Goal: Information Seeking & Learning: Learn about a topic

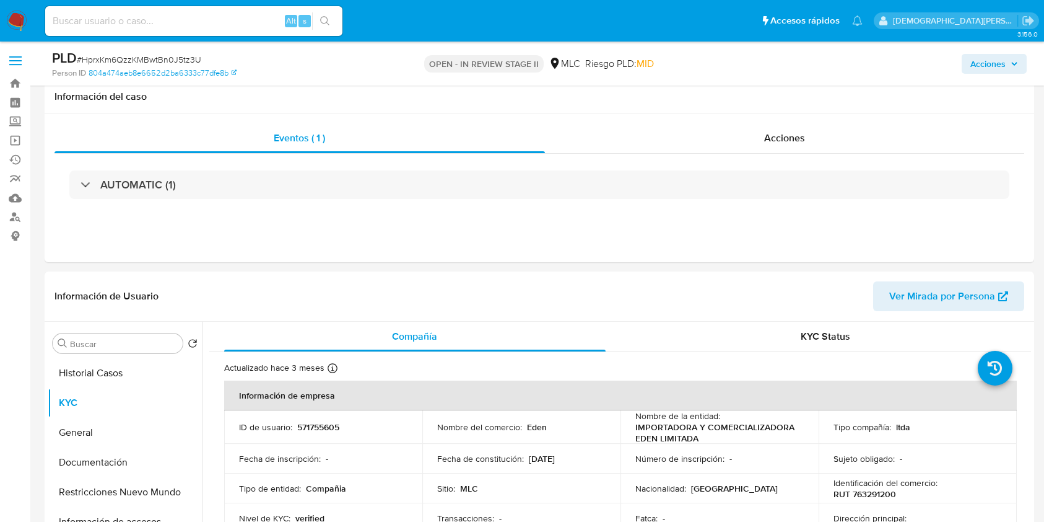
select select "10"
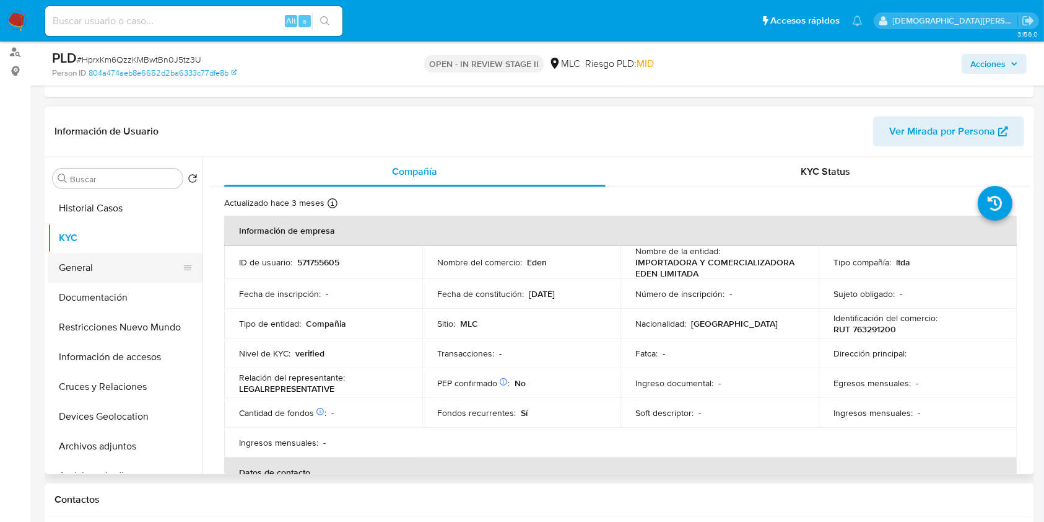
click at [91, 265] on button "General" at bounding box center [120, 268] width 145 height 30
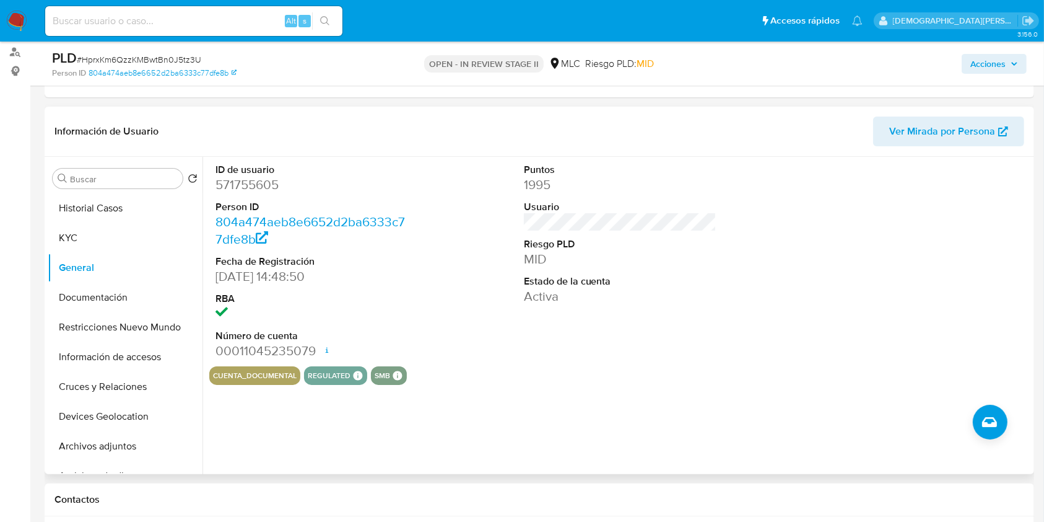
click at [234, 181] on dd "571755605" at bounding box center [312, 184] width 193 height 17
copy dd "571755605"
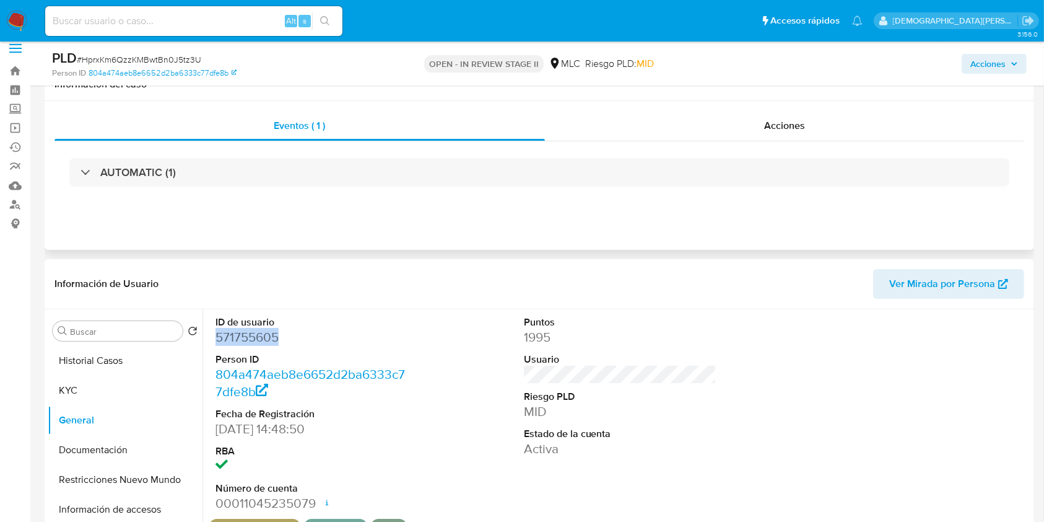
scroll to position [0, 0]
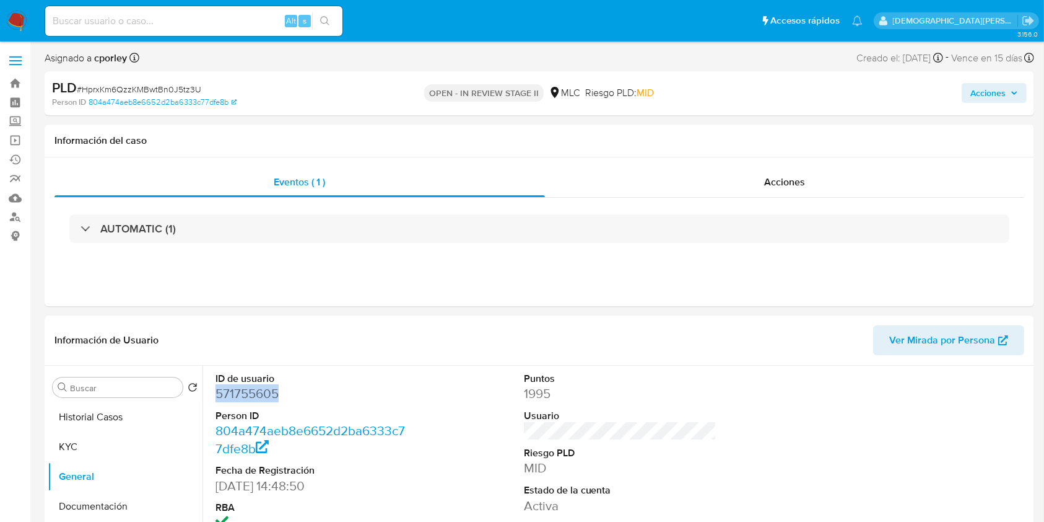
click at [991, 88] on span "Acciones" at bounding box center [988, 93] width 35 height 20
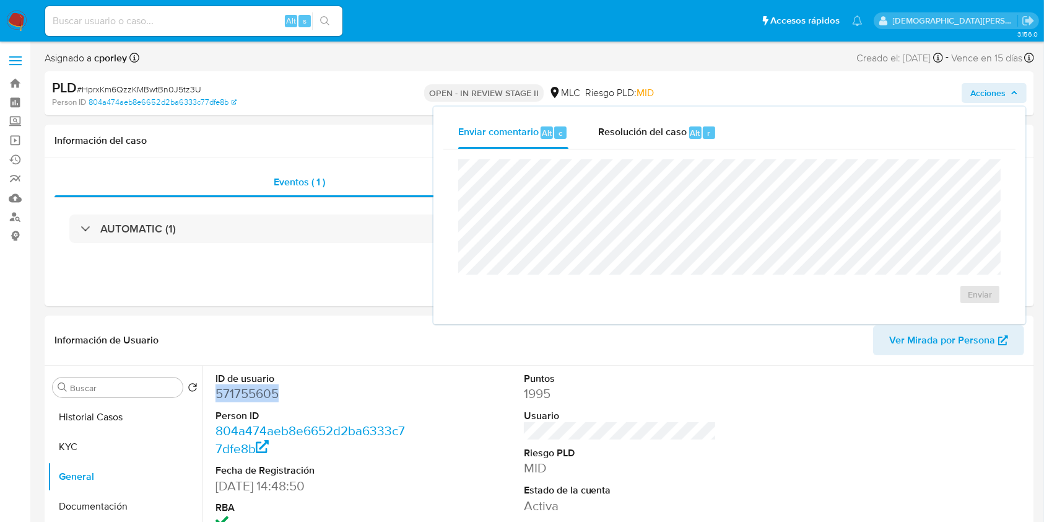
click at [624, 136] on span "Resolución del caso" at bounding box center [642, 132] width 89 height 14
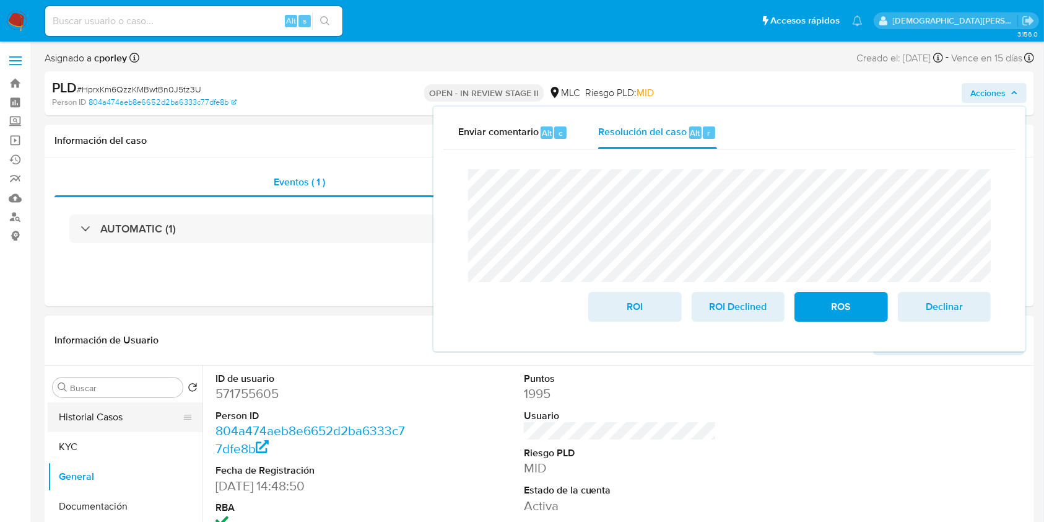
click at [97, 418] on button "Historial Casos" at bounding box center [120, 417] width 145 height 30
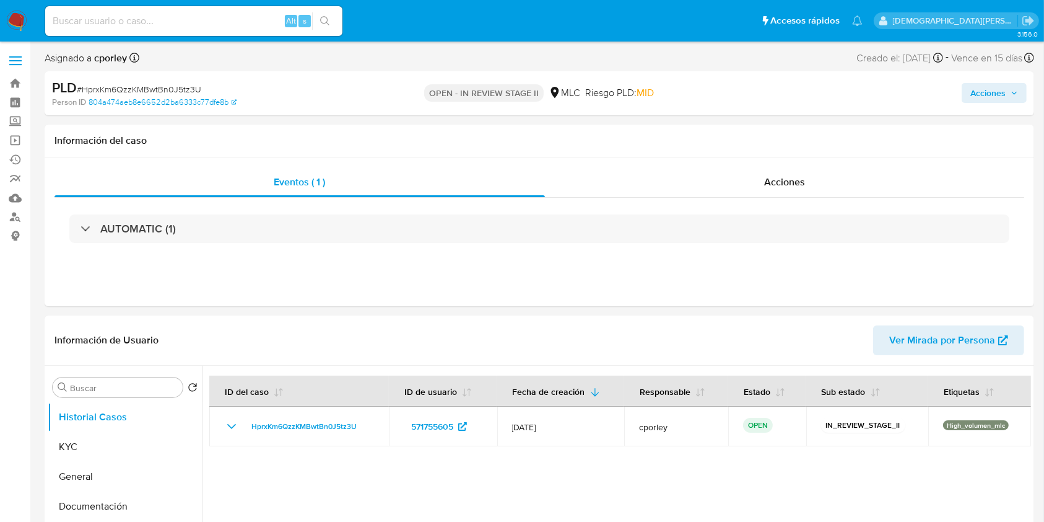
click at [981, 89] on span "Acciones" at bounding box center [988, 93] width 35 height 20
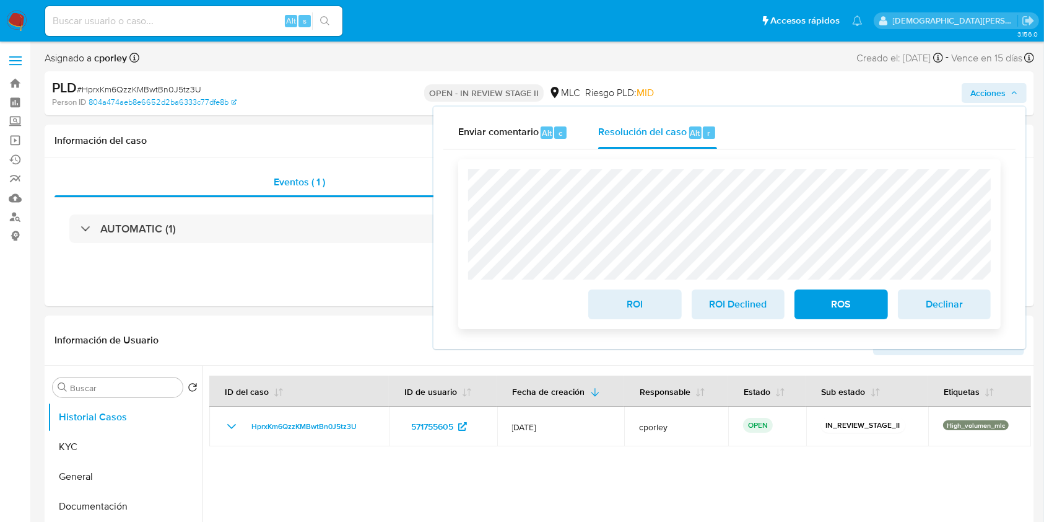
click at [611, 305] on span "ROI" at bounding box center [635, 304] width 61 height 27
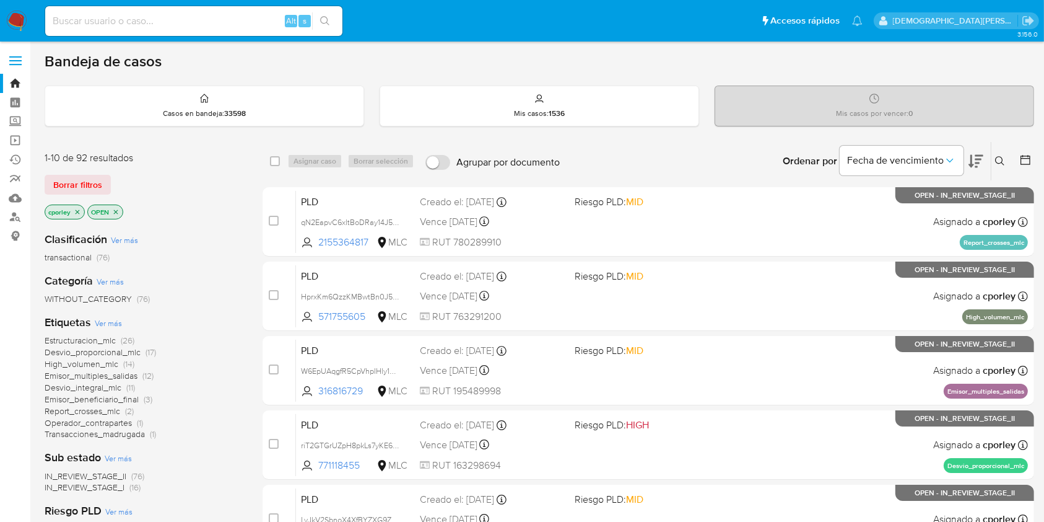
scroll to position [456, 0]
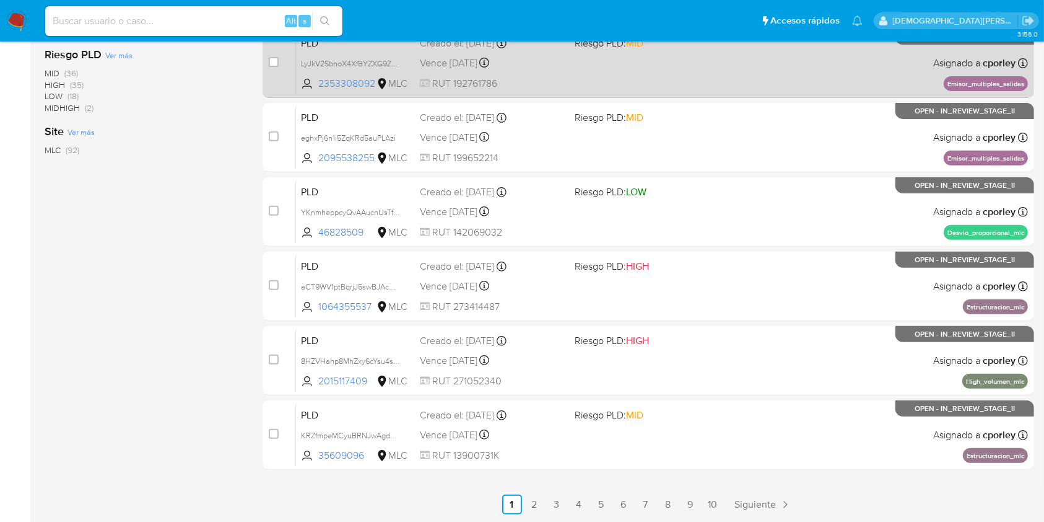
click at [530, 501] on link "2" at bounding box center [535, 504] width 20 height 20
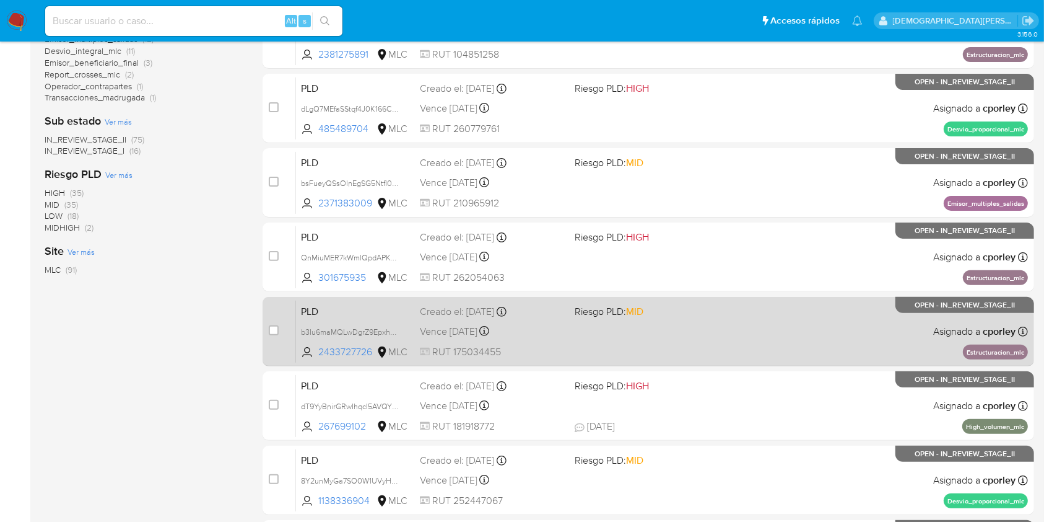
scroll to position [456, 0]
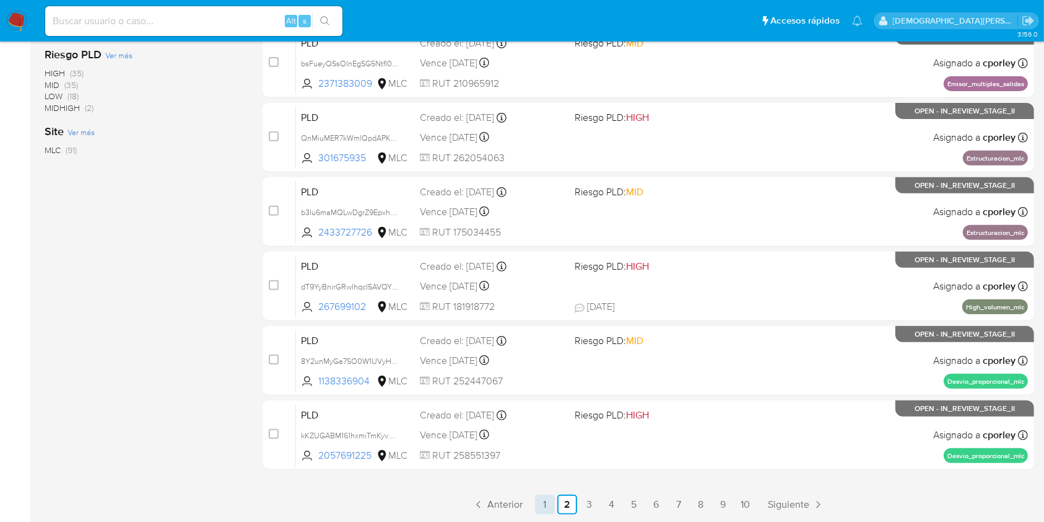
click at [549, 501] on link "1" at bounding box center [545, 504] width 20 height 20
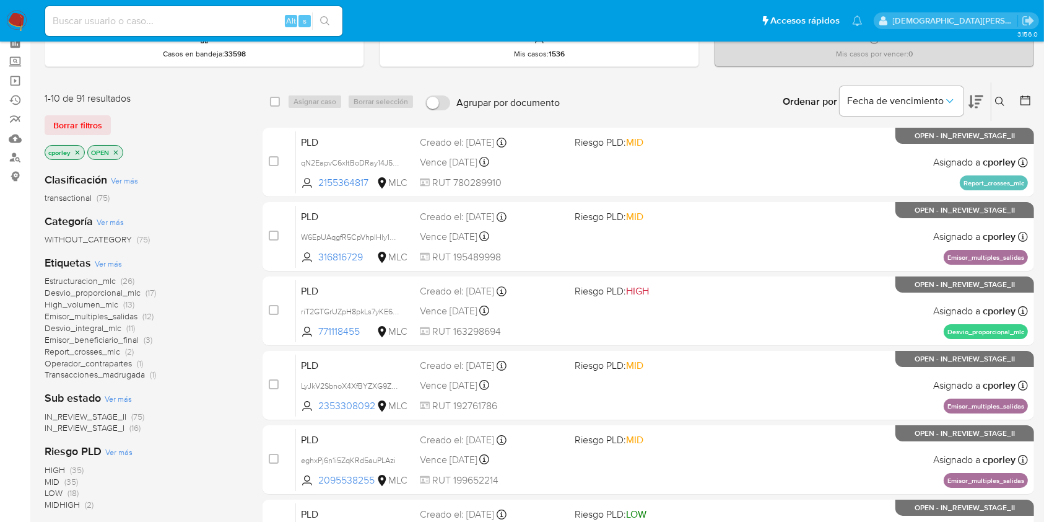
scroll to position [82, 0]
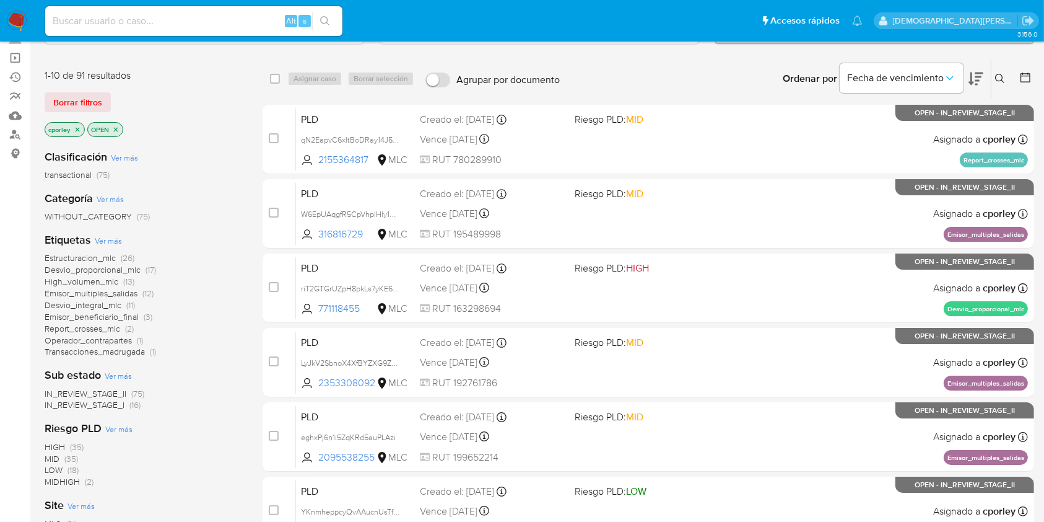
click at [99, 255] on span "Estructuracion_mlc" at bounding box center [80, 258] width 71 height 12
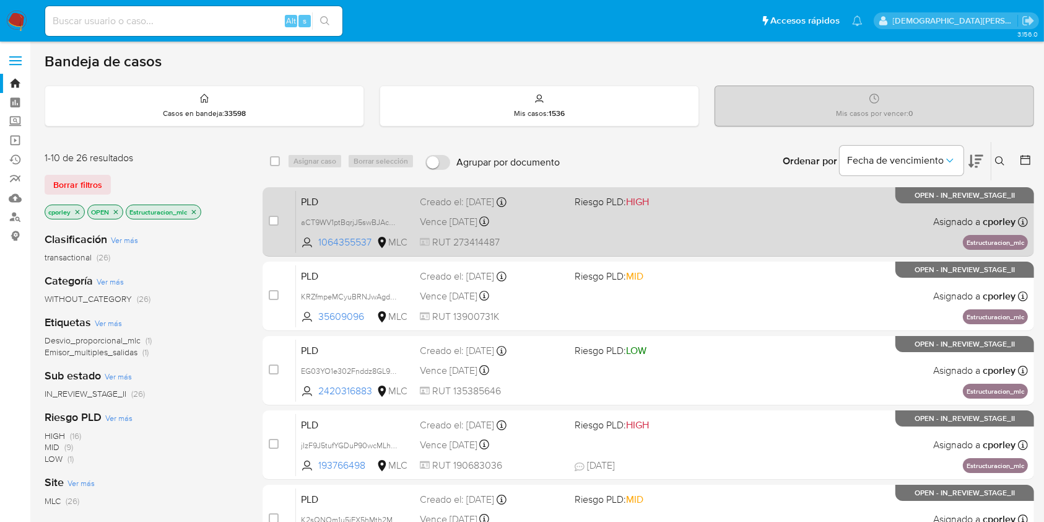
click at [597, 200] on span "Riesgo PLD: HIGH" at bounding box center [612, 202] width 74 height 14
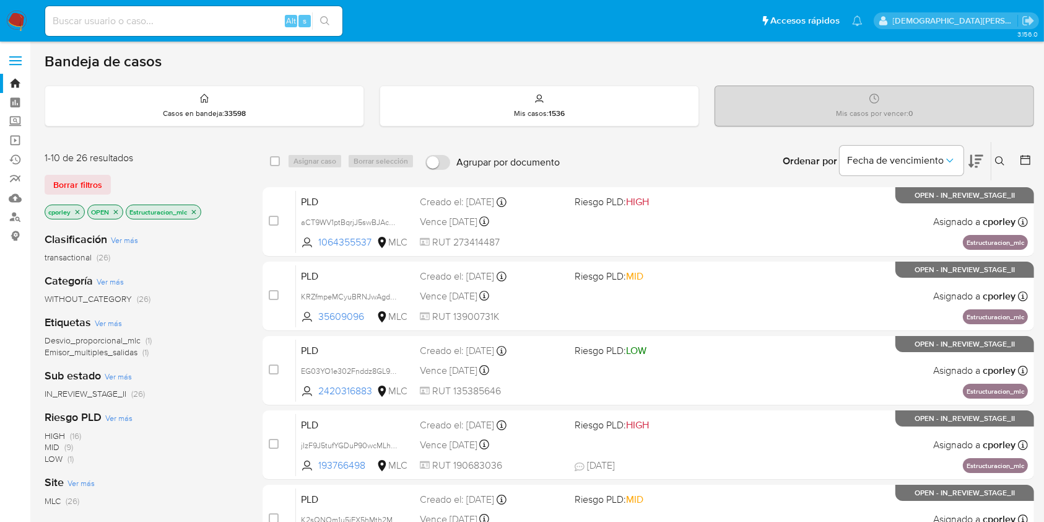
click at [1028, 162] on icon at bounding box center [1026, 160] width 12 height 12
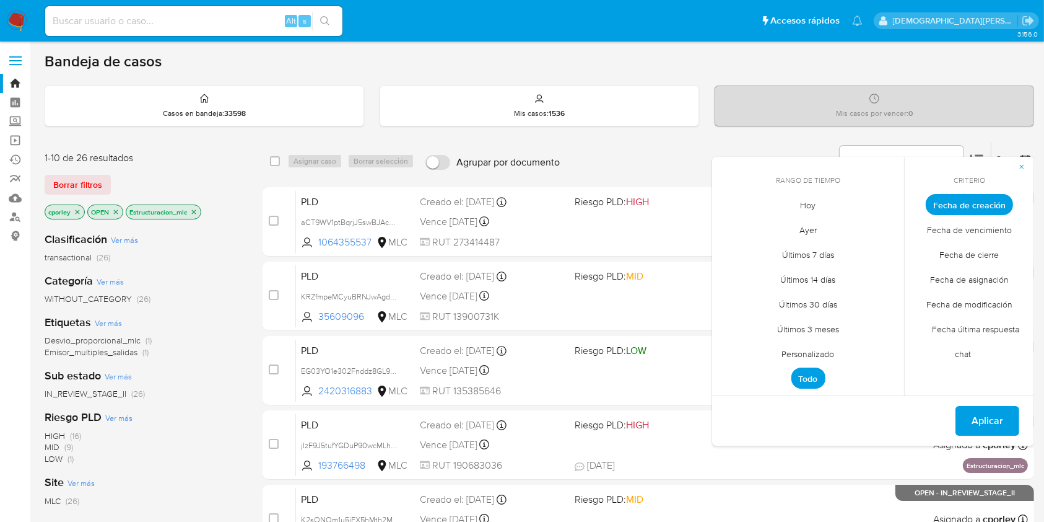
click at [815, 351] on span "Personalizado" at bounding box center [808, 353] width 79 height 25
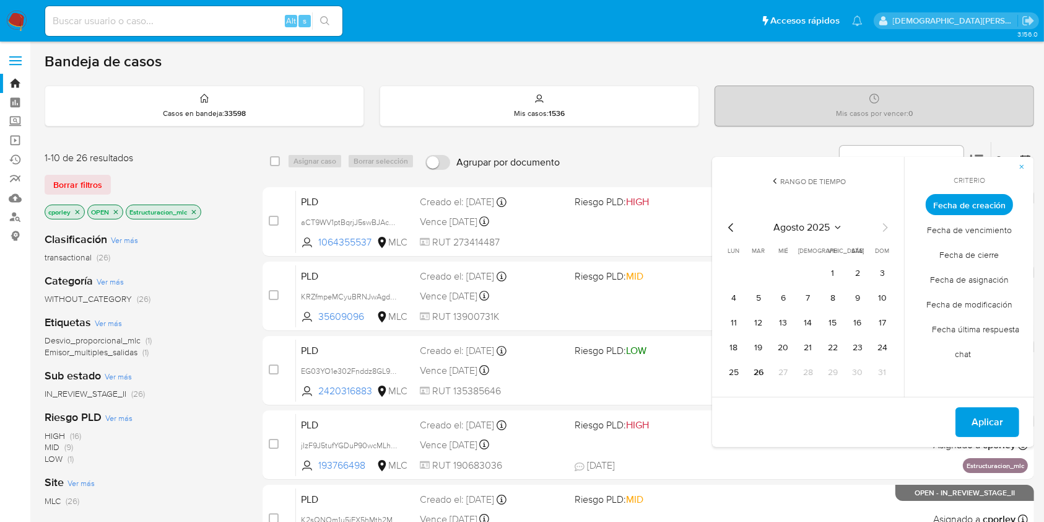
click at [733, 227] on icon "Mes anterior" at bounding box center [731, 227] width 15 height 15
click at [812, 322] on button "12" at bounding box center [809, 323] width 20 height 20
drag, startPoint x: 812, startPoint y: 322, endPoint x: 909, endPoint y: 398, distance: 123.6
click at [813, 323] on button "12" at bounding box center [809, 323] width 20 height 20
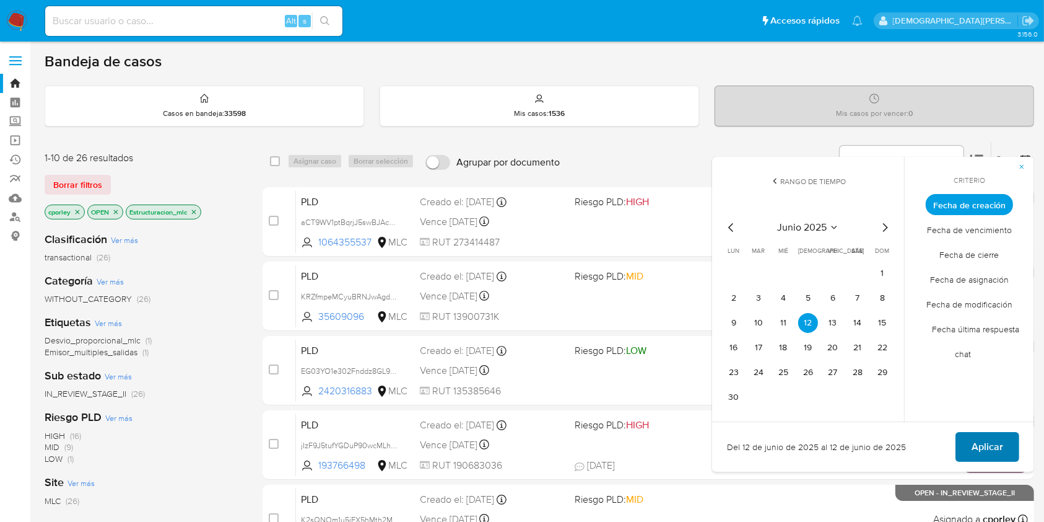
click at [1000, 445] on span "Aplicar" at bounding box center [988, 446] width 32 height 27
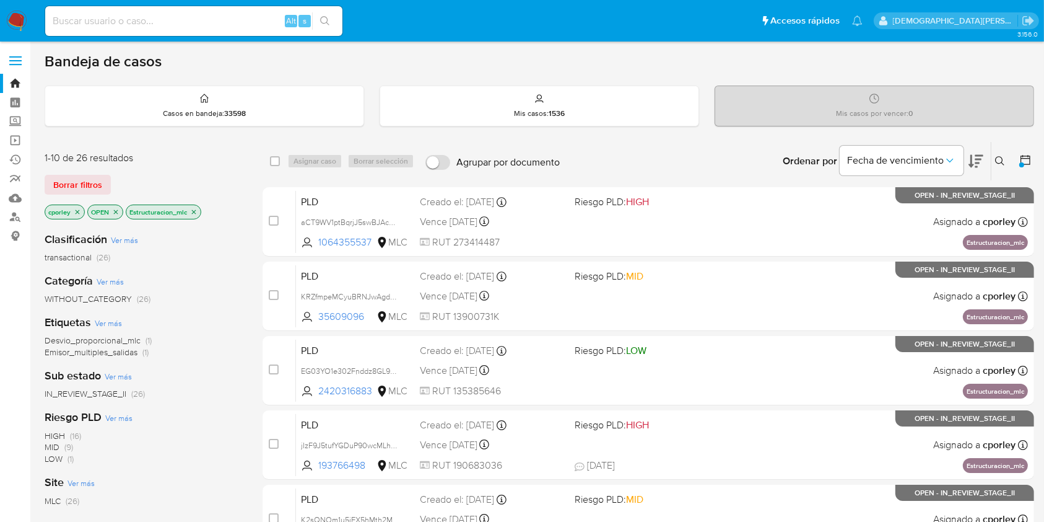
click at [194, 211] on icon "close-filter" at bounding box center [194, 211] width 4 height 4
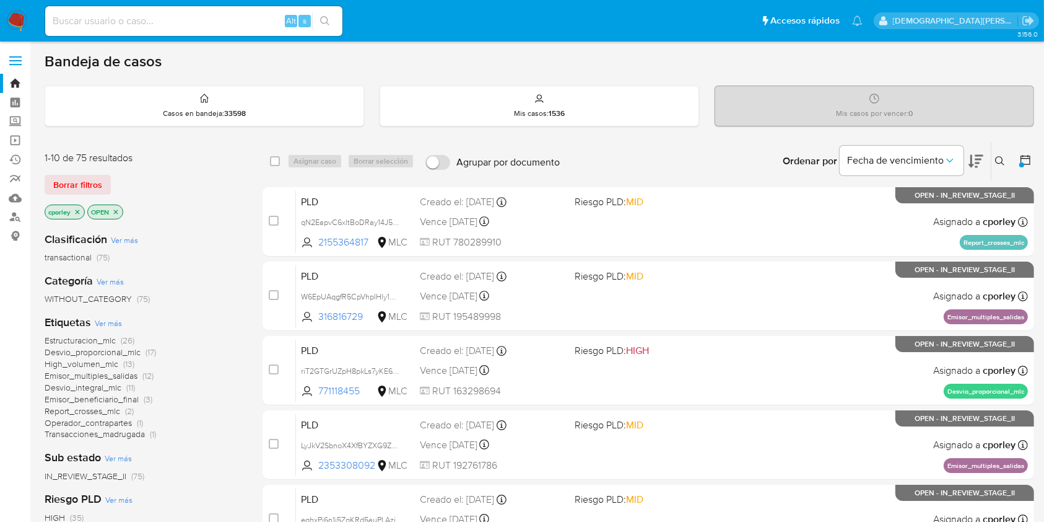
click at [118, 211] on icon "close-filter" at bounding box center [115, 211] width 7 height 7
click at [79, 212] on icon "close-filter" at bounding box center [77, 211] width 7 height 7
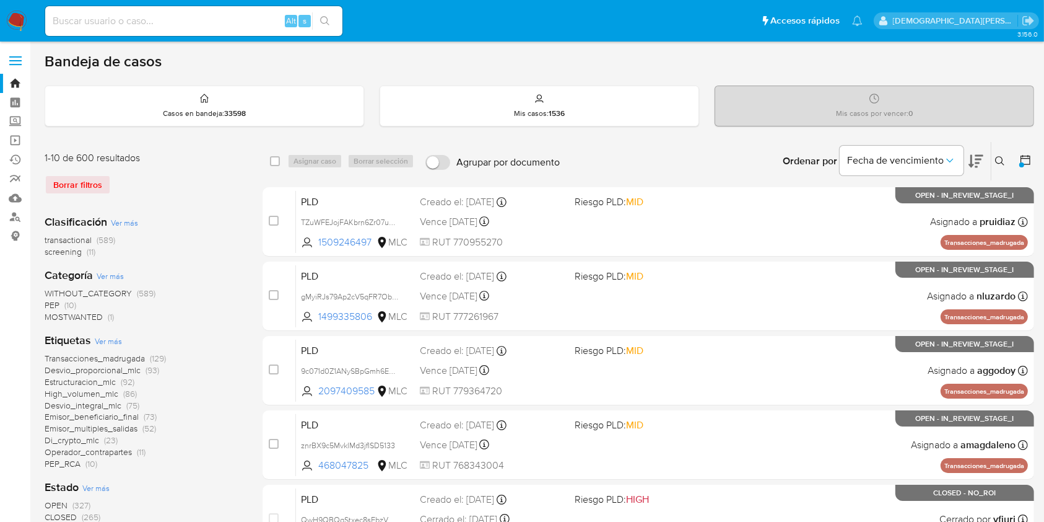
scroll to position [165, 0]
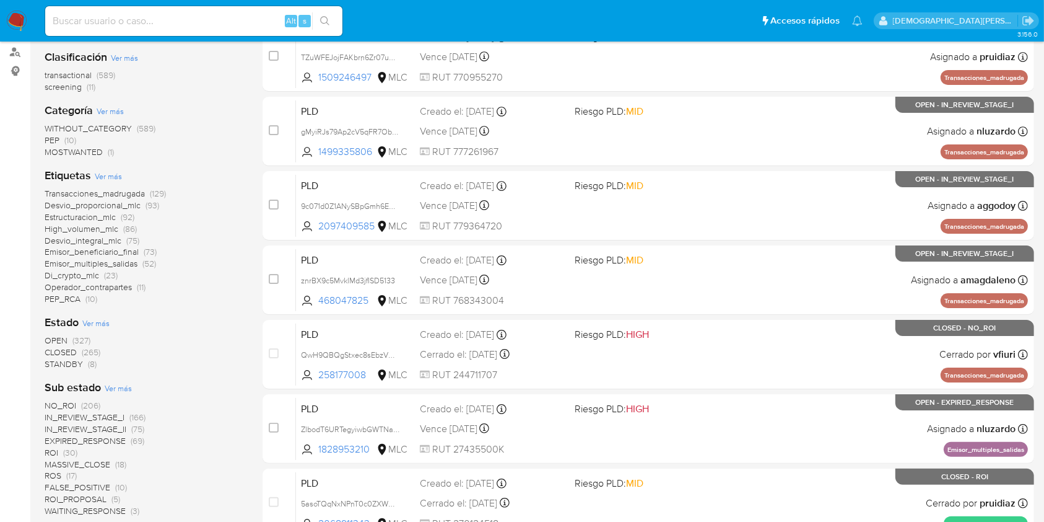
click at [60, 359] on span "STANDBY" at bounding box center [64, 363] width 38 height 12
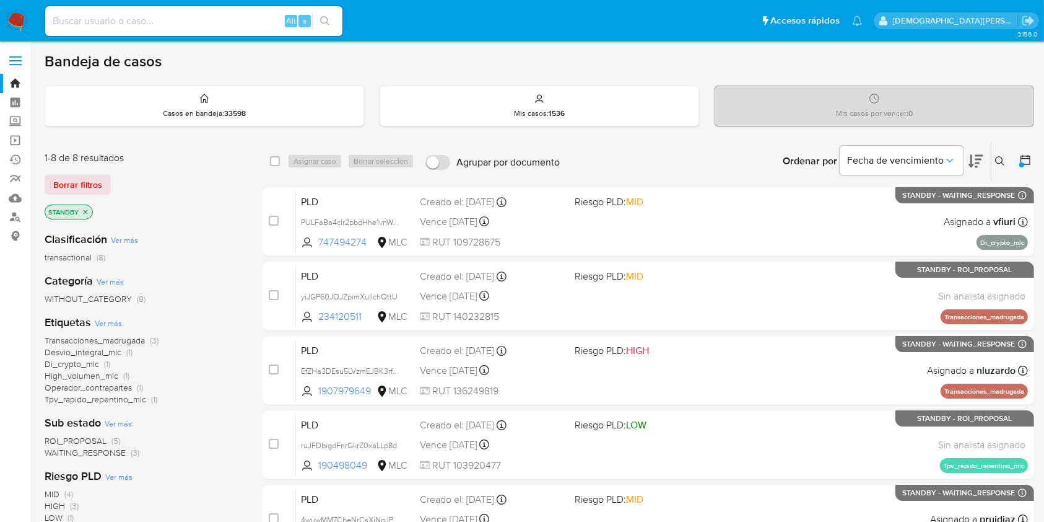
click at [85, 208] on icon "close-filter" at bounding box center [85, 211] width 7 height 7
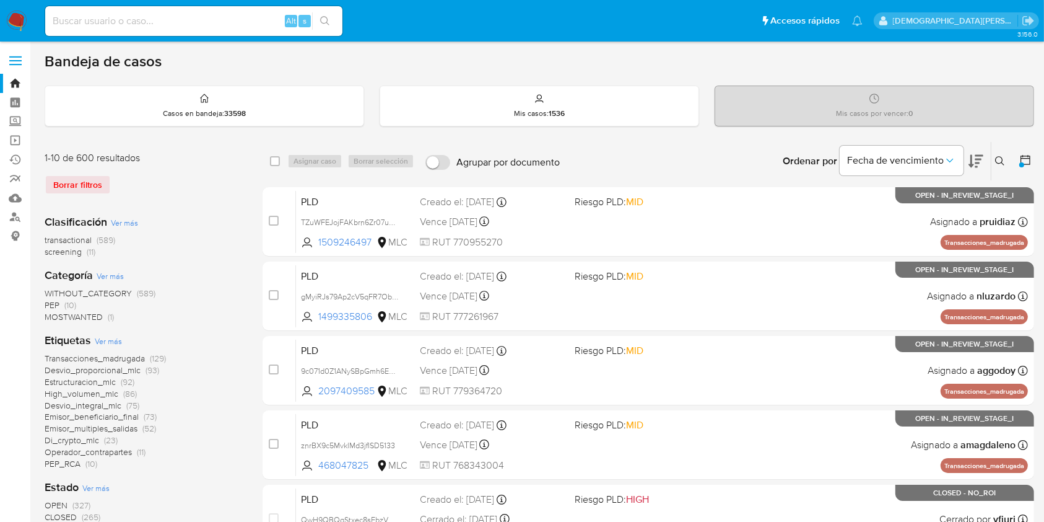
scroll to position [248, 0]
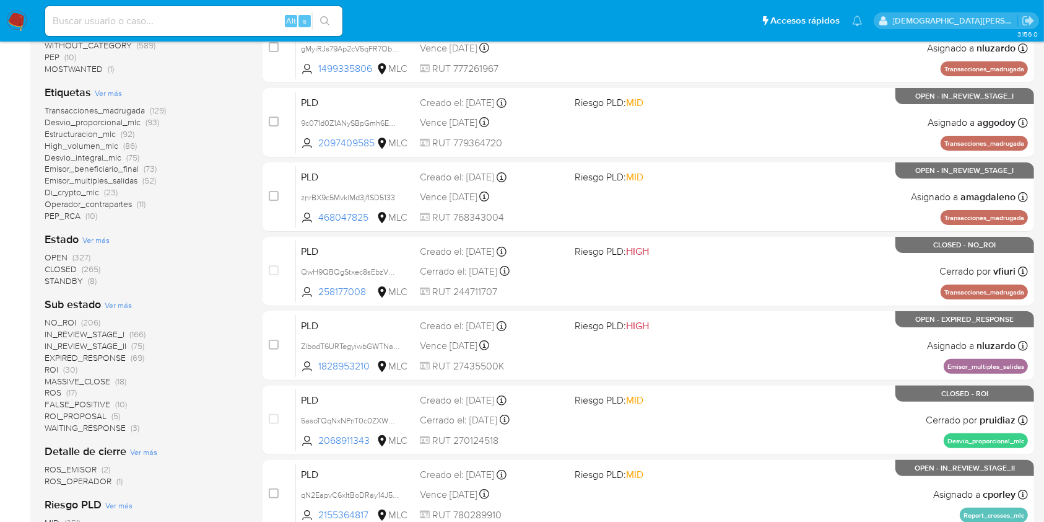
click at [59, 255] on span "OPEN" at bounding box center [56, 257] width 23 height 12
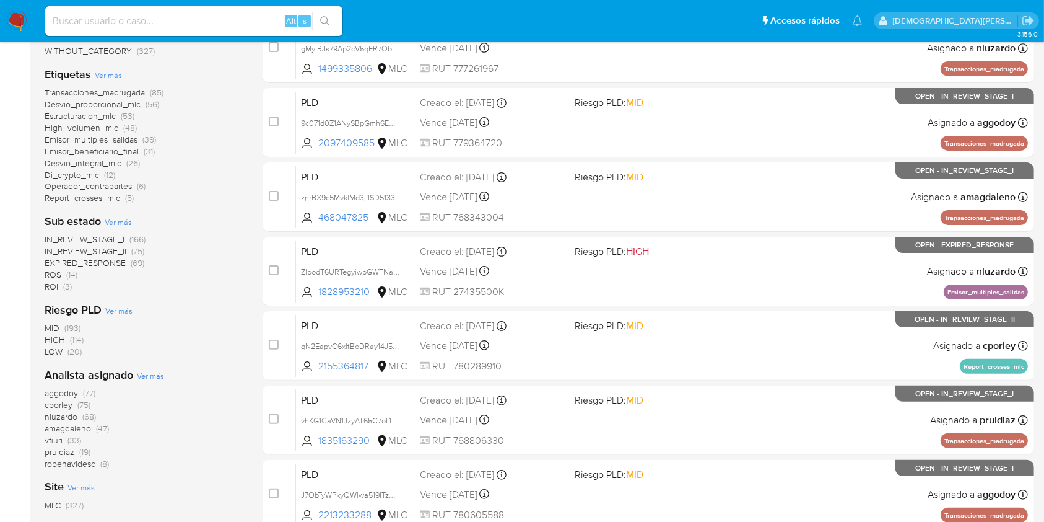
click at [59, 278] on span "ROS" at bounding box center [53, 274] width 17 height 12
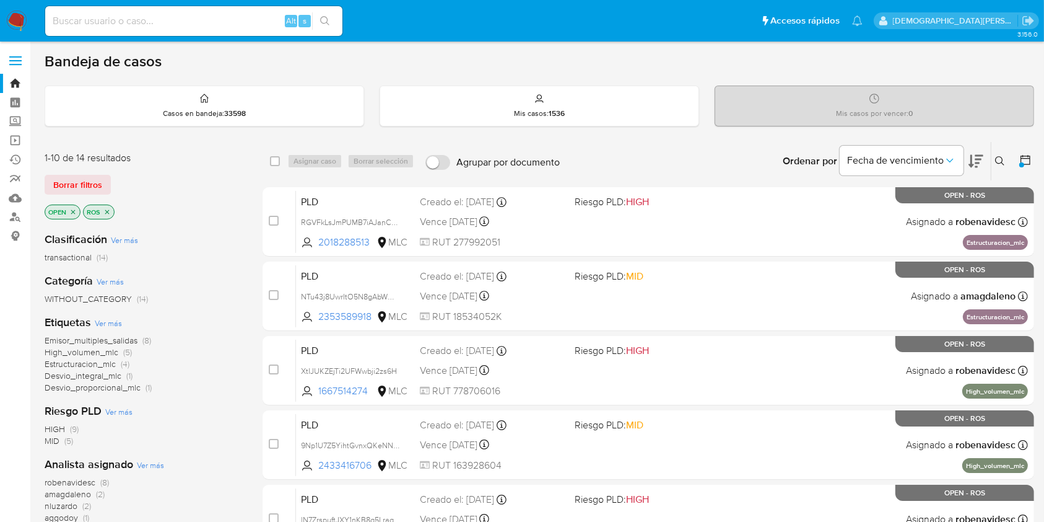
click at [109, 208] on icon "close-filter" at bounding box center [106, 211] width 7 height 7
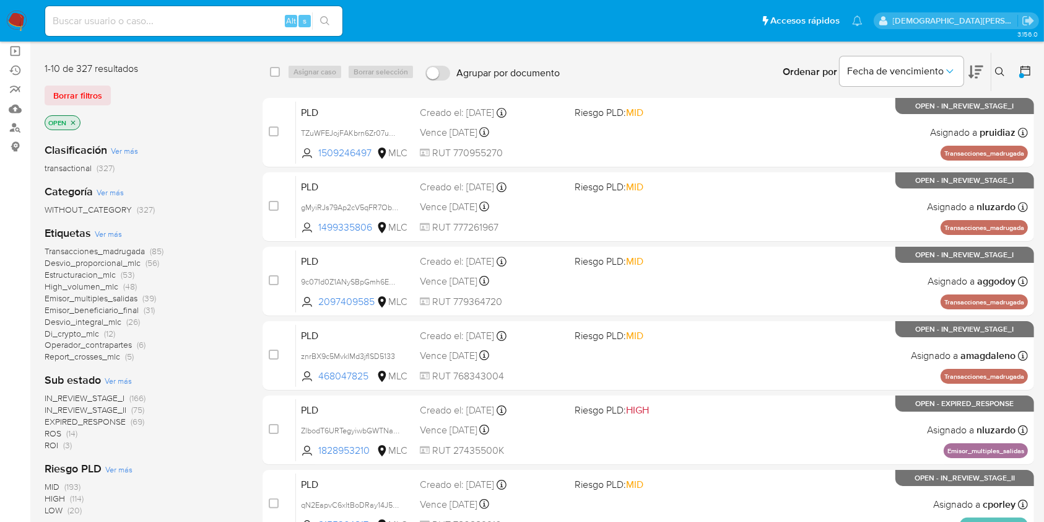
scroll to position [165, 0]
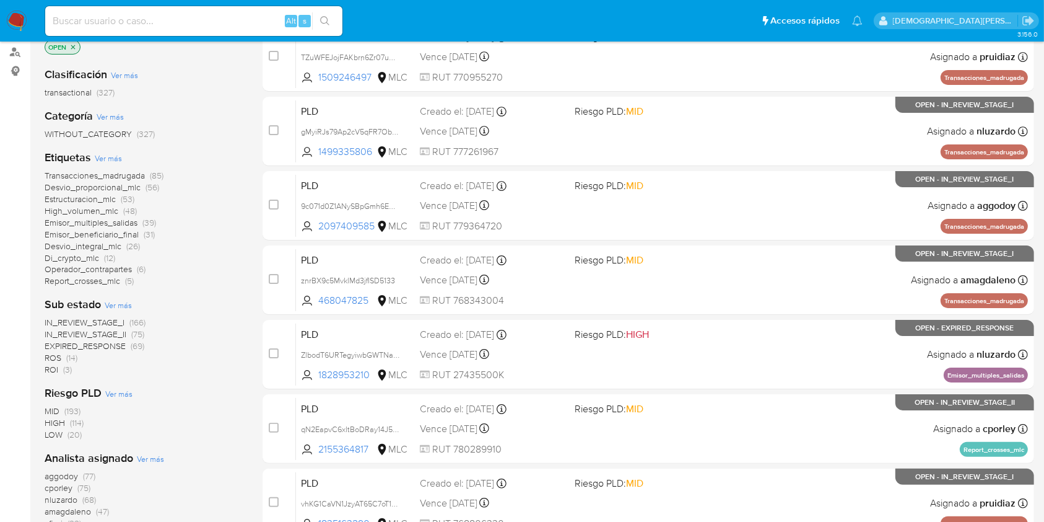
click at [92, 320] on span "IN_REVIEW_STAGE_I" at bounding box center [85, 322] width 80 height 12
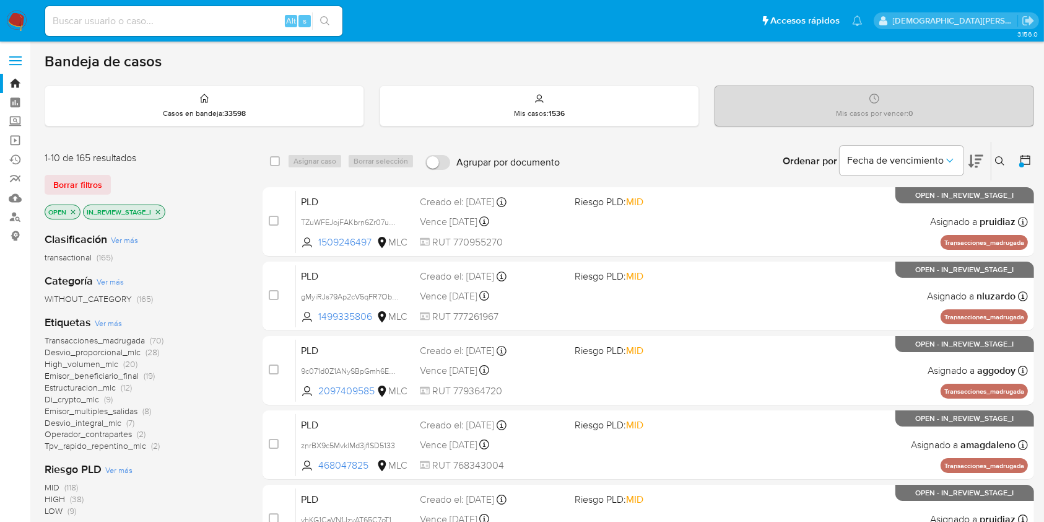
scroll to position [82, 0]
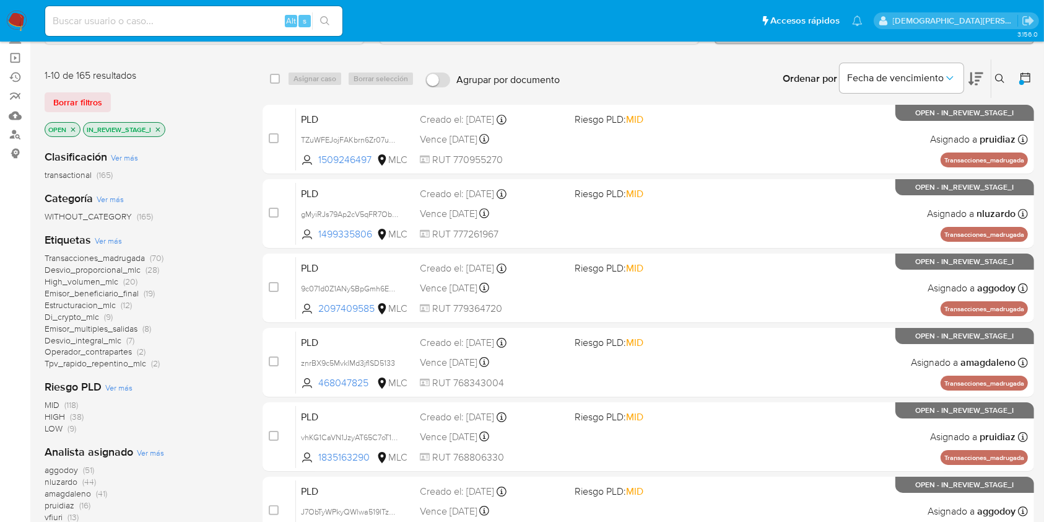
click at [161, 126] on icon "close-filter" at bounding box center [157, 129] width 7 height 7
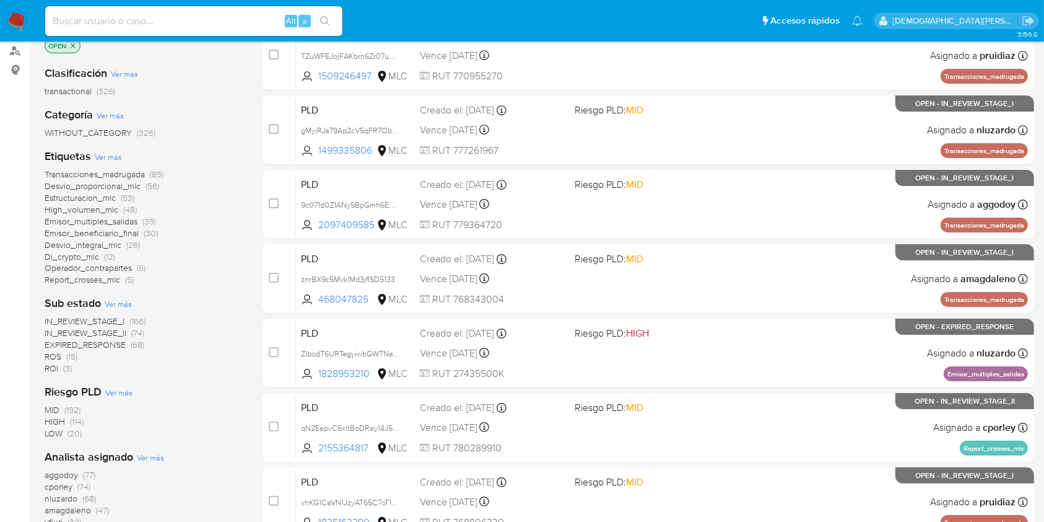
scroll to position [248, 0]
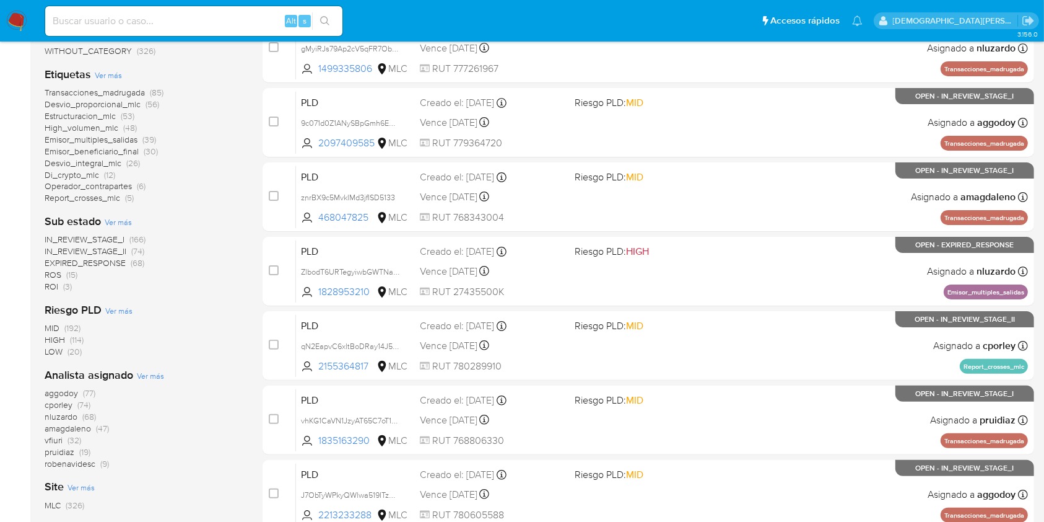
click at [110, 249] on span "IN_REVIEW_STAGE_II" at bounding box center [86, 251] width 82 height 12
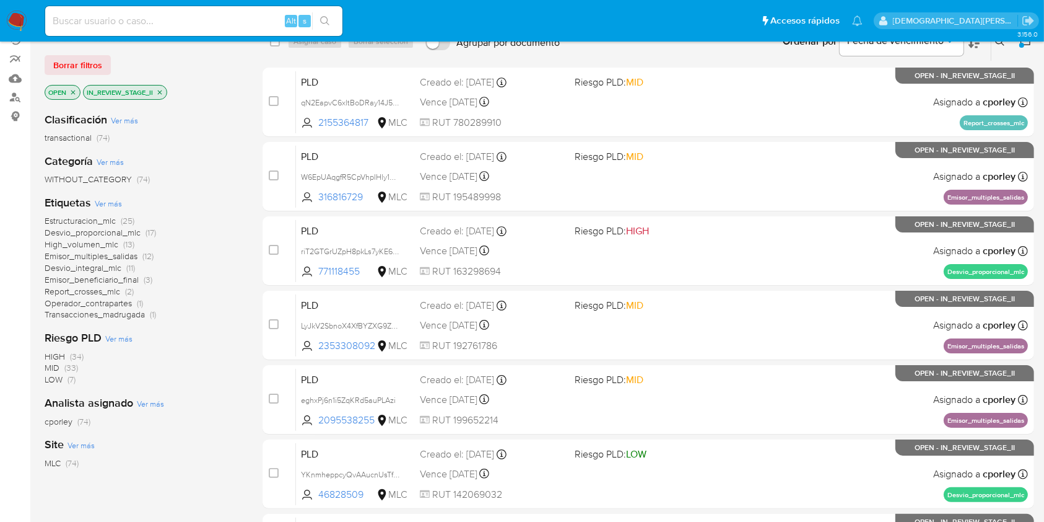
scroll to position [82, 0]
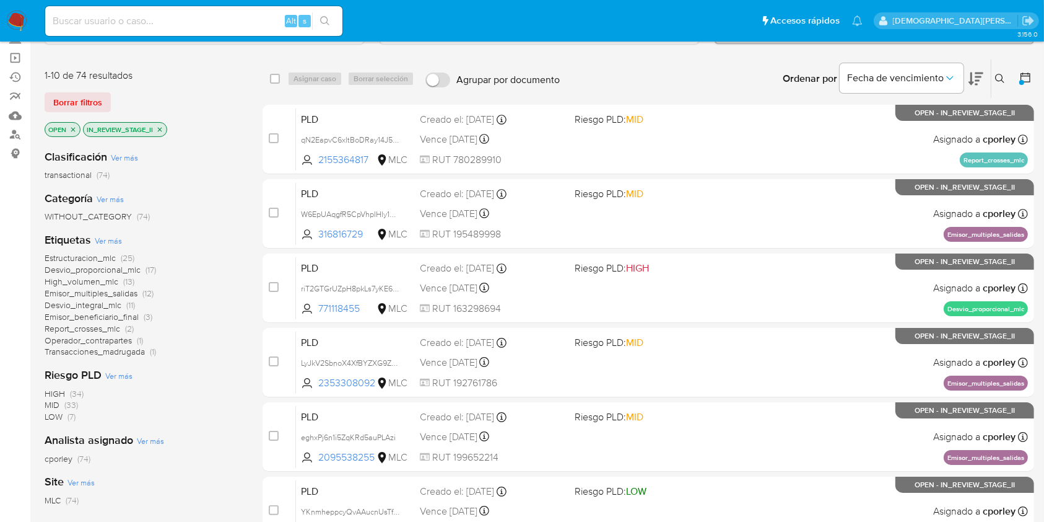
click at [109, 295] on span "Emisor_multiples_salidas" at bounding box center [91, 293] width 93 height 12
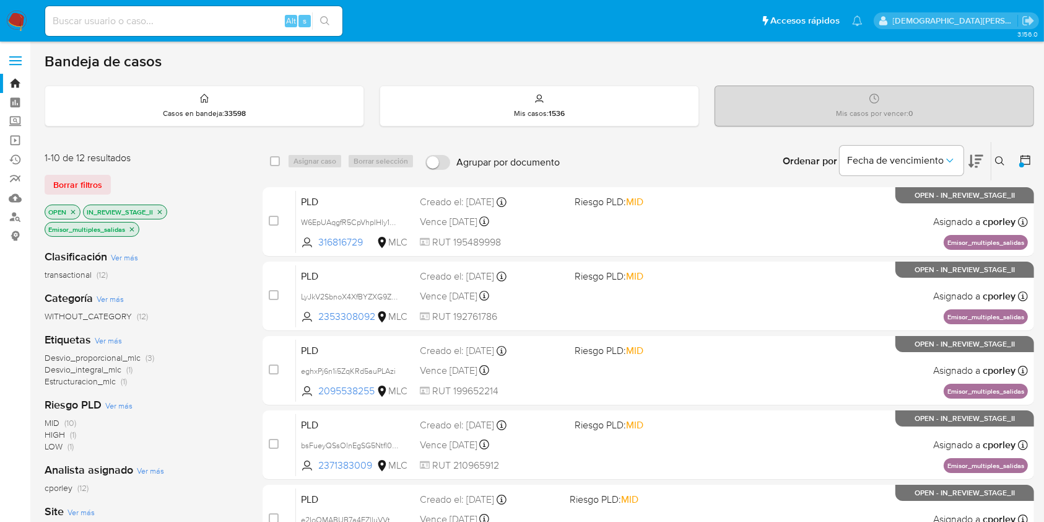
click at [215, 13] on input at bounding box center [193, 21] width 297 height 16
paste input "jSEzy3FPQuvlu3D8l2zUmoDp"
type input "jSEzy3FPQuvlu3D8l2zUmoDp"
click at [326, 21] on icon "search-icon" at bounding box center [325, 21] width 10 height 10
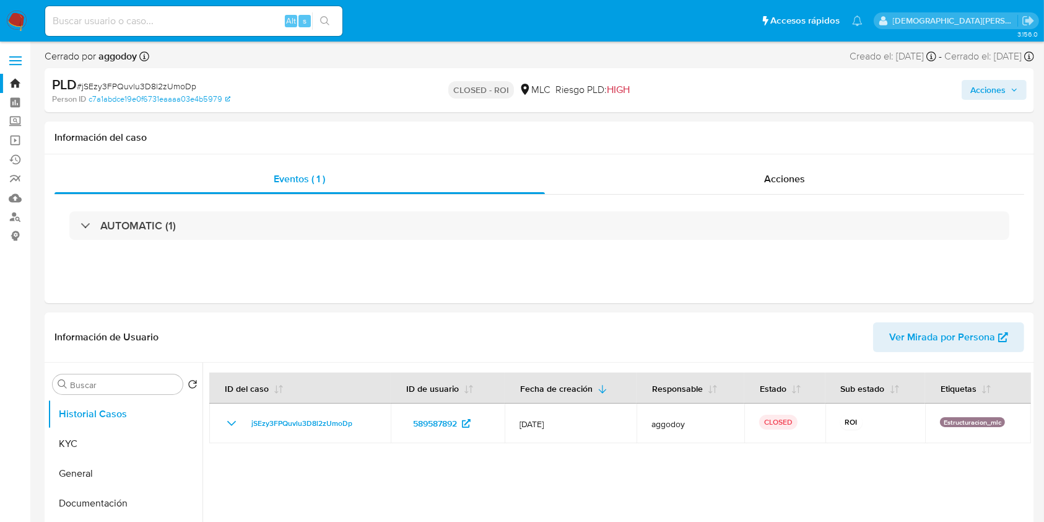
select select "10"
click at [229, 20] on input at bounding box center [193, 21] width 297 height 16
paste input "397301735"
type input "397301735"
click at [325, 16] on icon "search-icon" at bounding box center [324, 20] width 9 height 9
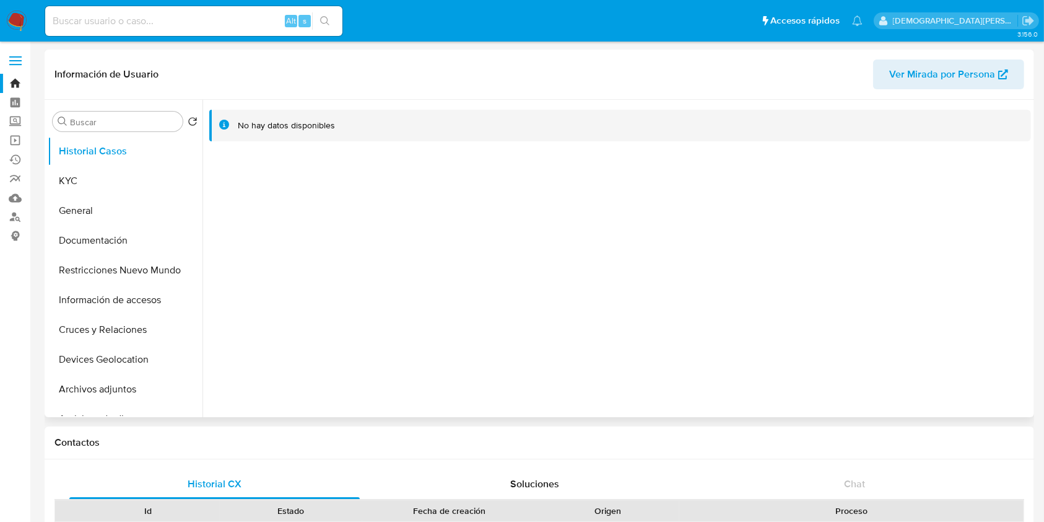
select select "10"
click at [131, 186] on button "KYC" at bounding box center [120, 181] width 145 height 30
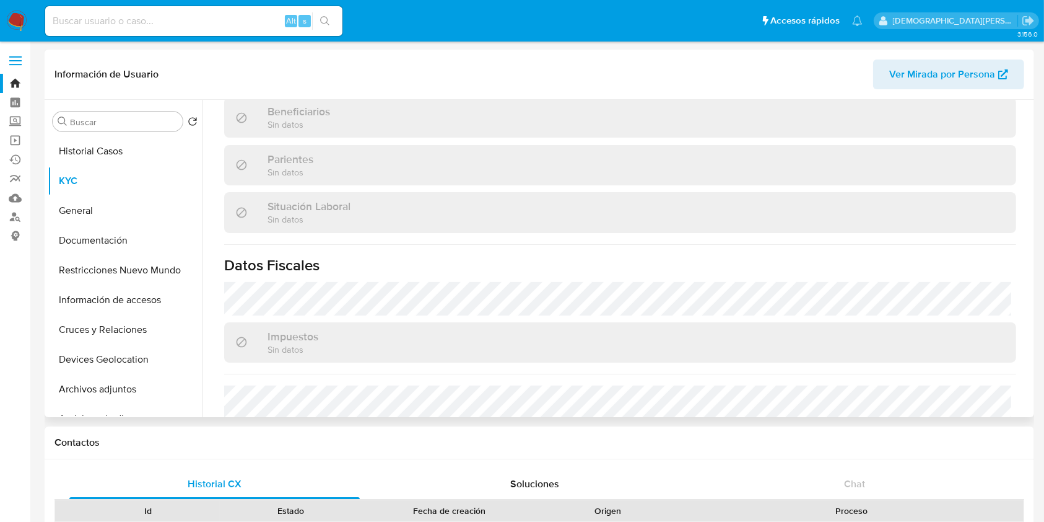
scroll to position [660, 0]
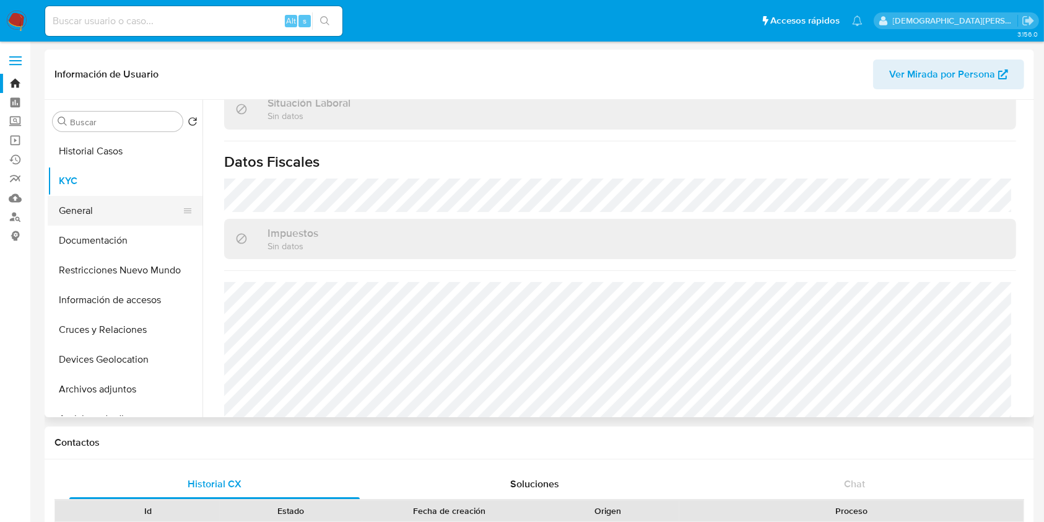
drag, startPoint x: 89, startPoint y: 230, endPoint x: 94, endPoint y: 223, distance: 8.9
click at [89, 230] on button "Documentación" at bounding box center [125, 240] width 155 height 30
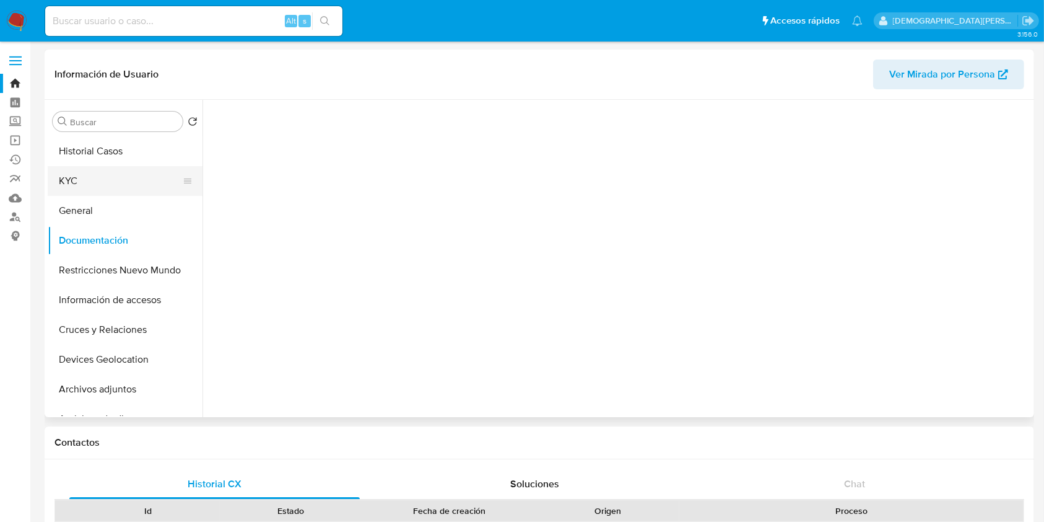
scroll to position [0, 0]
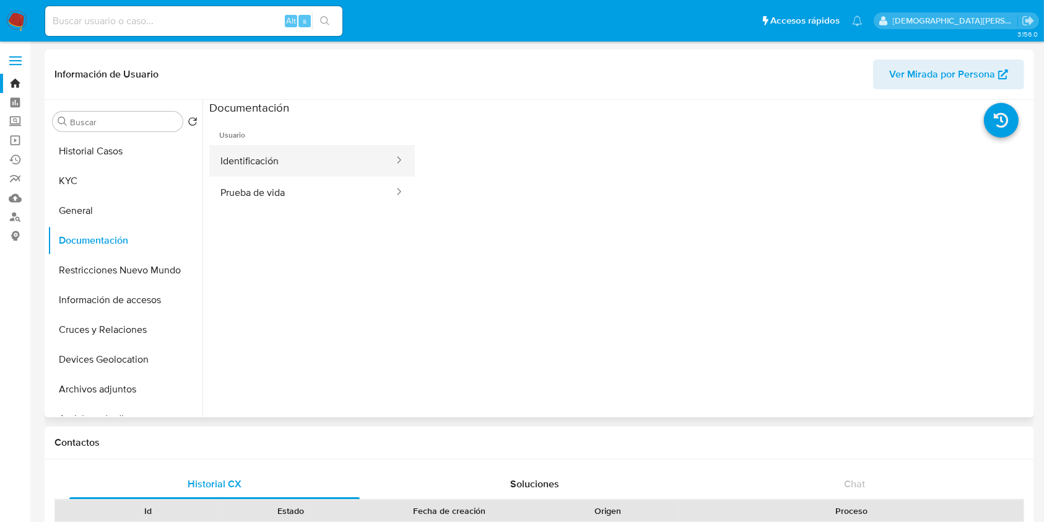
drag, startPoint x: 335, startPoint y: 182, endPoint x: 357, endPoint y: 164, distance: 28.6
click at [325, 175] on button "Identificación" at bounding box center [302, 161] width 186 height 32
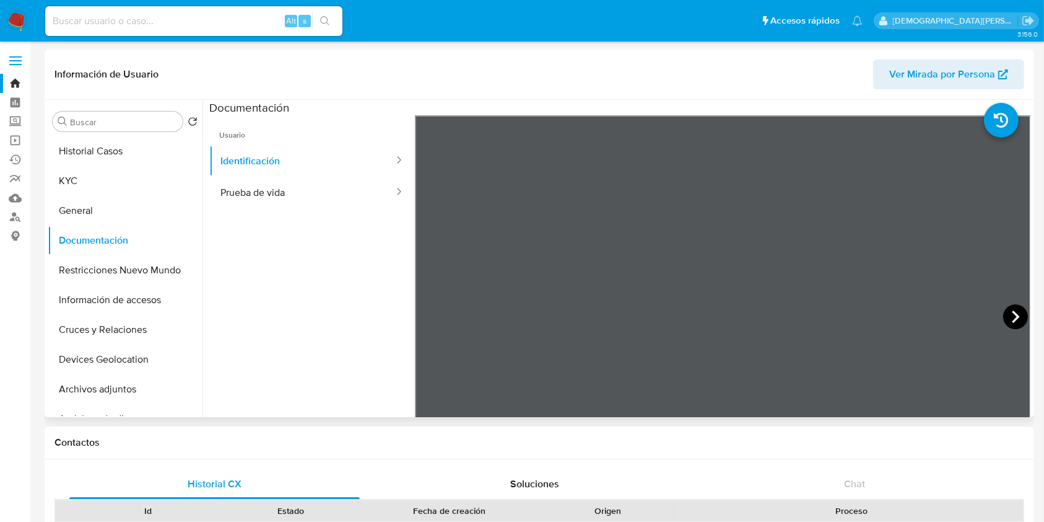
click at [1004, 315] on icon at bounding box center [1016, 316] width 25 height 25
click at [293, 181] on button "Prueba de vida" at bounding box center [302, 193] width 186 height 32
click at [335, 161] on button "Identificación" at bounding box center [302, 161] width 186 height 32
click at [112, 189] on button "KYC" at bounding box center [120, 181] width 145 height 30
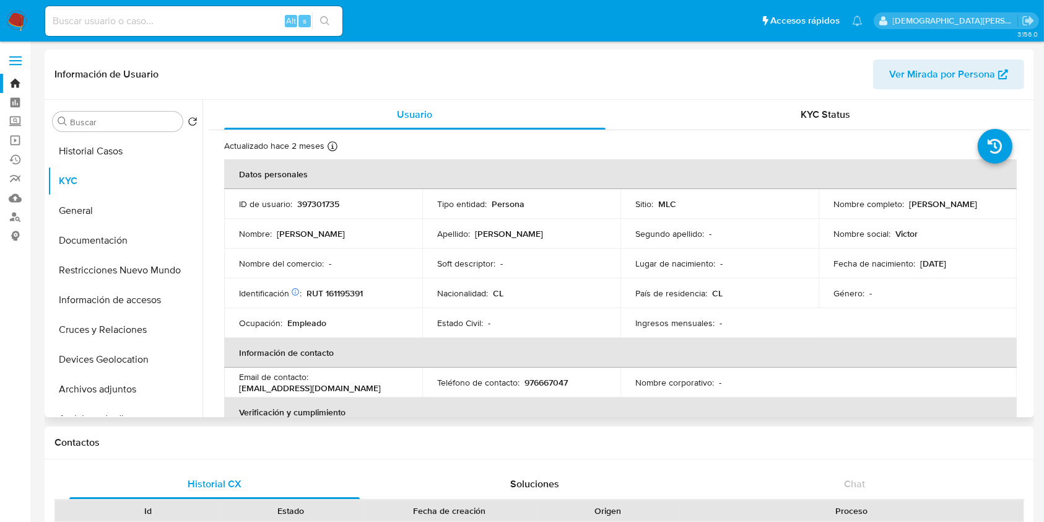
drag, startPoint x: 867, startPoint y: 211, endPoint x: 921, endPoint y: 208, distance: 53.4
click at [945, 209] on p "Víctor Alfonso Moreno Álvarez" at bounding box center [943, 203] width 68 height 11
click at [930, 206] on p "Víctor Alfonso Moreno Álvarez" at bounding box center [943, 203] width 68 height 11
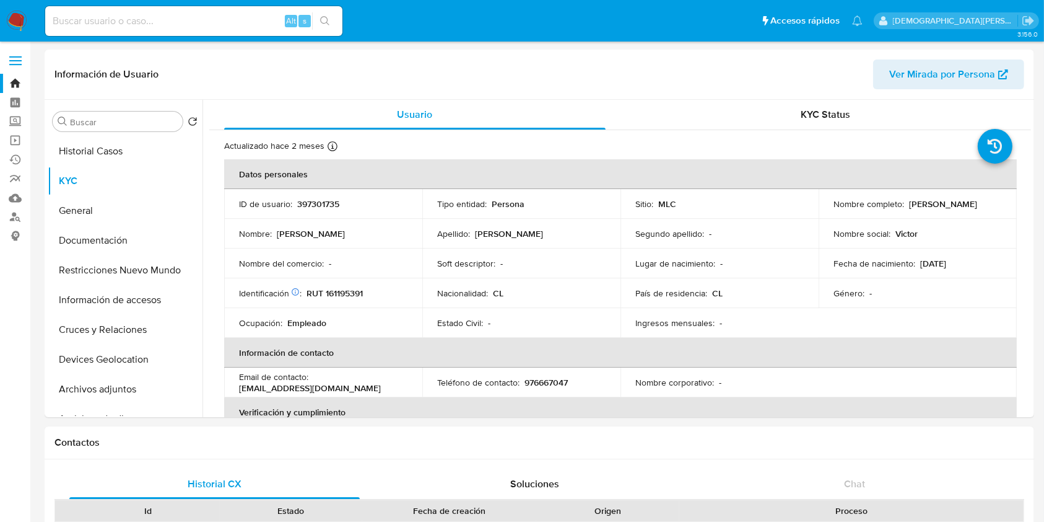
click at [224, 20] on input at bounding box center [193, 21] width 297 height 16
paste input "453869490"
type input "453869490"
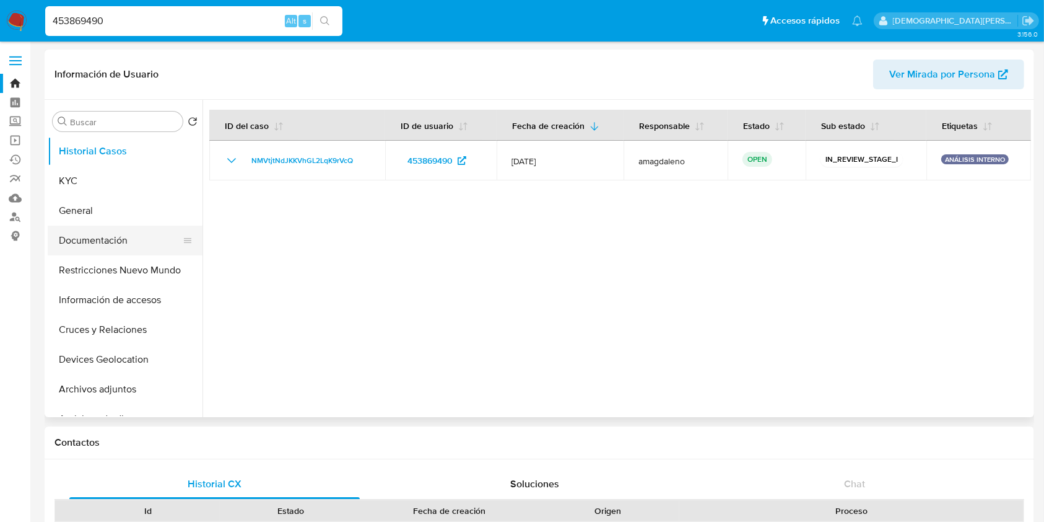
select select "10"
click at [94, 237] on button "Documentación" at bounding box center [120, 240] width 145 height 30
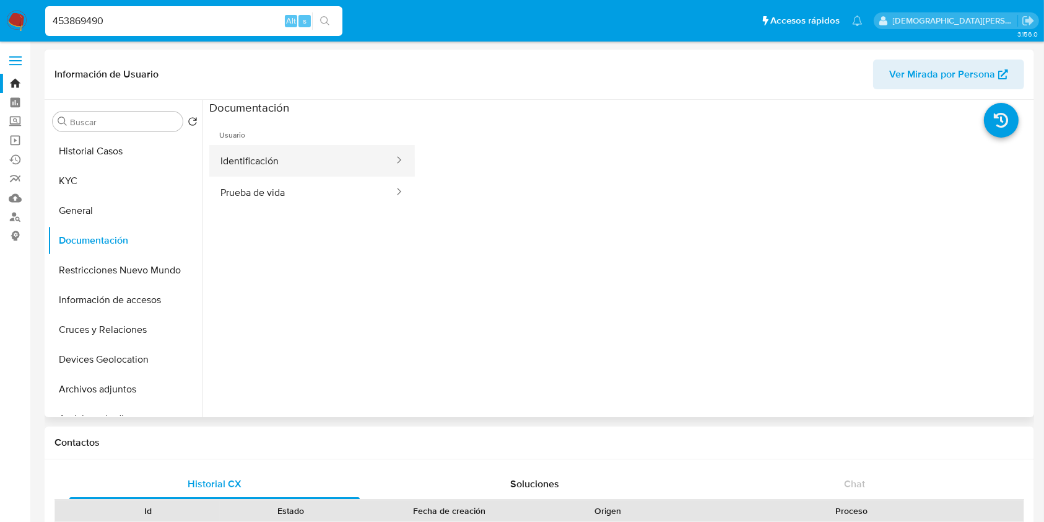
click at [296, 161] on button "Identificación" at bounding box center [302, 161] width 186 height 32
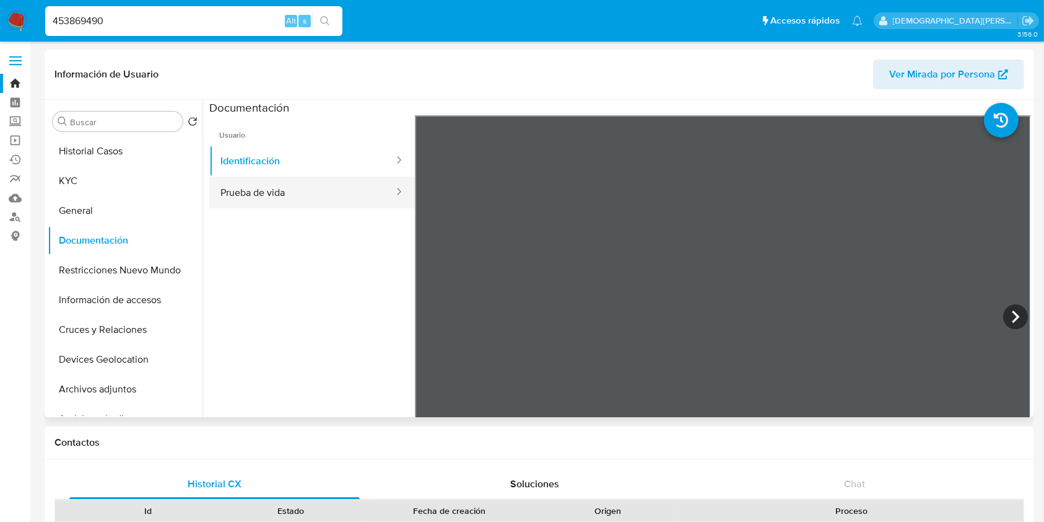
click at [285, 186] on button "Prueba de vida" at bounding box center [302, 193] width 186 height 32
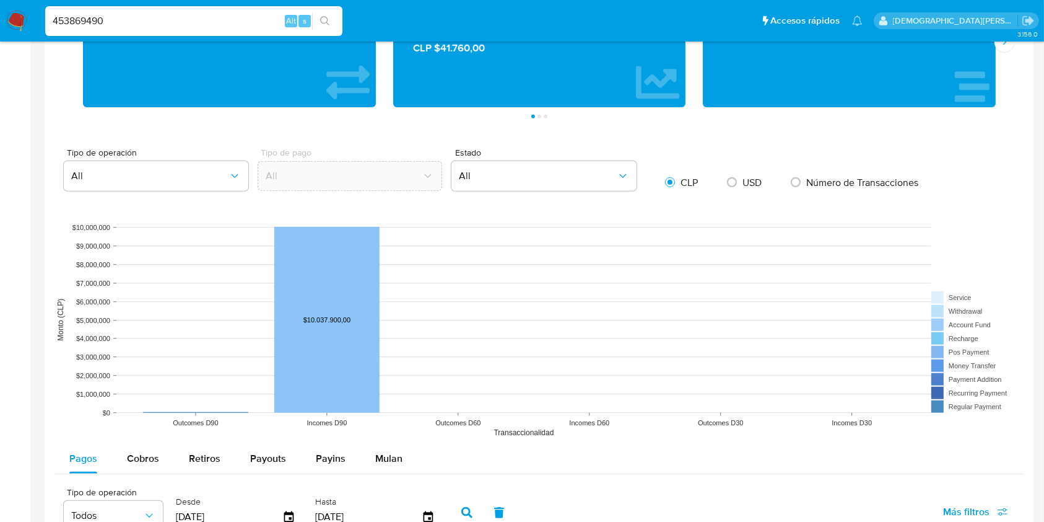
scroll to position [1018, 0]
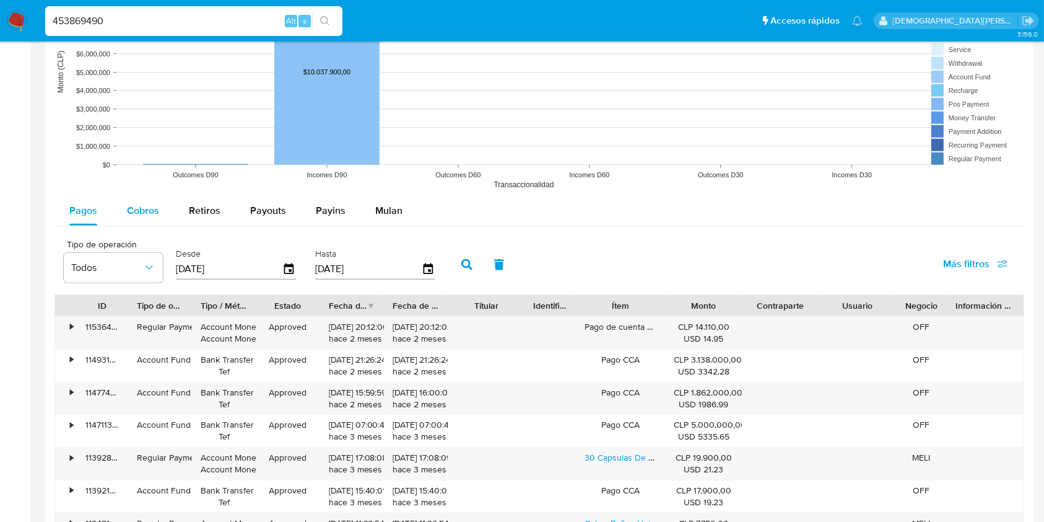
click at [138, 211] on span "Cobros" at bounding box center [143, 210] width 32 height 14
select select "10"
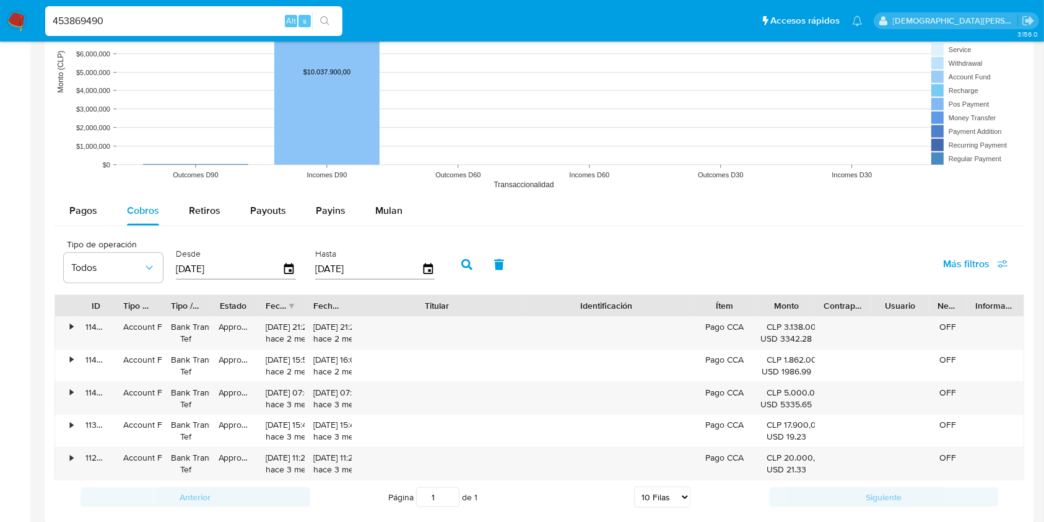
drag, startPoint x: 520, startPoint y: 305, endPoint x: 613, endPoint y: 305, distance: 92.9
click at [613, 305] on div "ID Tipo de operación Tipo / Método Estado Fecha de creación Fecha de aprobación…" at bounding box center [539, 305] width 969 height 21
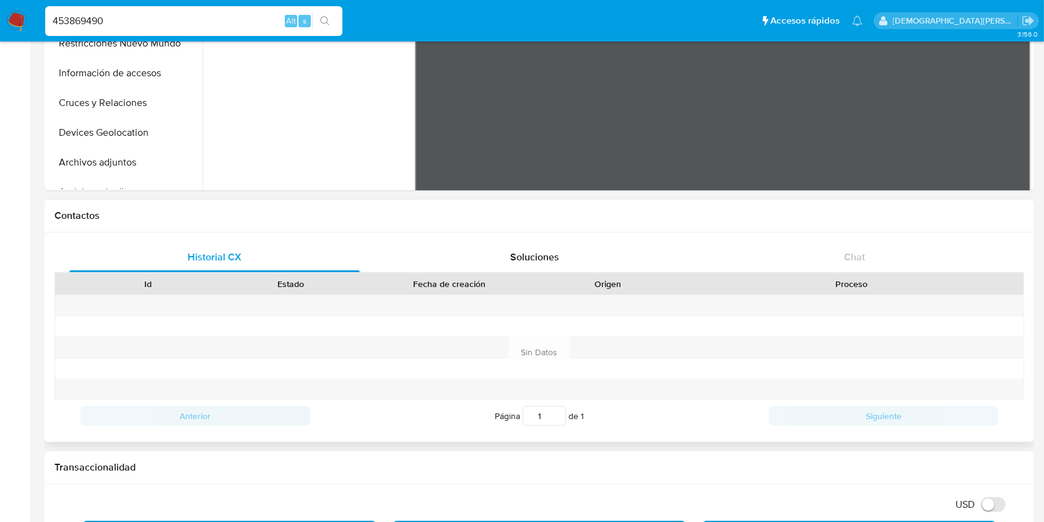
scroll to position [0, 0]
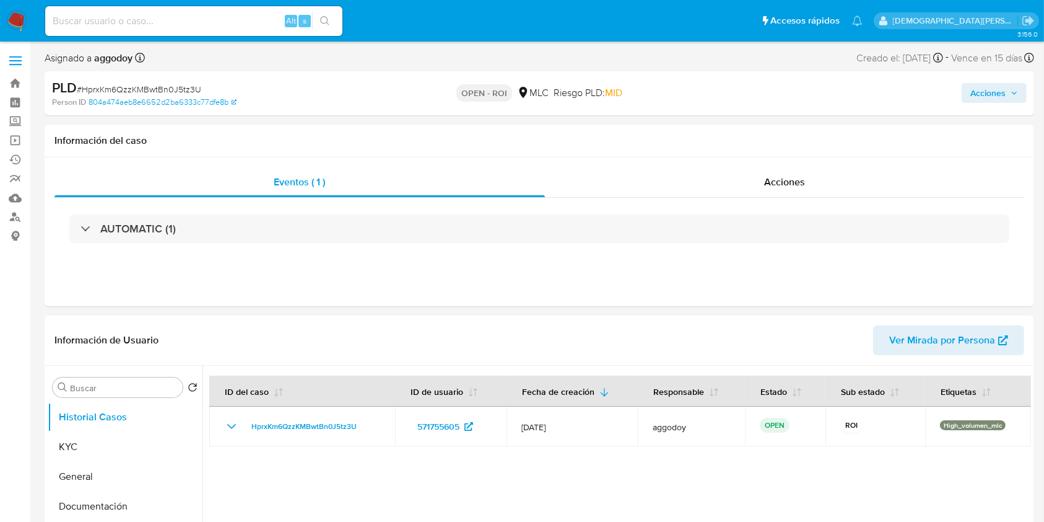
select select "10"
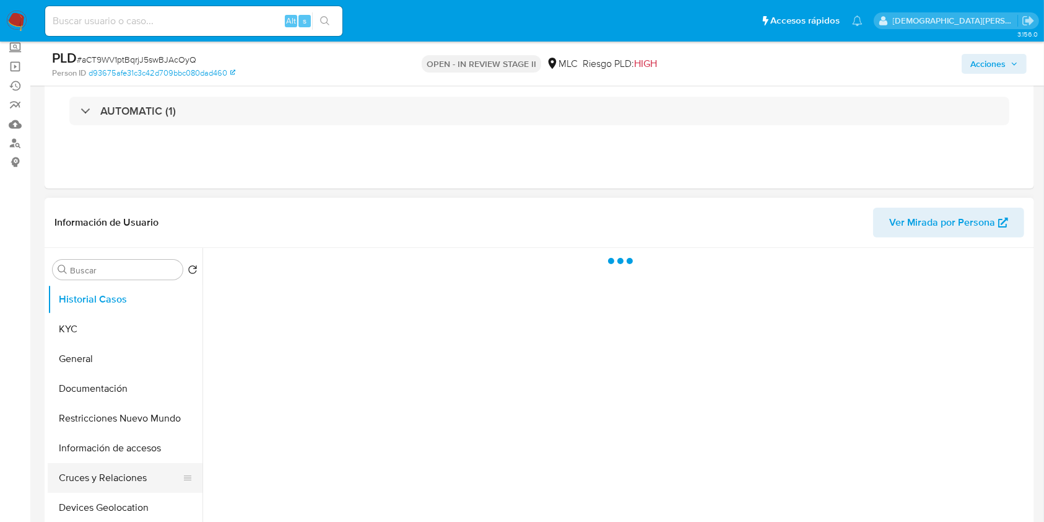
scroll to position [165, 0]
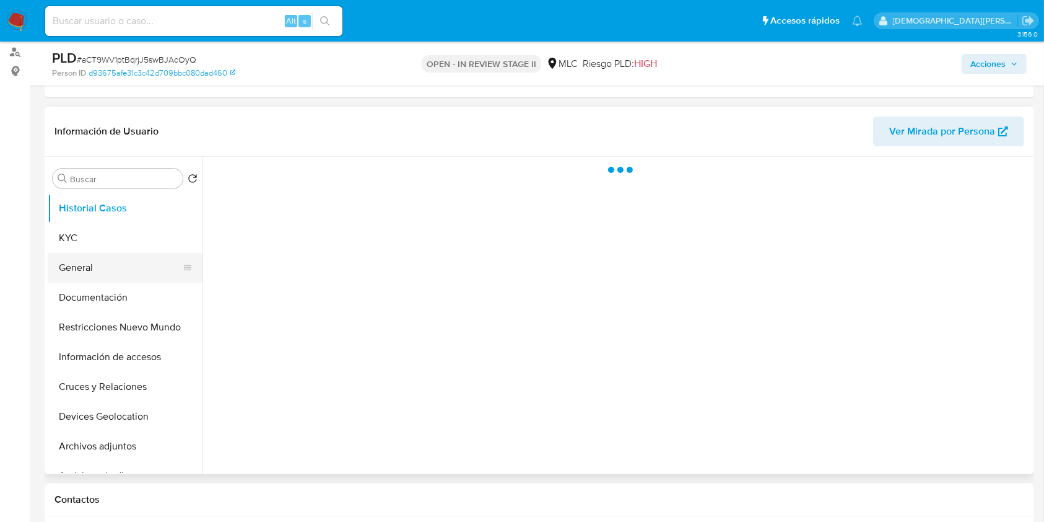
click at [95, 268] on button "General" at bounding box center [120, 268] width 145 height 30
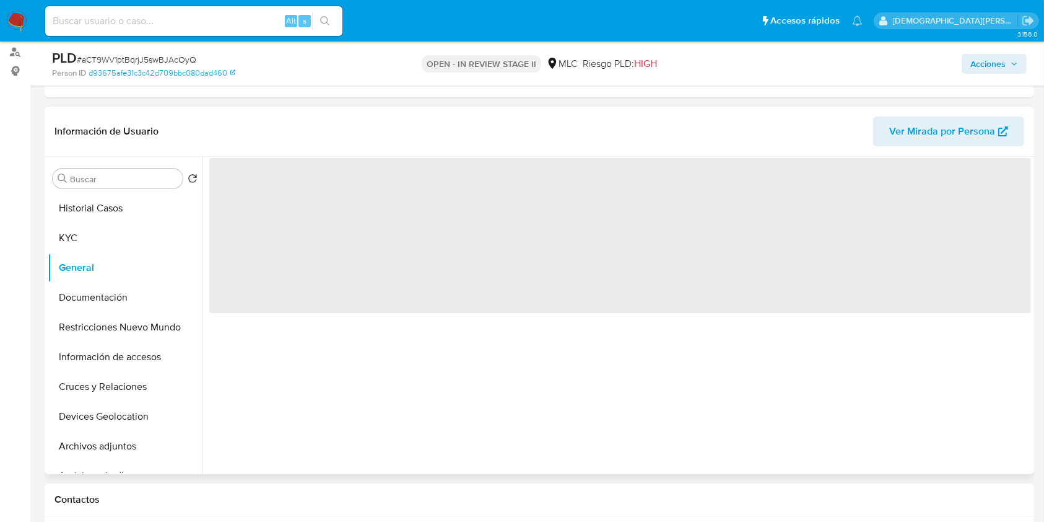
select select "10"
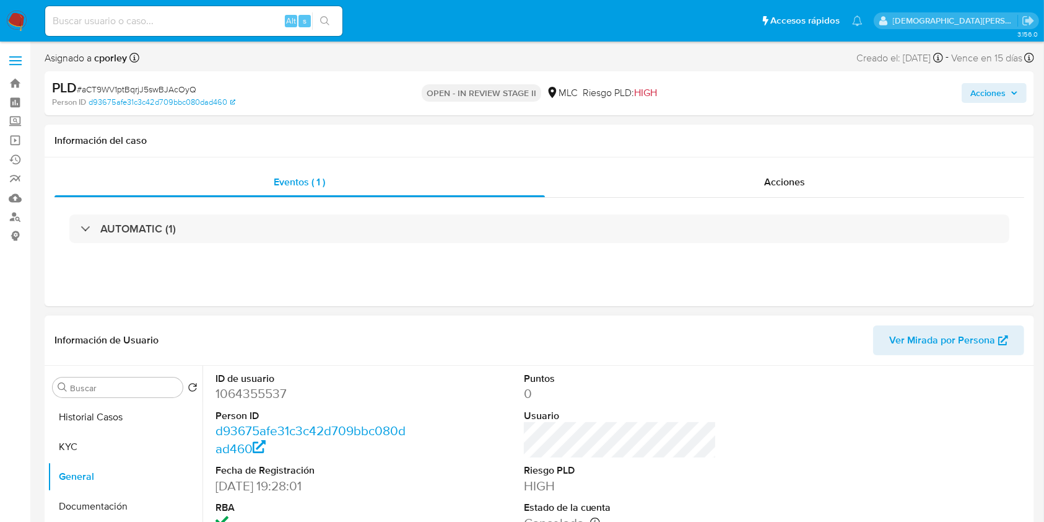
click at [245, 401] on dd "1064355537" at bounding box center [312, 393] width 193 height 17
copy dd "1064355537"
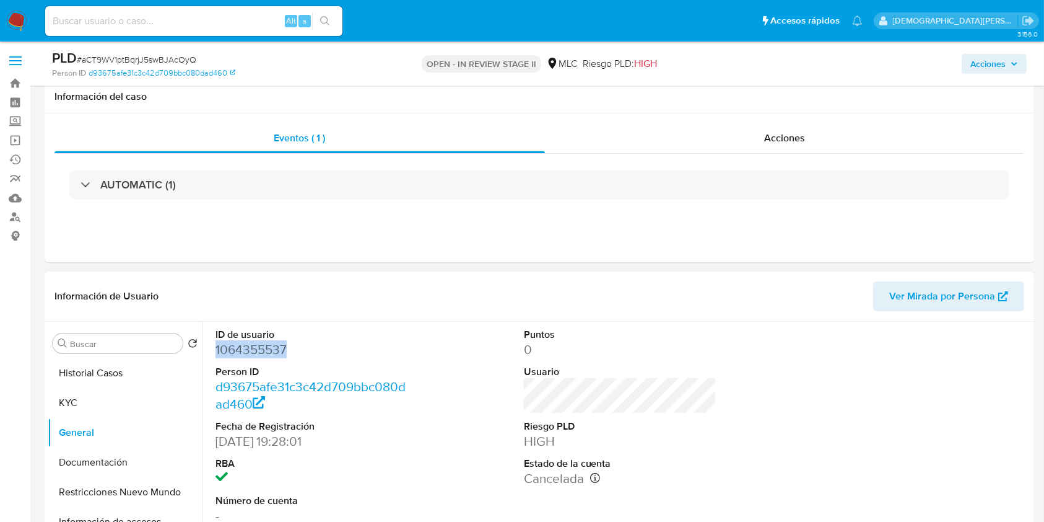
scroll to position [82, 0]
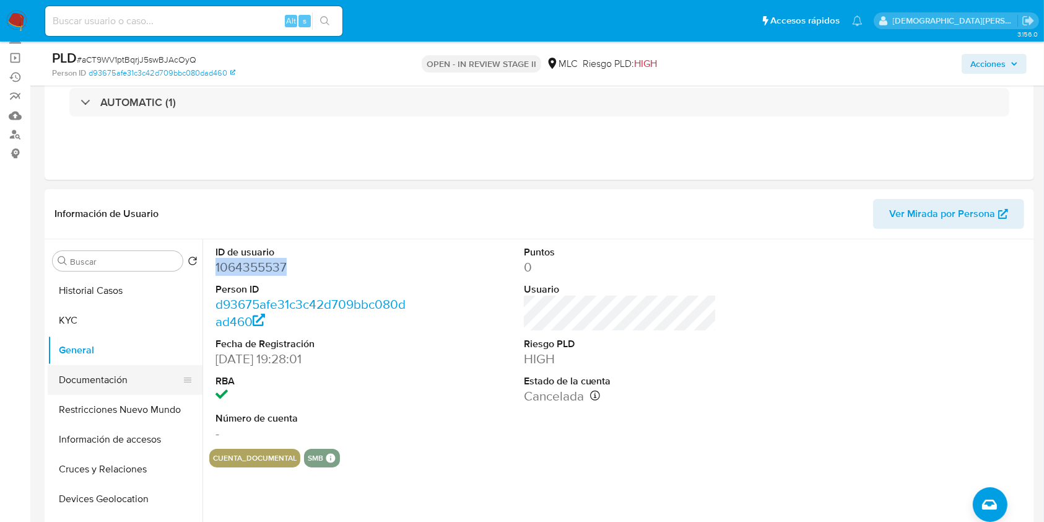
click at [91, 384] on button "Documentación" at bounding box center [120, 380] width 145 height 30
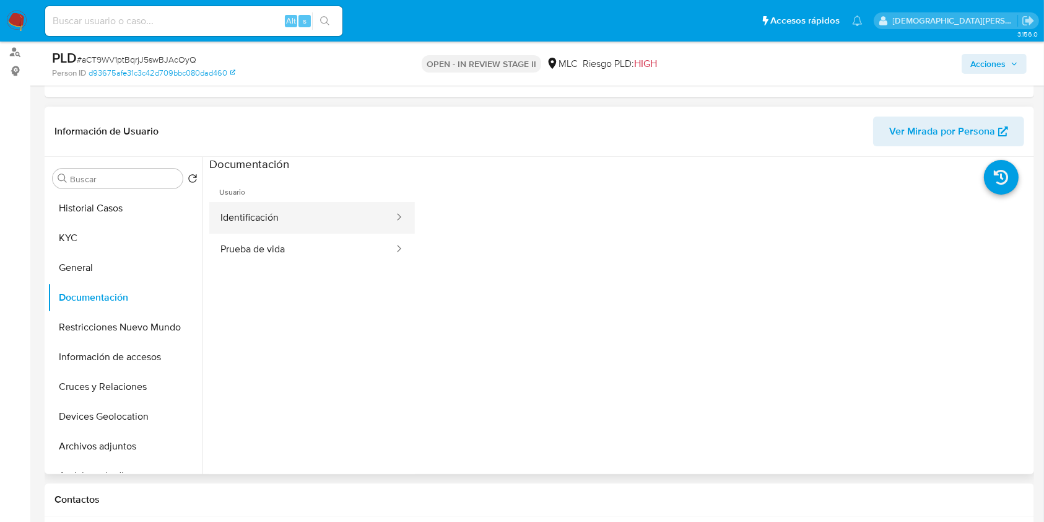
click at [292, 218] on button "Identificación" at bounding box center [302, 218] width 186 height 32
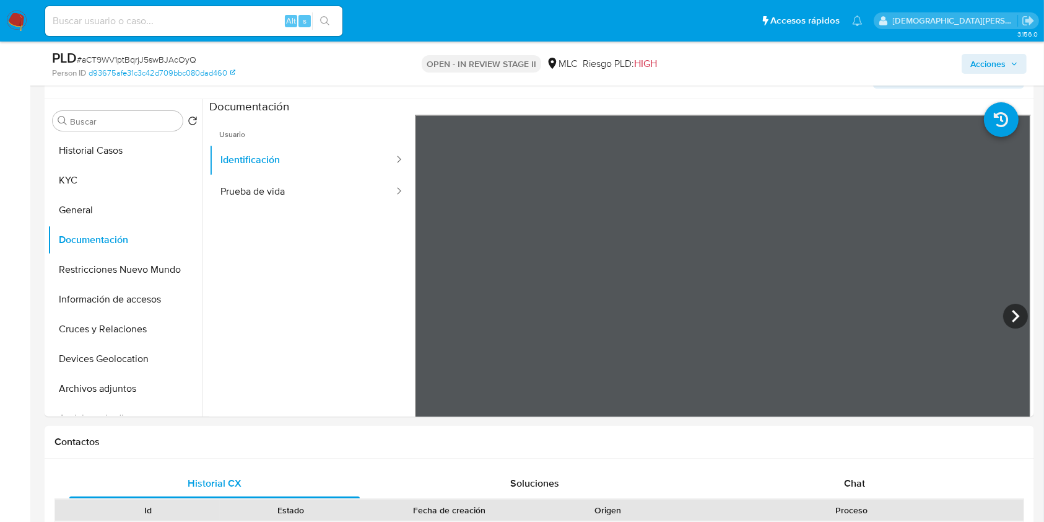
scroll to position [248, 0]
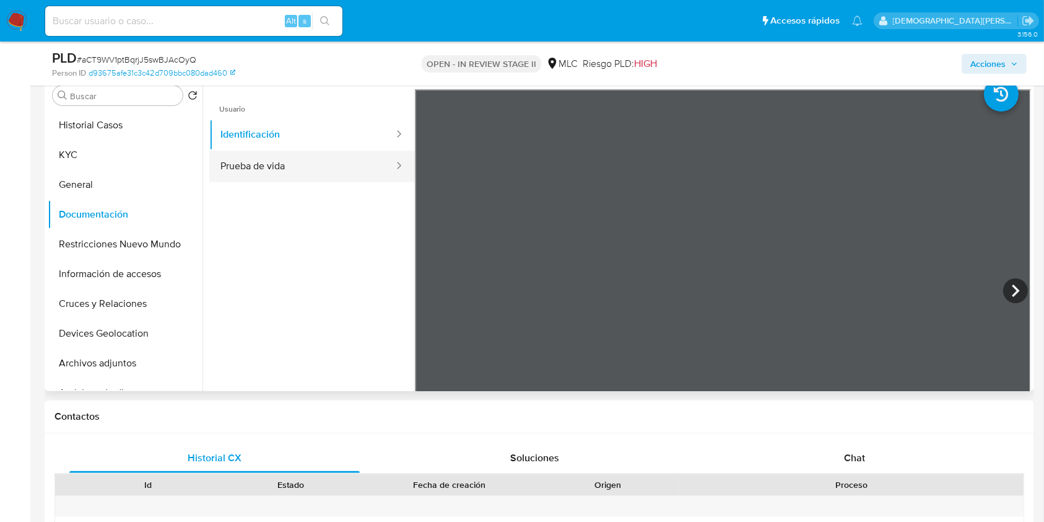
click at [351, 167] on button "Prueba de vida" at bounding box center [302, 167] width 186 height 32
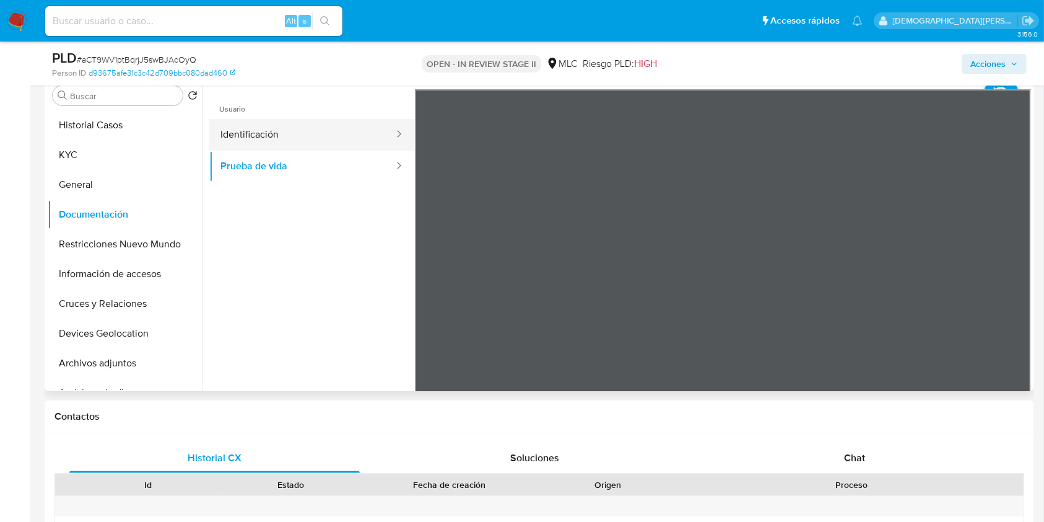
click at [327, 133] on button "Identificación" at bounding box center [302, 135] width 186 height 32
click at [1015, 291] on icon at bounding box center [1016, 290] width 25 height 25
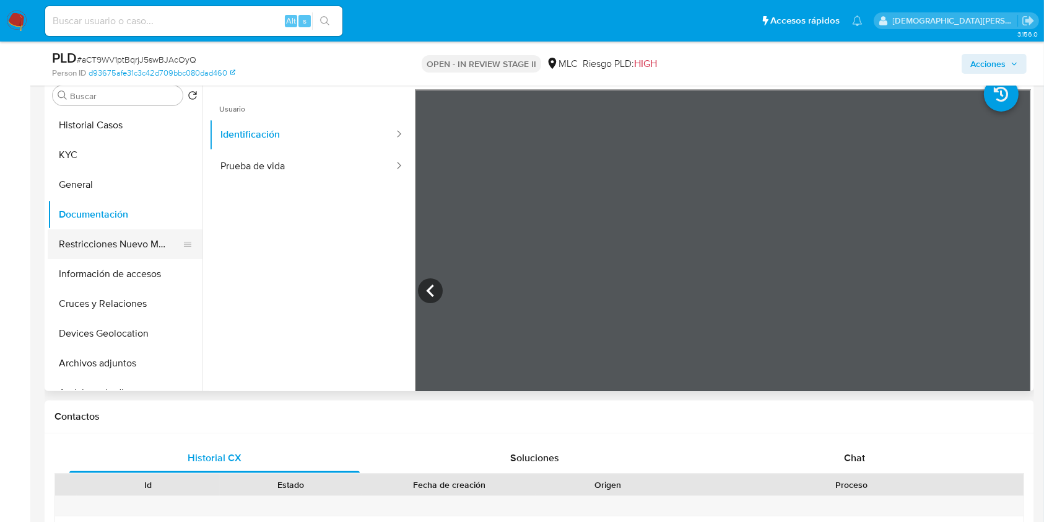
click at [128, 234] on button "Restricciones Nuevo Mundo" at bounding box center [120, 244] width 145 height 30
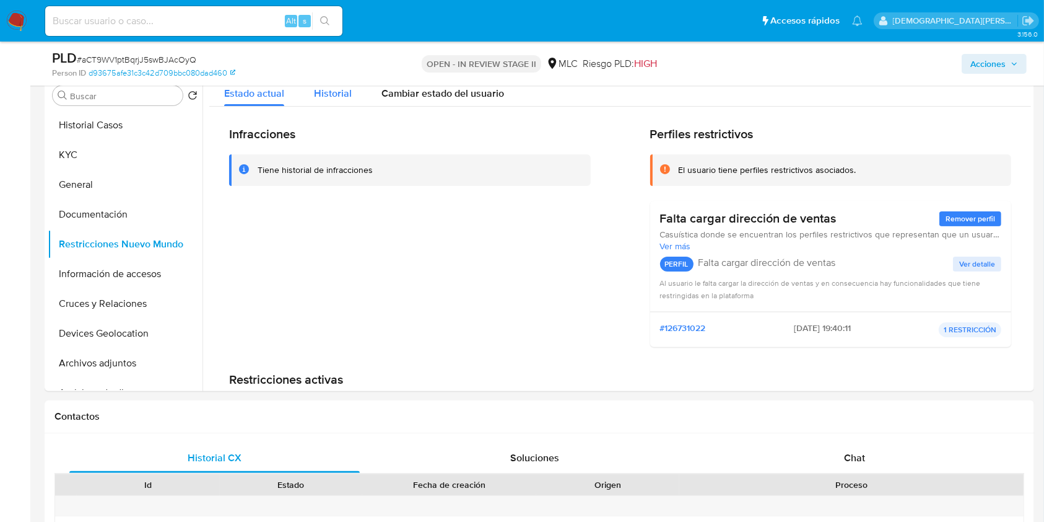
click at [331, 98] on span "Historial" at bounding box center [333, 93] width 38 height 14
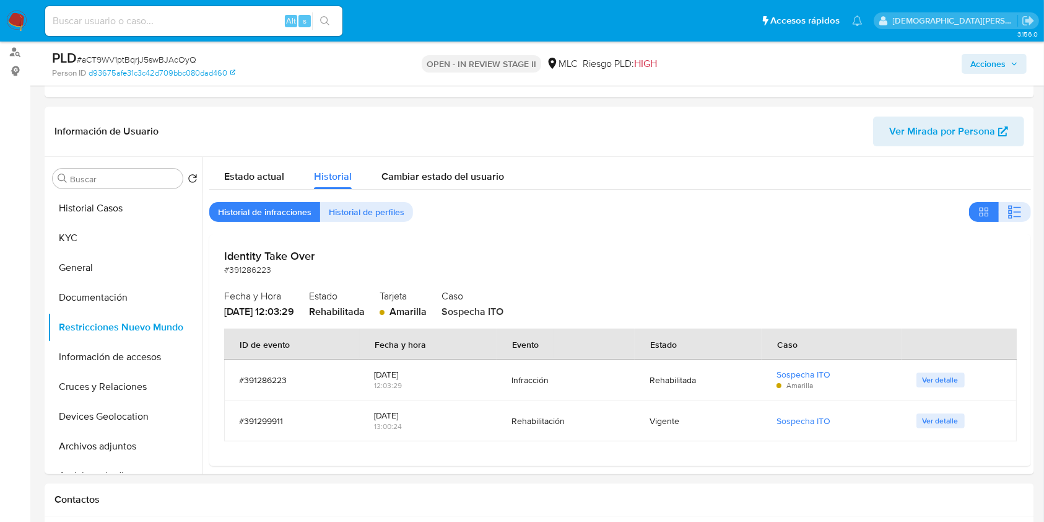
scroll to position [8, 0]
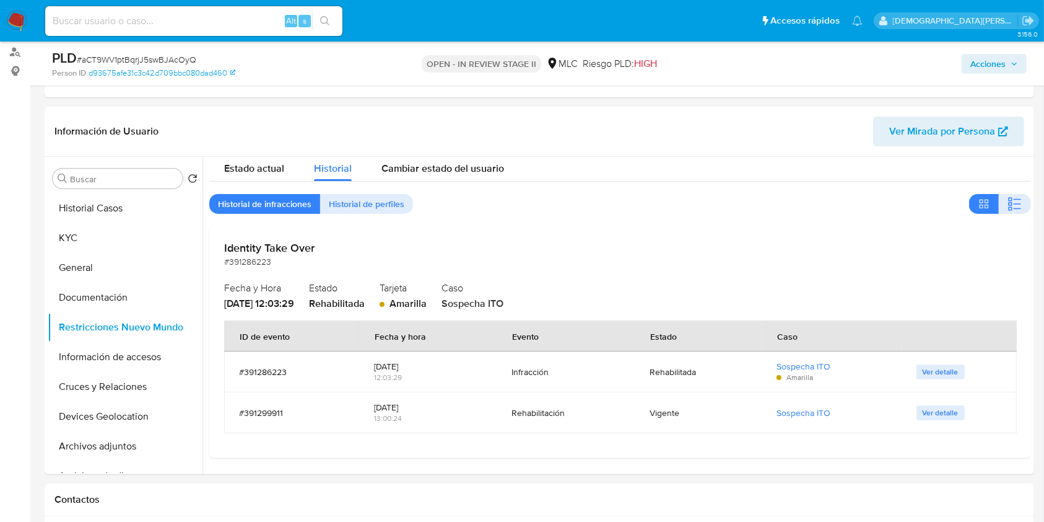
drag, startPoint x: 461, startPoint y: 301, endPoint x: 525, endPoint y: 299, distance: 64.5
click at [525, 299] on div "Fecha y Hora 2024-11-05 - 12:03:29 Estado Rehabilitada Tarjeta Amarilla Caso So…" at bounding box center [620, 294] width 792 height 32
click at [94, 296] on button "Documentación" at bounding box center [120, 297] width 145 height 30
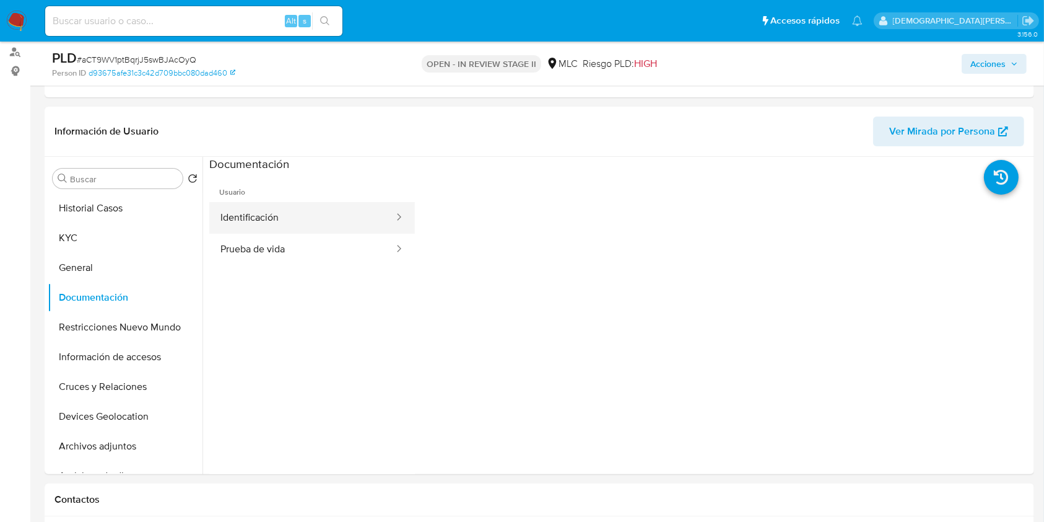
click at [354, 218] on button "Identificación" at bounding box center [302, 218] width 186 height 32
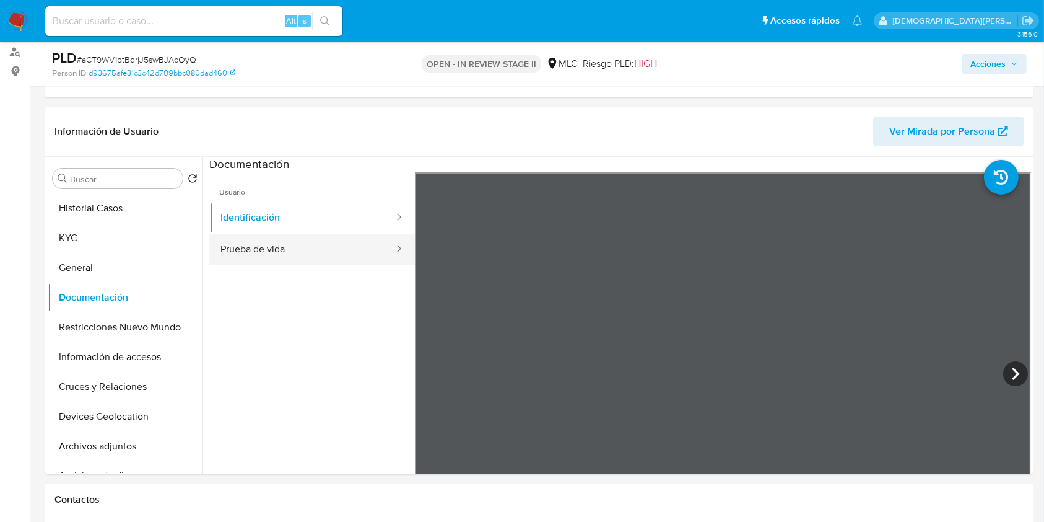
click at [318, 253] on button "Prueba de vida" at bounding box center [302, 250] width 186 height 32
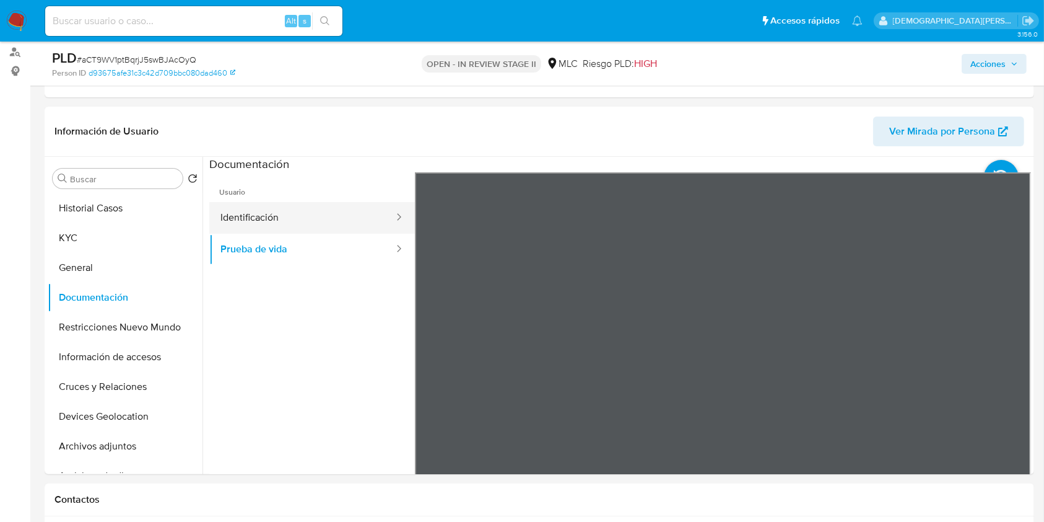
click at [329, 229] on button "Identificación" at bounding box center [302, 218] width 186 height 32
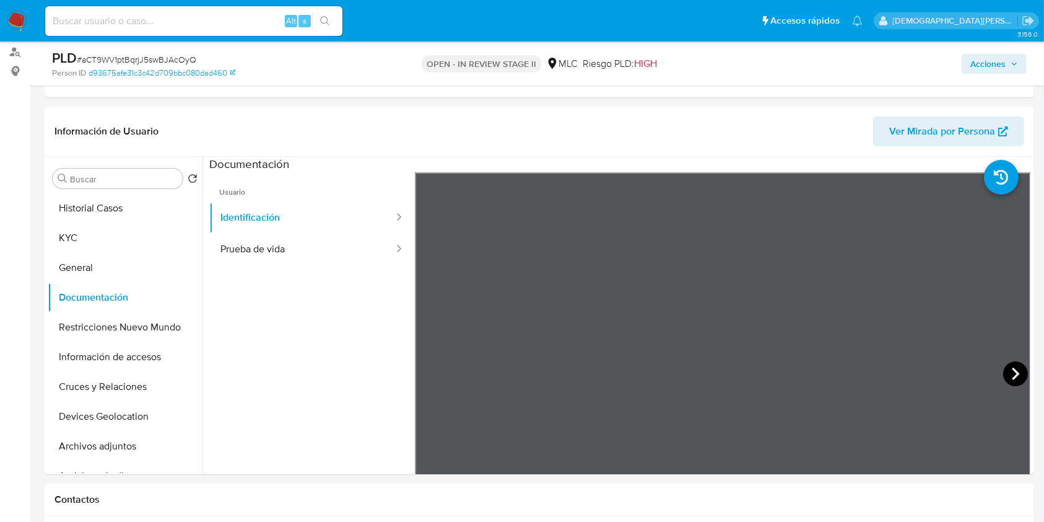
click at [1004, 367] on icon at bounding box center [1016, 373] width 25 height 25
click at [424, 374] on icon at bounding box center [430, 373] width 25 height 25
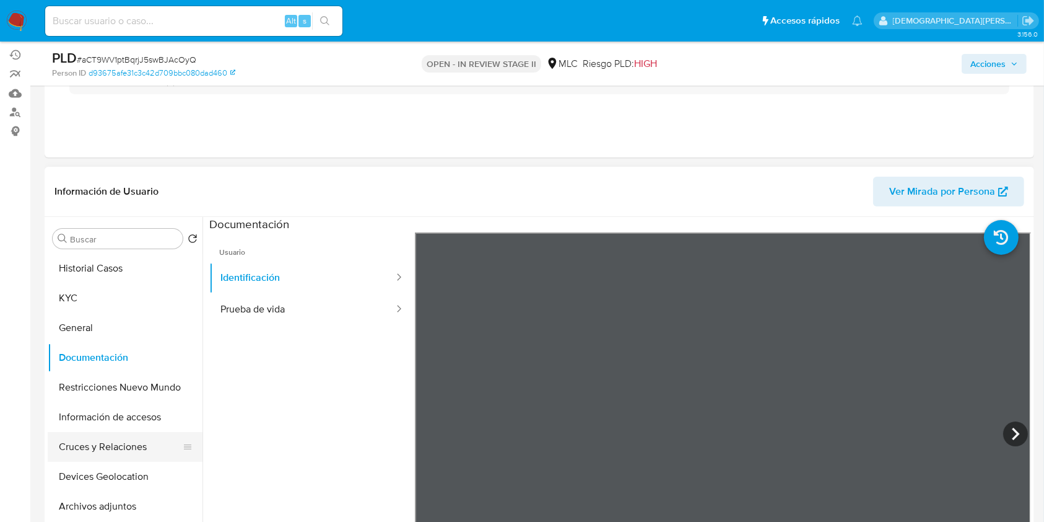
scroll to position [165, 0]
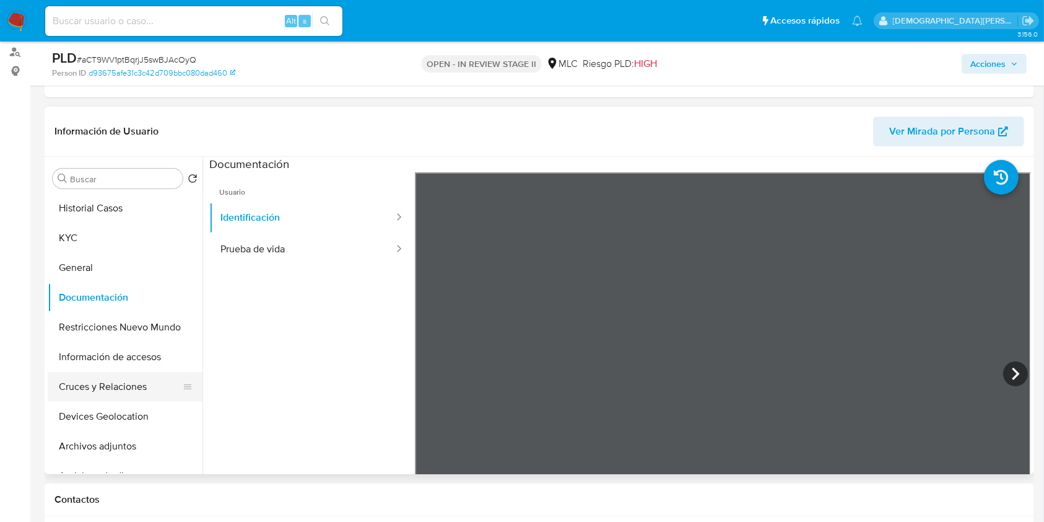
click at [90, 379] on button "Cruces y Relaciones" at bounding box center [120, 387] width 145 height 30
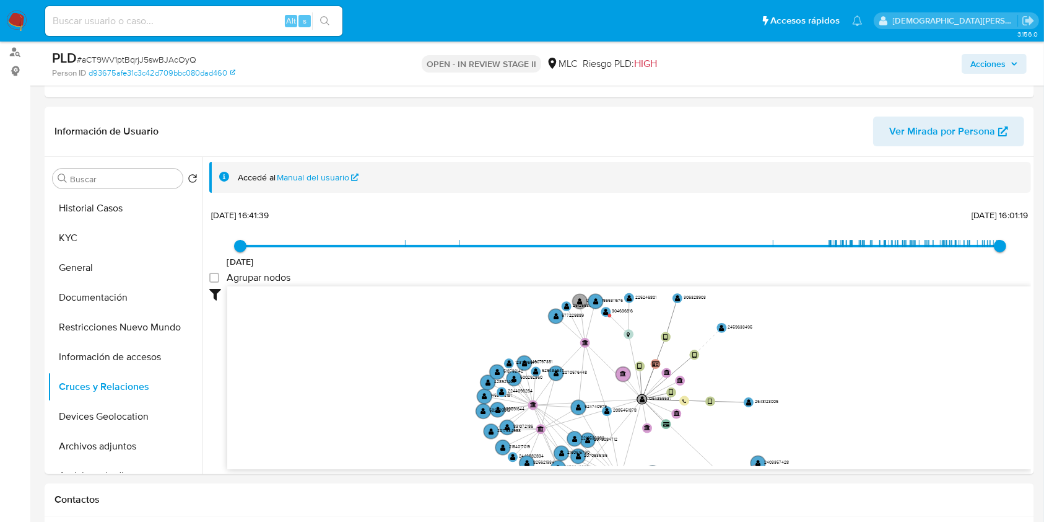
drag, startPoint x: 397, startPoint y: 344, endPoint x: 453, endPoint y: 464, distance: 132.2
click at [453, 464] on icon "device-679dff4a87235ee0478d69a2  device-687b6648ef238f30928d206b  device-63e5…" at bounding box center [629, 376] width 804 height 180
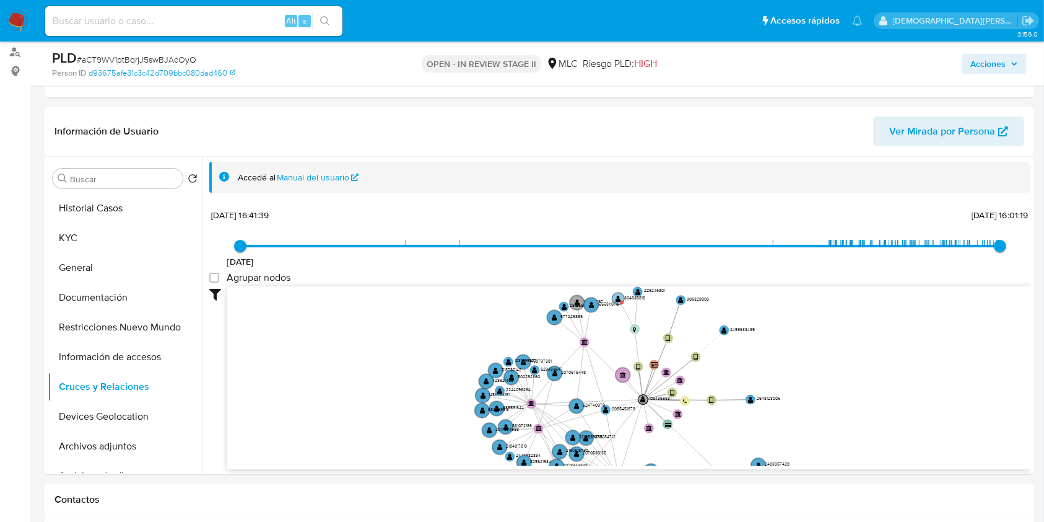
click at [619, 299] on text "" at bounding box center [619, 298] width 6 height 7
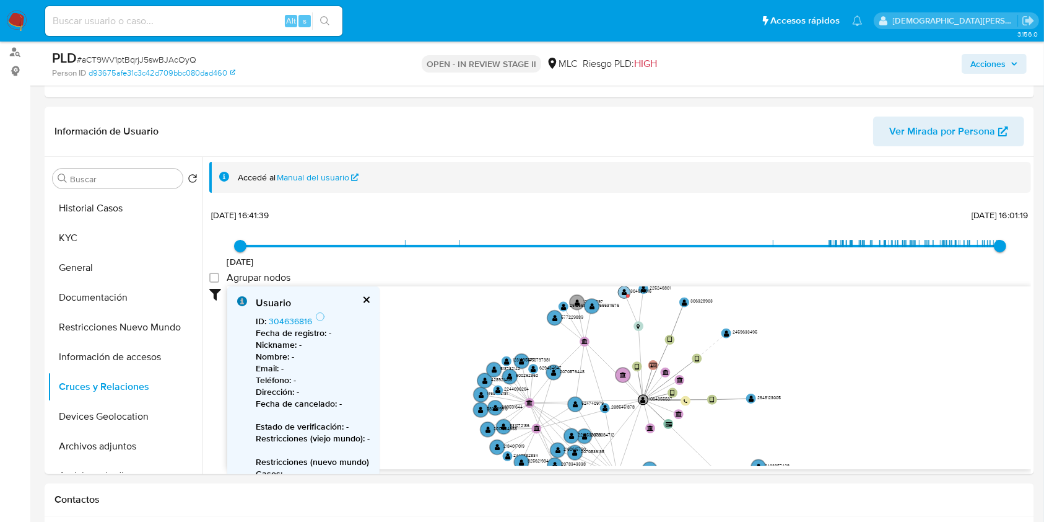
click at [621, 292] on circle at bounding box center [624, 292] width 12 height 12
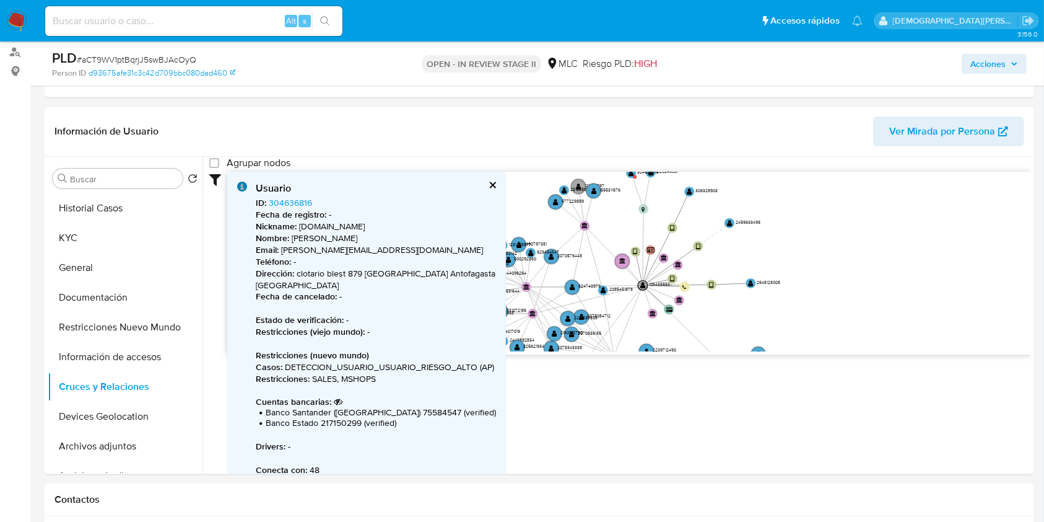
scroll to position [0, 0]
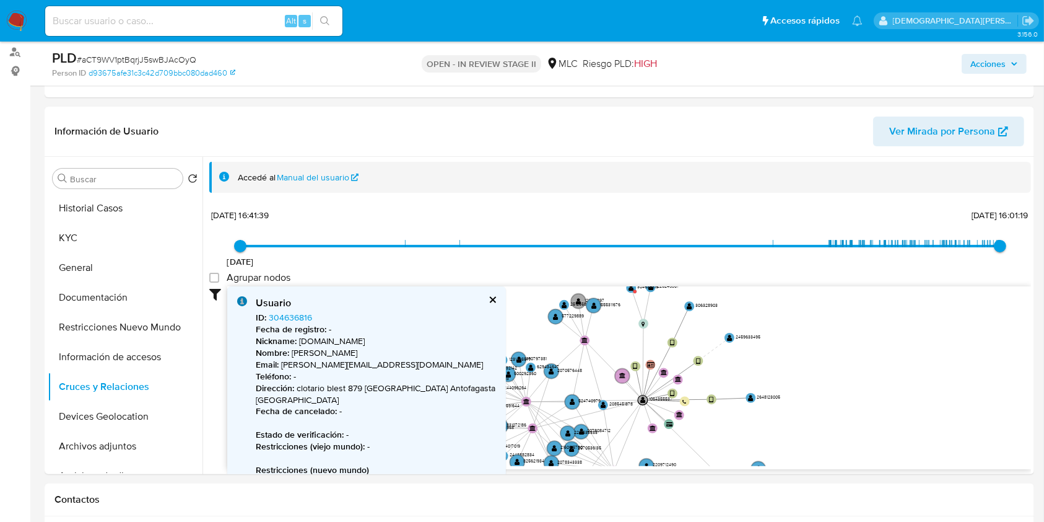
click at [488, 295] on button "cerrar" at bounding box center [492, 299] width 8 height 8
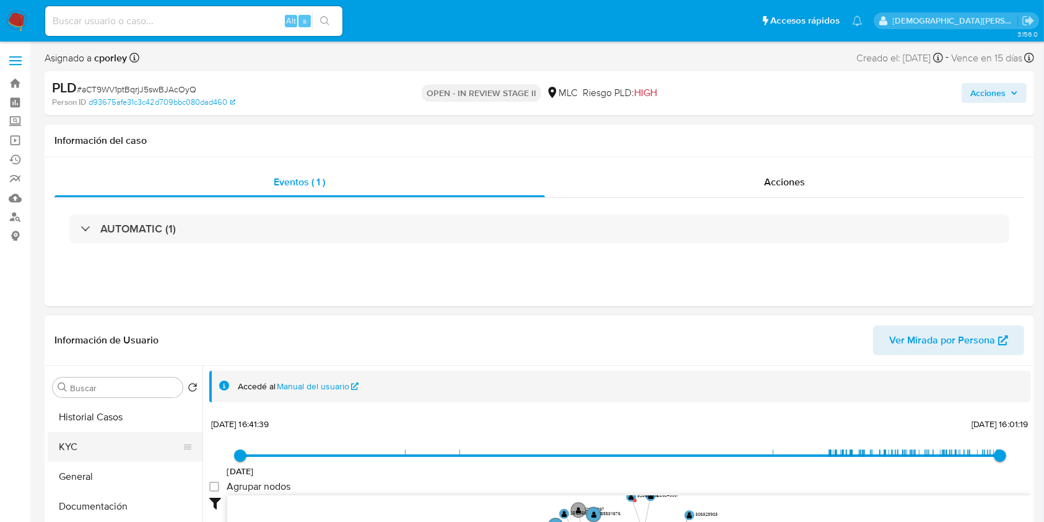
click at [128, 452] on button "KYC" at bounding box center [120, 447] width 145 height 30
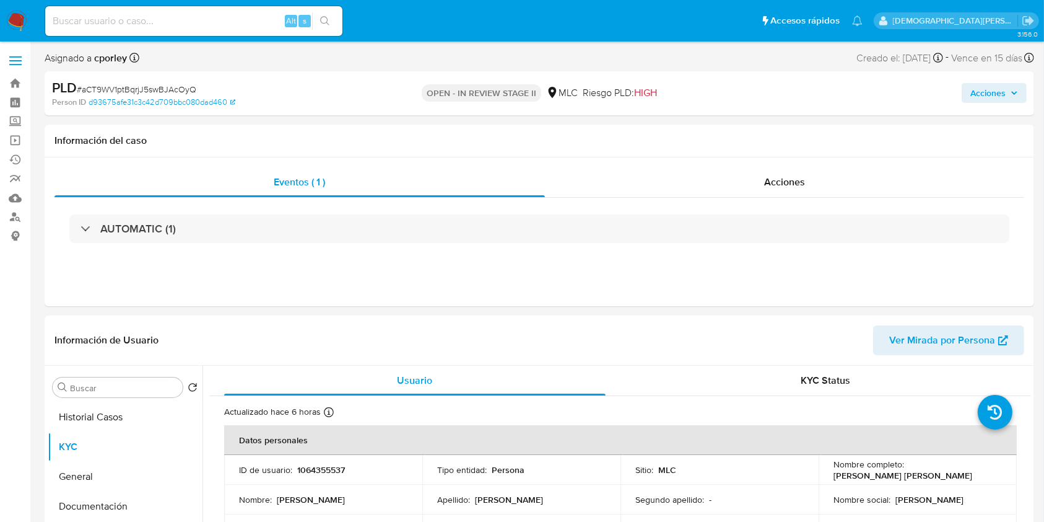
click at [998, 86] on span "Acciones" at bounding box center [988, 93] width 35 height 20
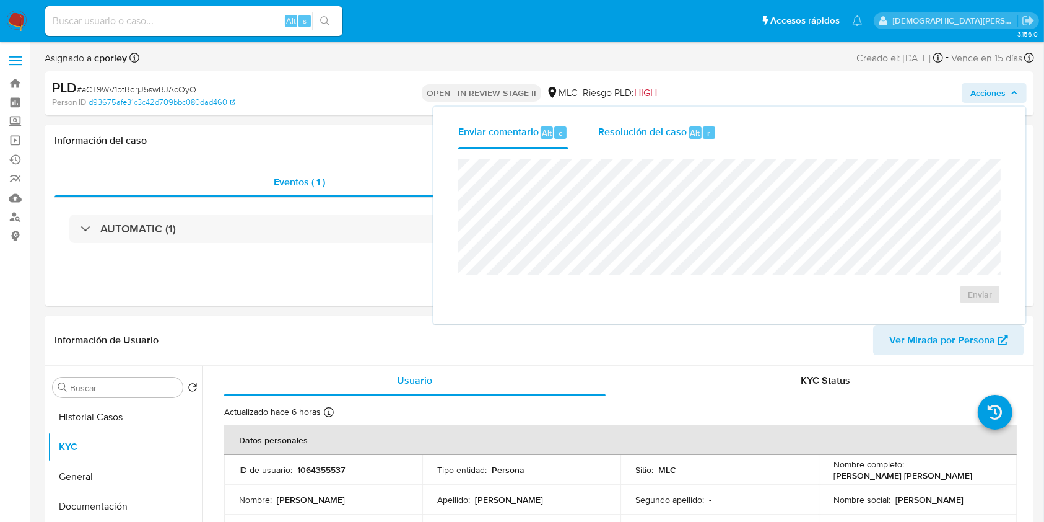
click at [634, 131] on span "Resolución del caso" at bounding box center [642, 132] width 89 height 14
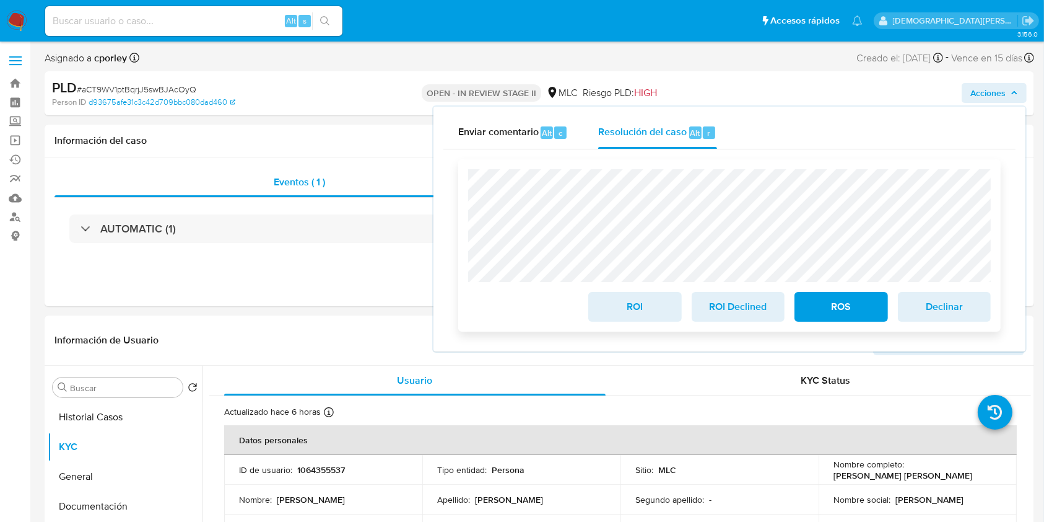
click at [818, 304] on span "ROS" at bounding box center [841, 306] width 61 height 27
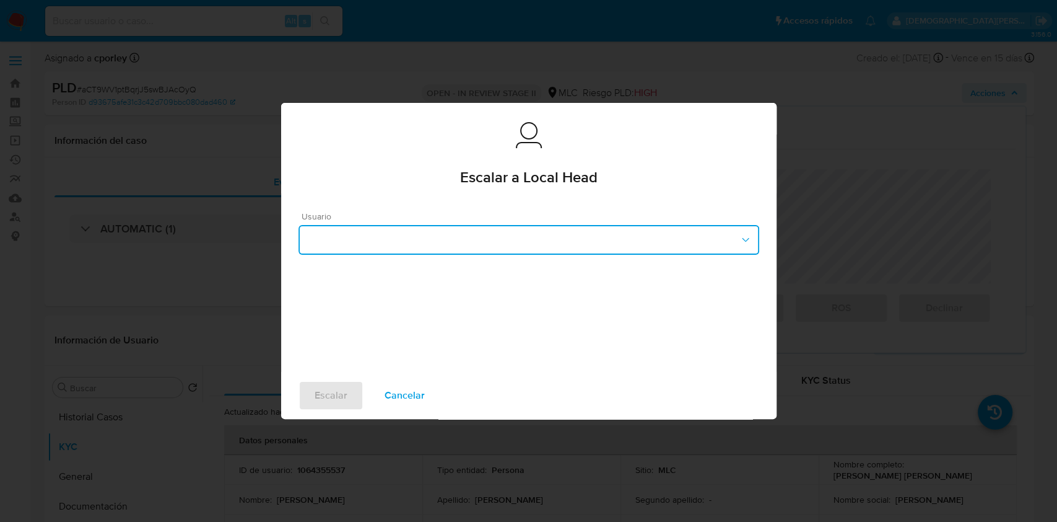
click at [456, 230] on button "button" at bounding box center [529, 240] width 461 height 30
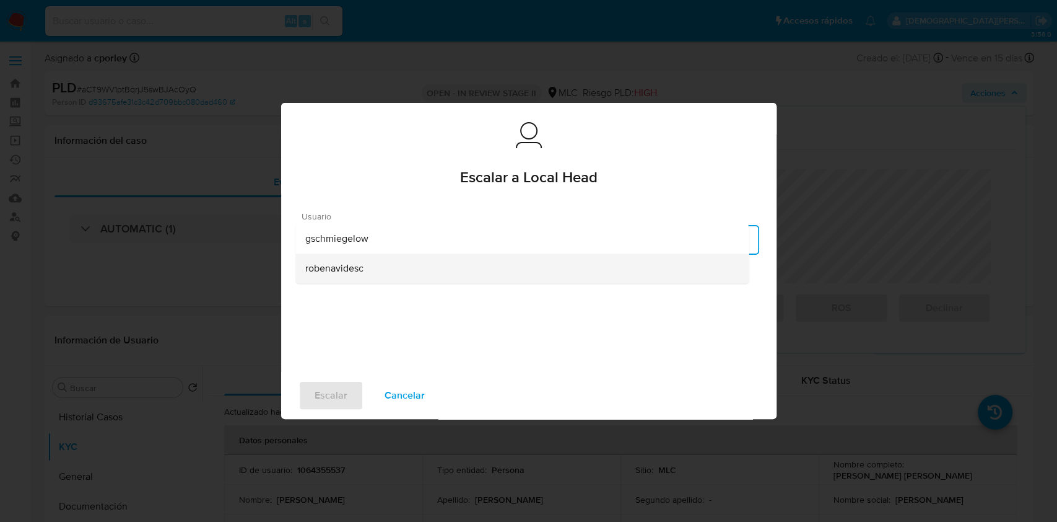
click at [356, 276] on div "robenavidesc" at bounding box center [522, 268] width 434 height 30
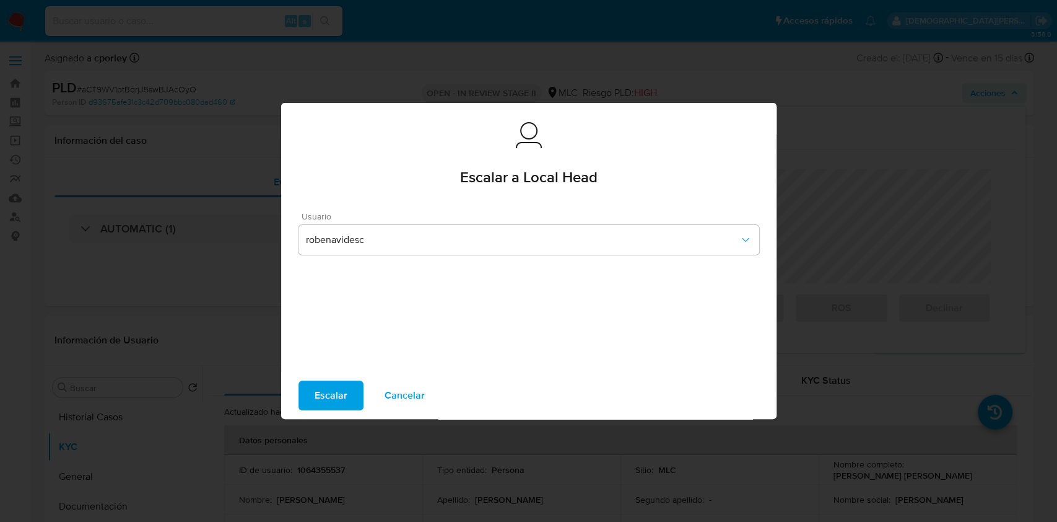
click at [336, 395] on span "Escalar" at bounding box center [331, 395] width 33 height 27
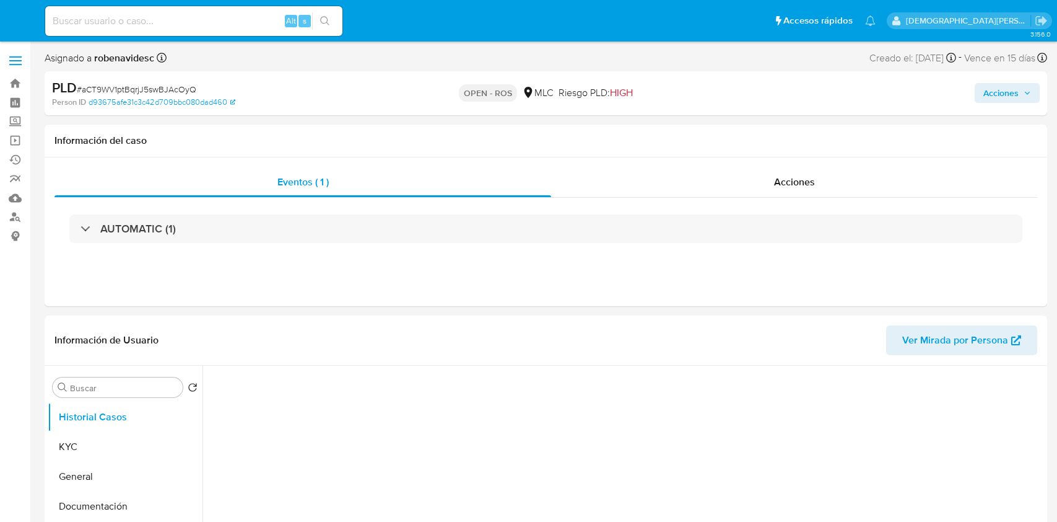
select select "10"
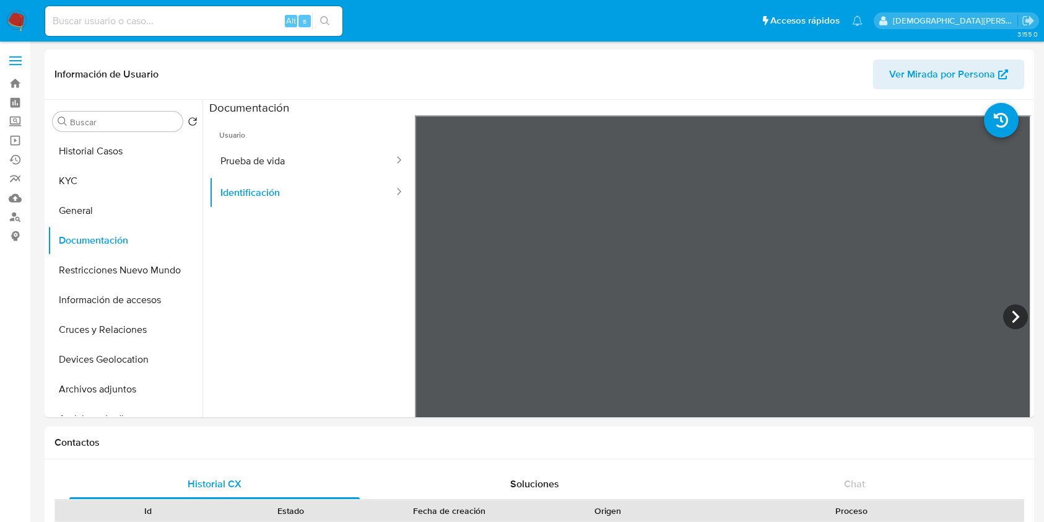
select select "10"
click at [15, 217] on link "Buscador de personas" at bounding box center [73, 217] width 147 height 19
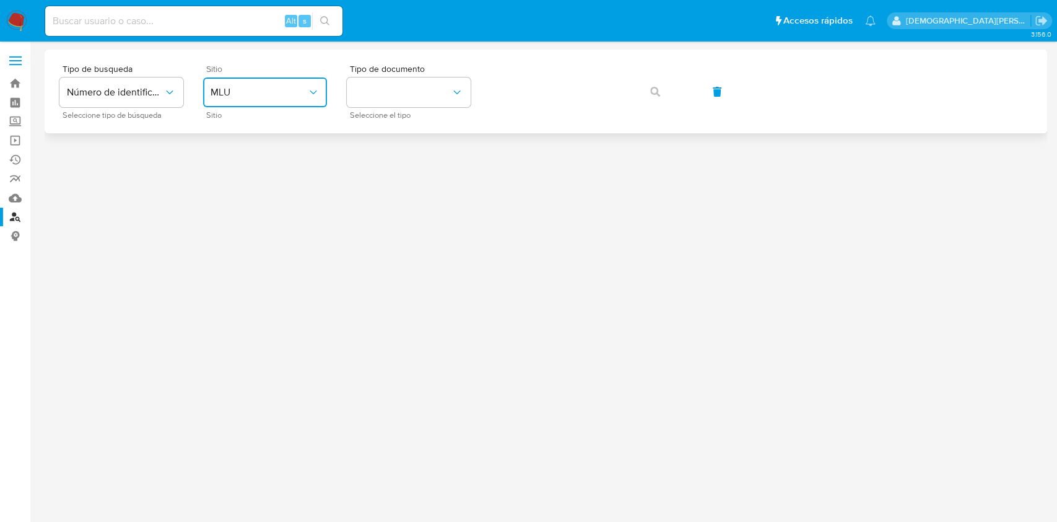
click at [237, 104] on button "MLU" at bounding box center [265, 92] width 124 height 30
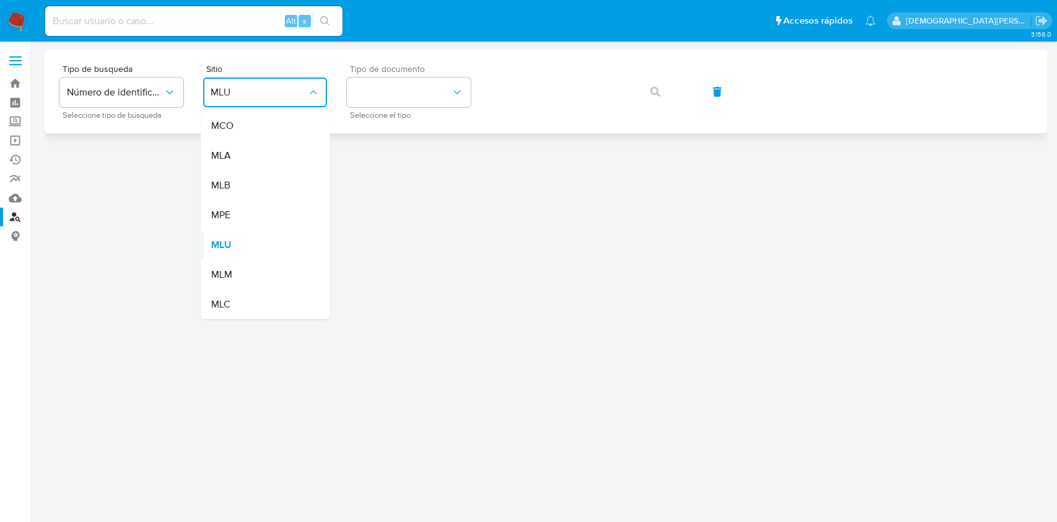
drag, startPoint x: 245, startPoint y: 307, endPoint x: 462, endPoint y: 110, distance: 293.8
click at [248, 303] on div "MLC" at bounding box center [262, 304] width 102 height 30
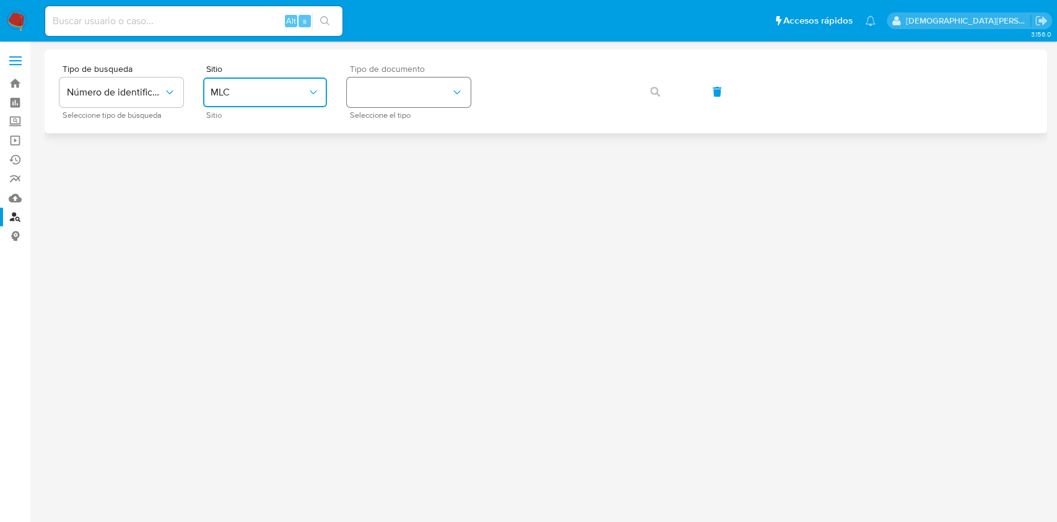
click at [461, 92] on icon "identificationType" at bounding box center [457, 92] width 12 height 12
drag, startPoint x: 416, startPoint y: 124, endPoint x: 484, endPoint y: 102, distance: 71.7
click at [421, 121] on div "RUT RUT" at bounding box center [405, 132] width 102 height 42
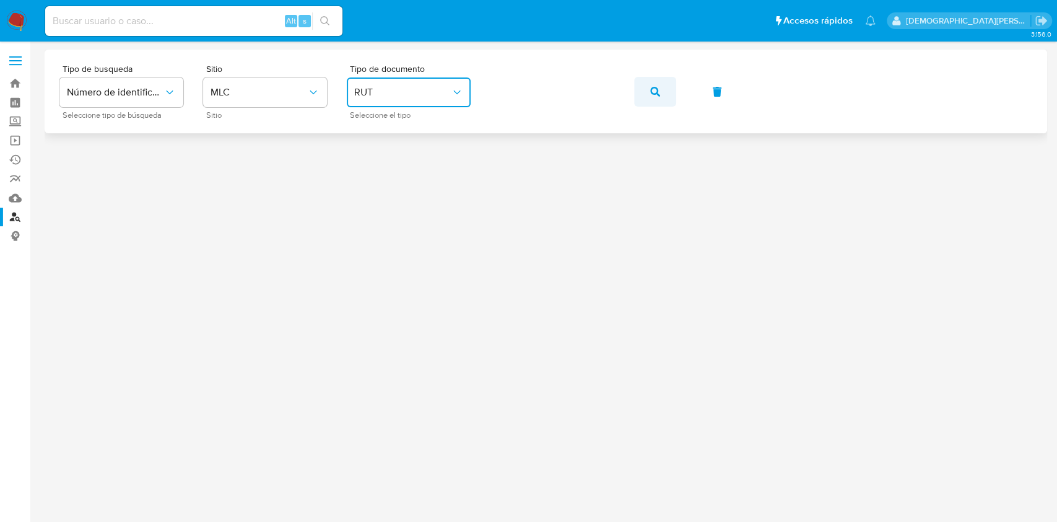
click at [652, 90] on icon "button" at bounding box center [655, 92] width 10 height 10
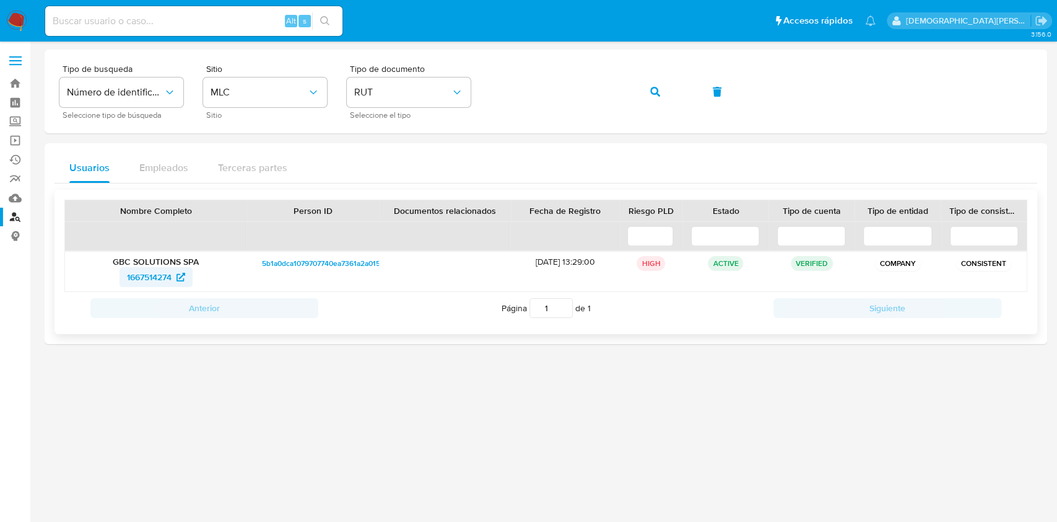
click at [149, 276] on span "1667514274" at bounding box center [149, 277] width 45 height 20
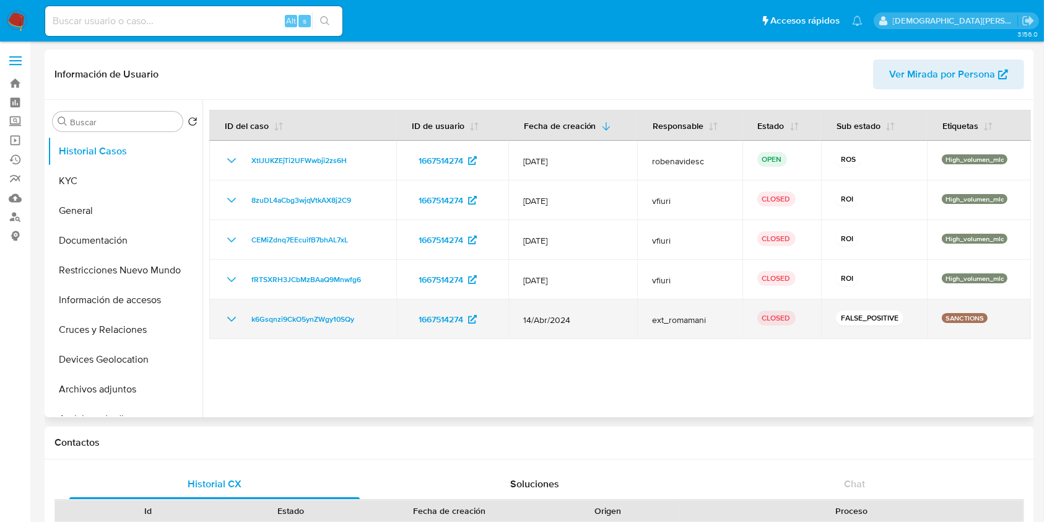
select select "10"
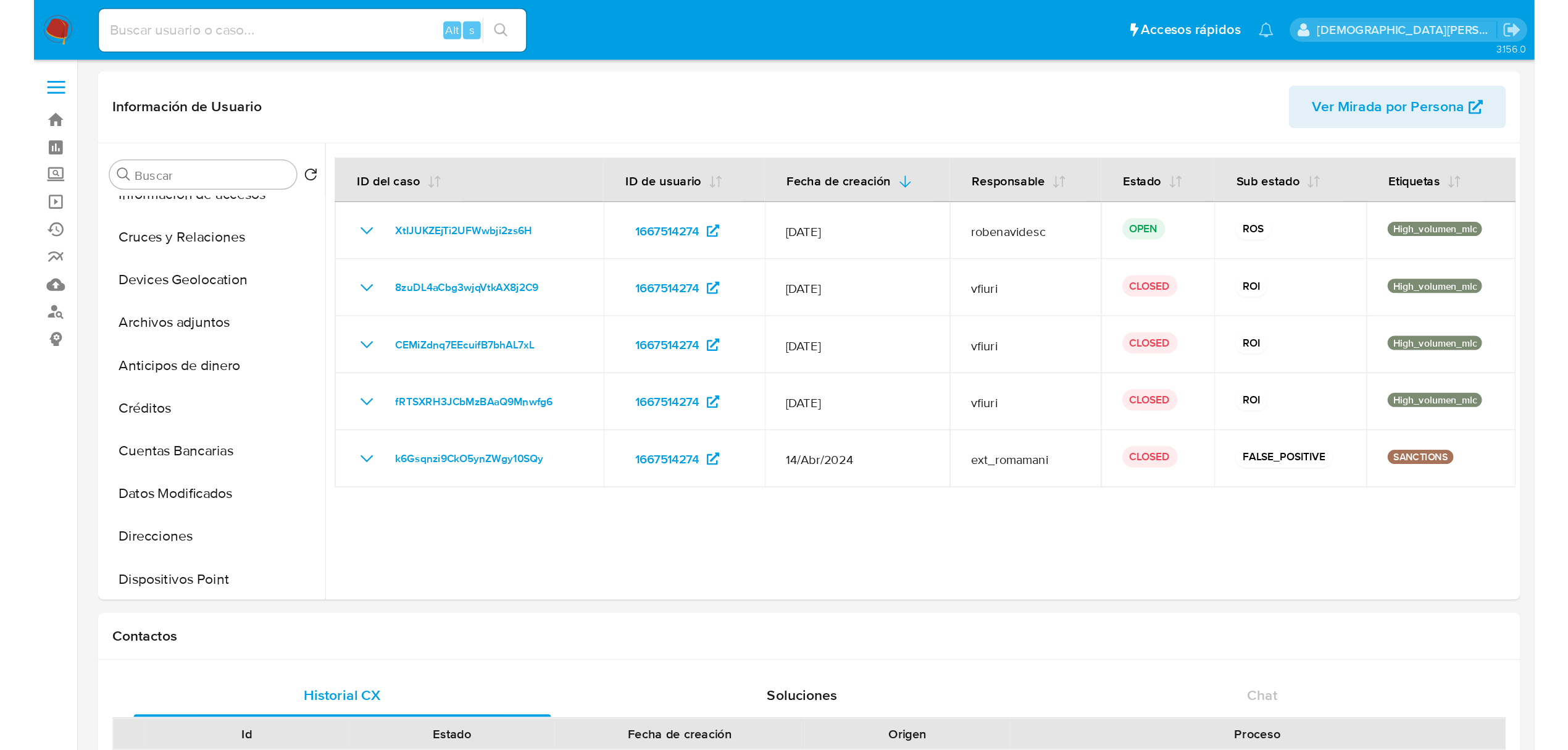
scroll to position [165, 0]
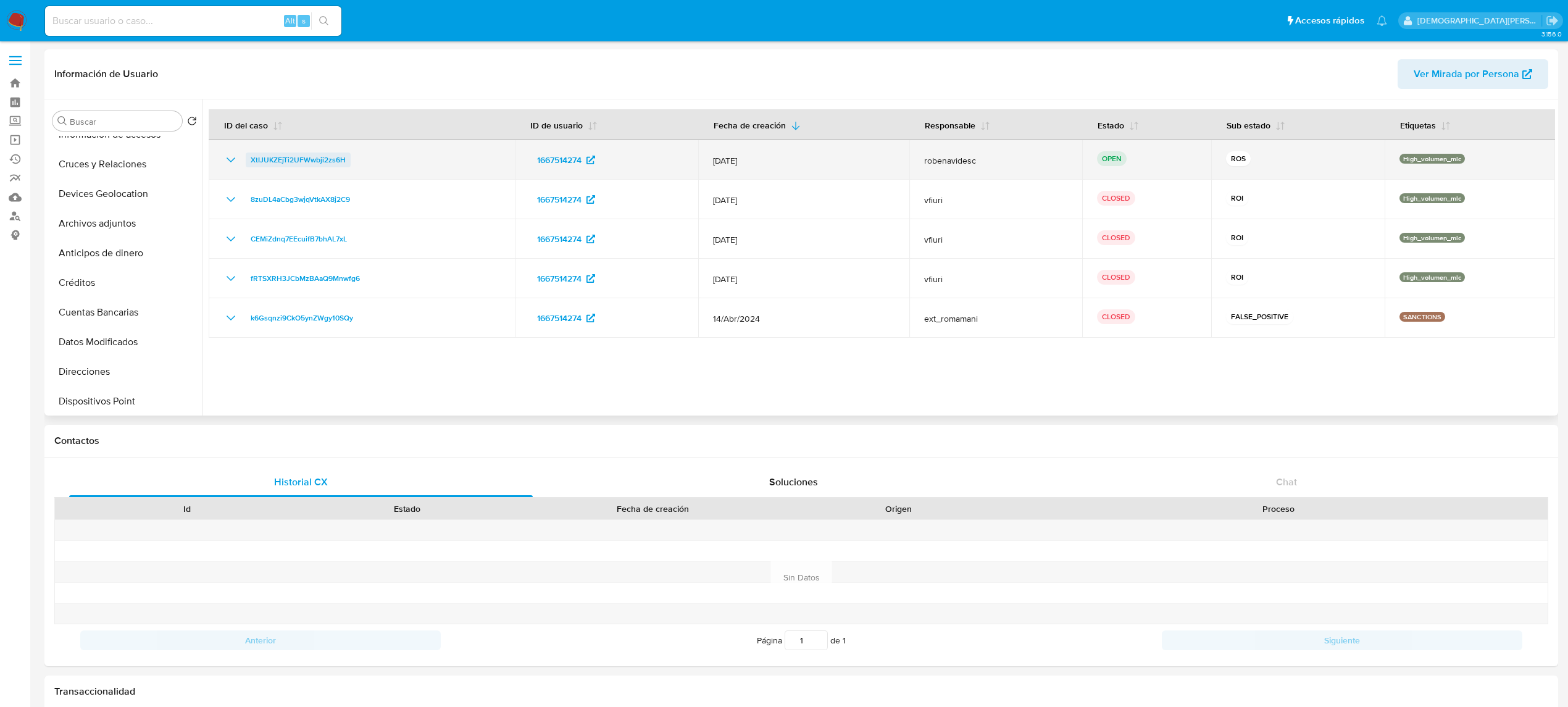
click at [301, 162] on span "XtIJUKZEjTi2UFWwbji2zs6H" at bounding box center [298, 160] width 95 height 15
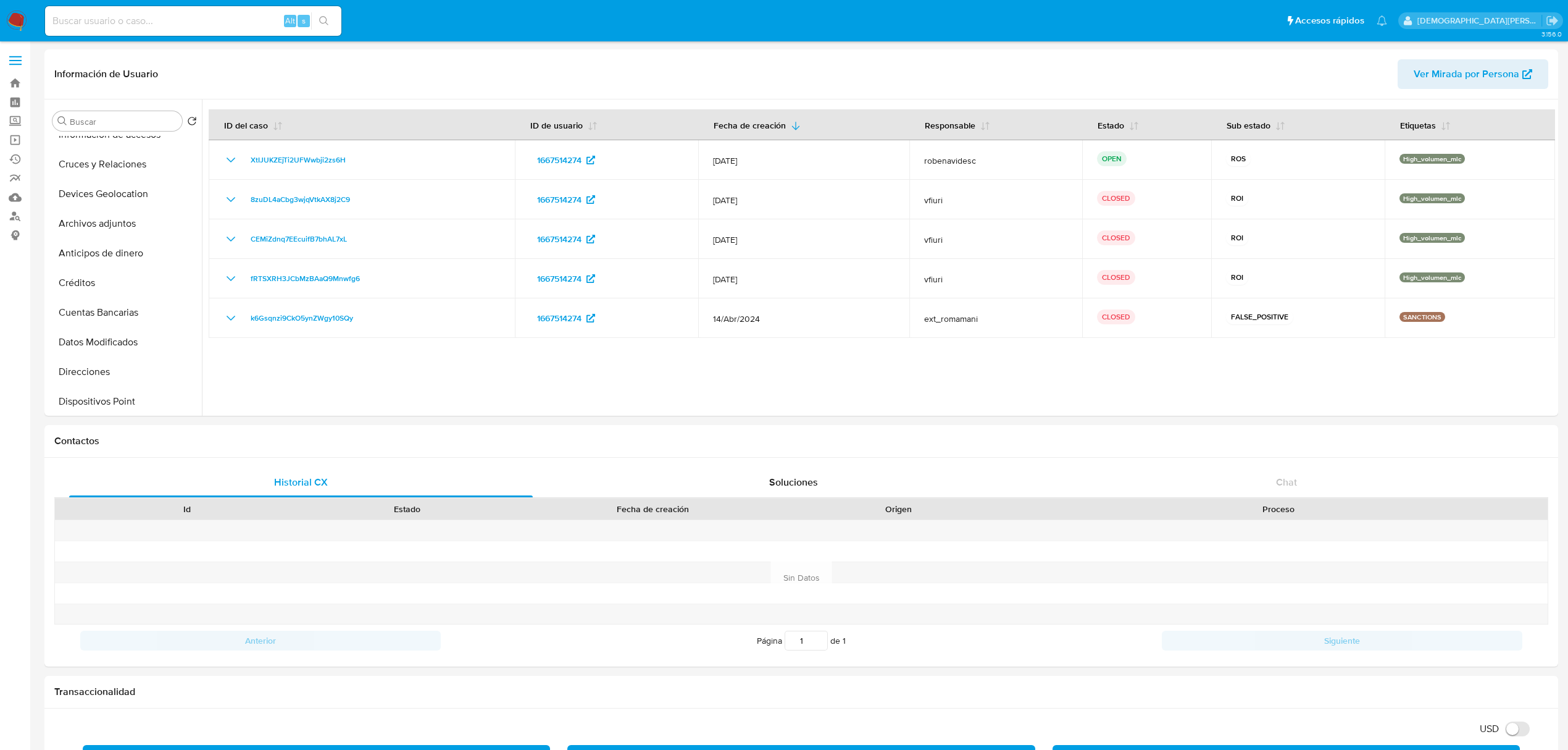
click at [14, 17] on img at bounding box center [16, 21] width 21 height 21
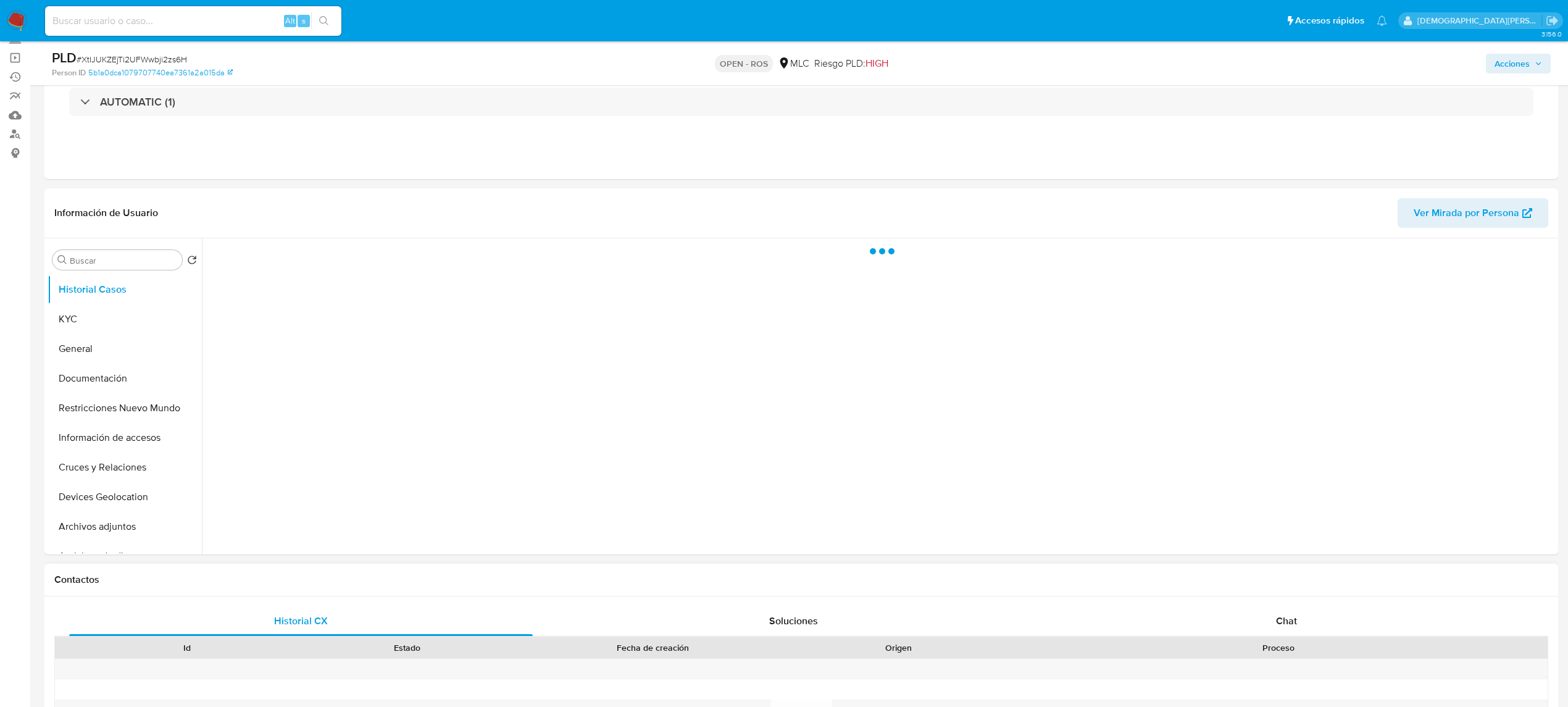
scroll to position [329, 0]
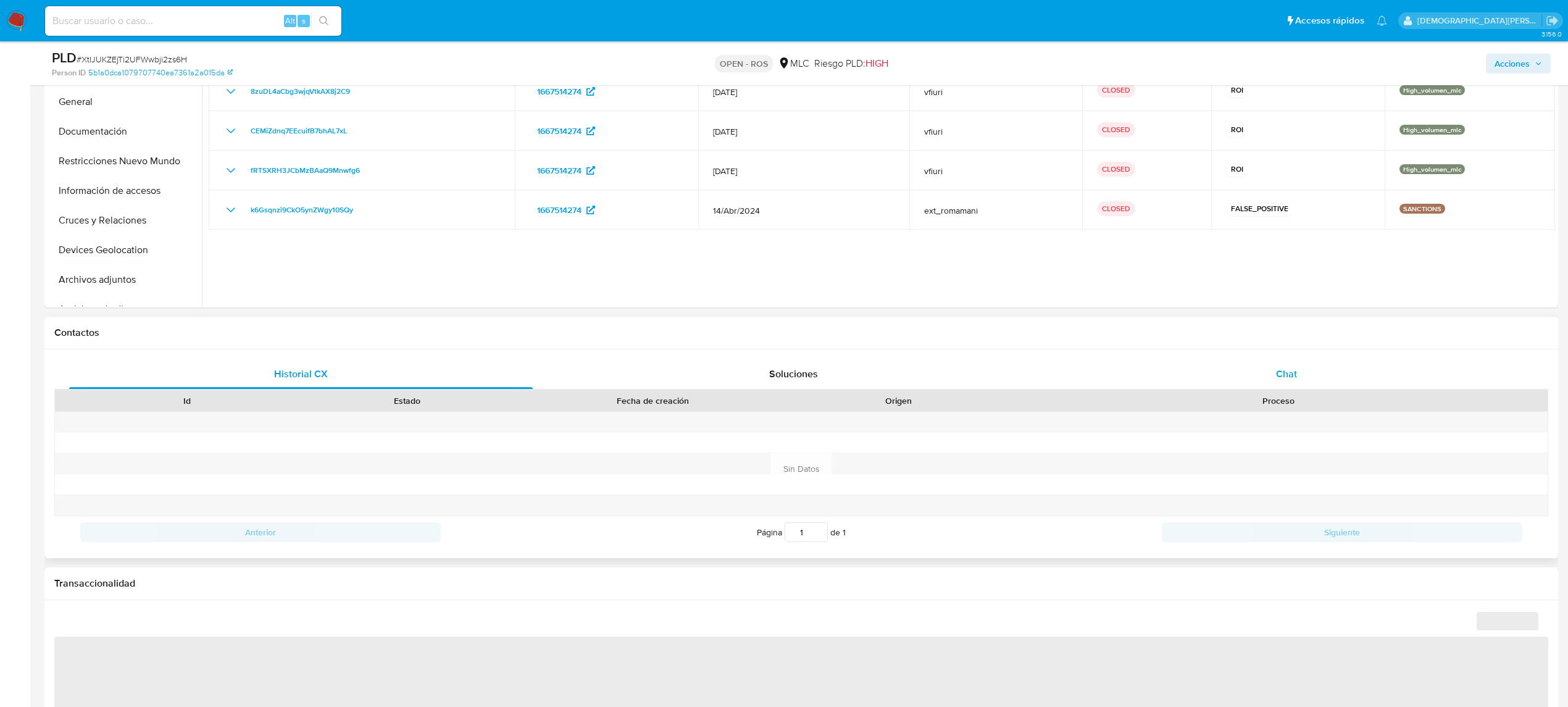
select select "10"
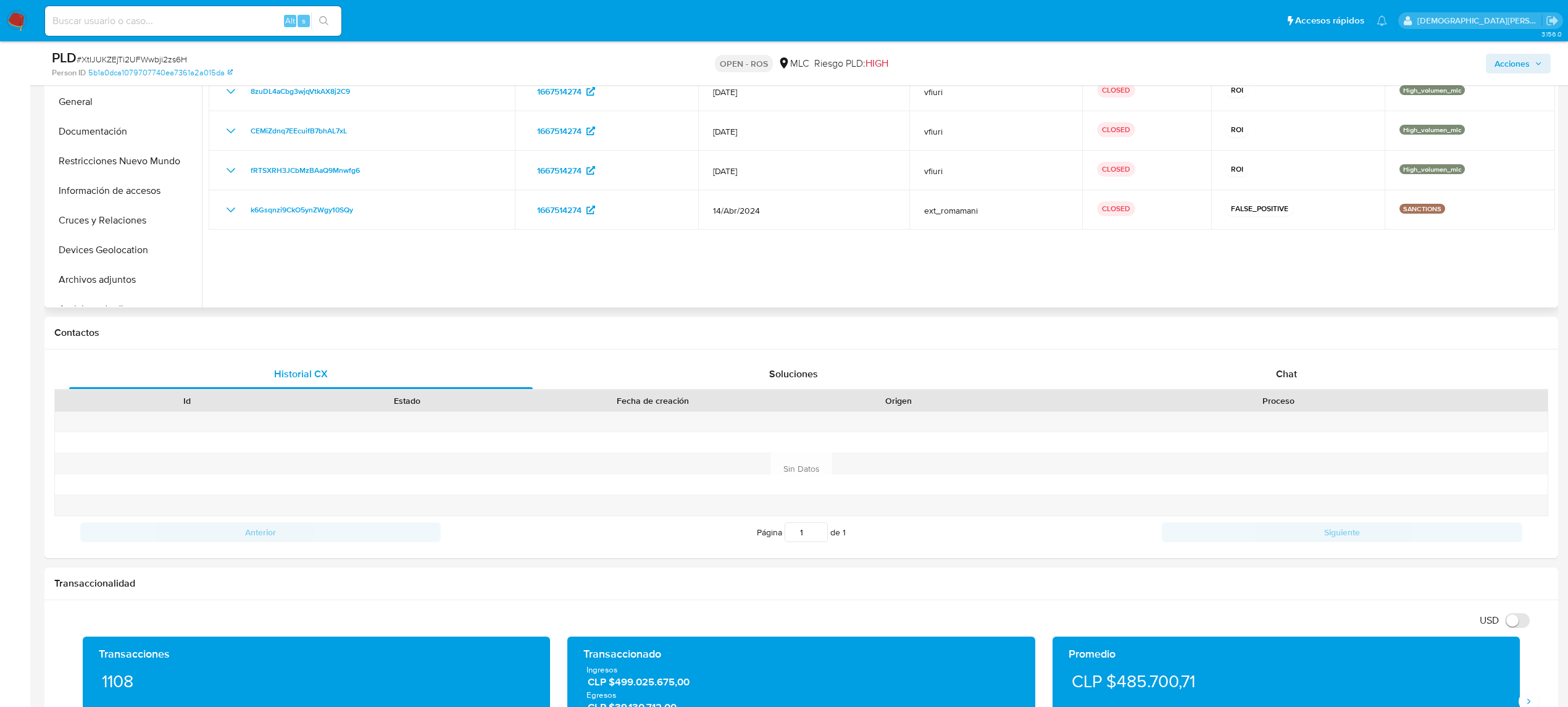
scroll to position [82, 0]
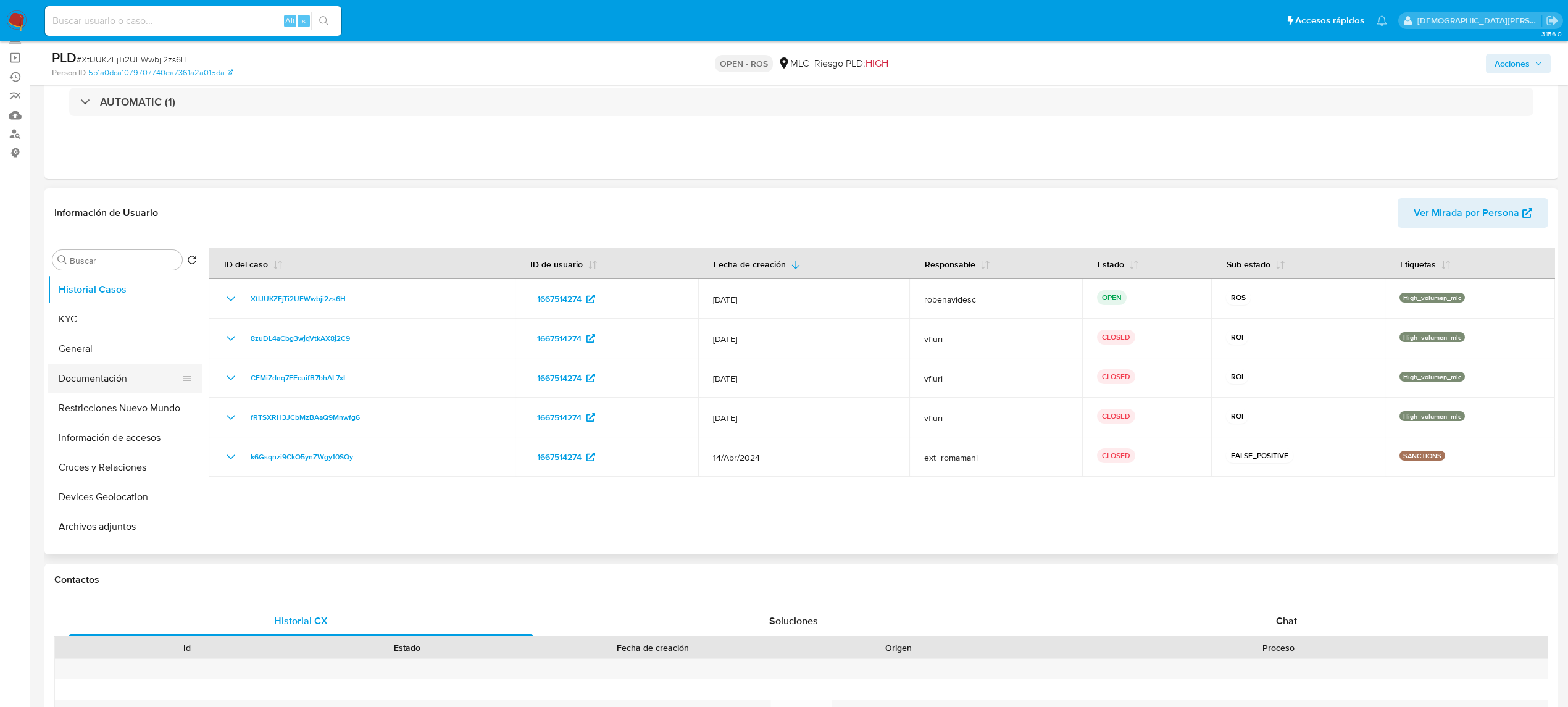
click at [102, 378] on button "Documentación" at bounding box center [120, 379] width 145 height 30
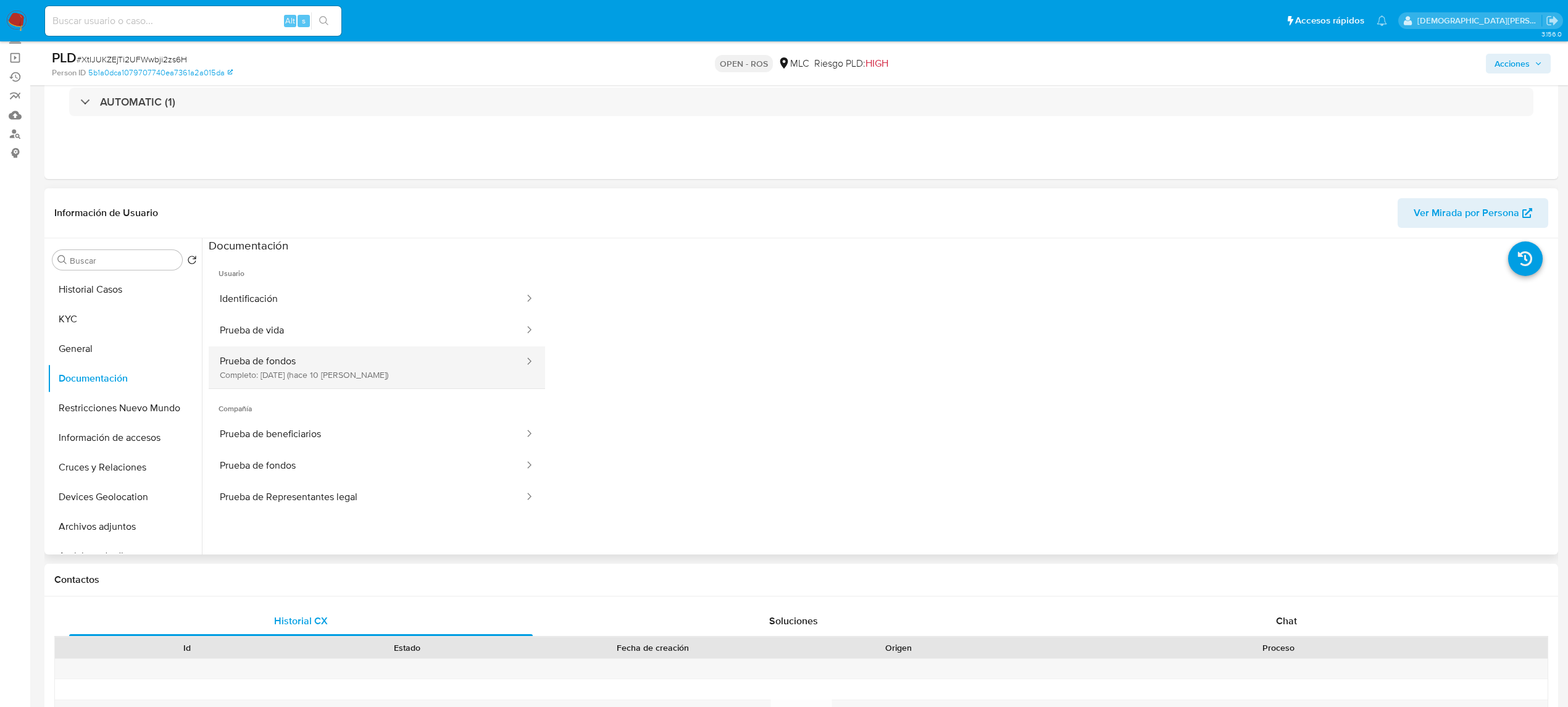
click at [441, 366] on button "Prueba de fondos Completo: 16/08/2025 (hace 10 días)" at bounding box center [367, 368] width 317 height 42
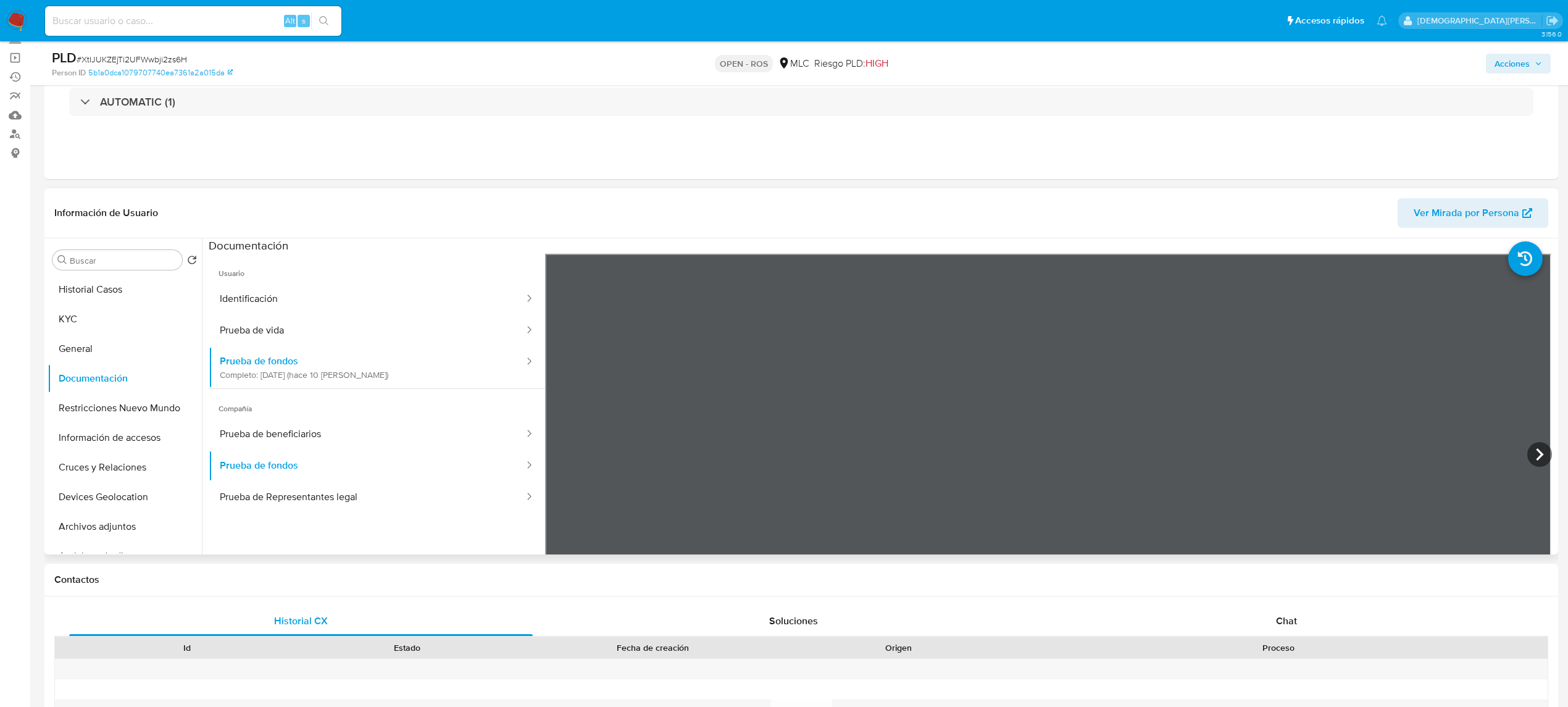
scroll to position [165, 0]
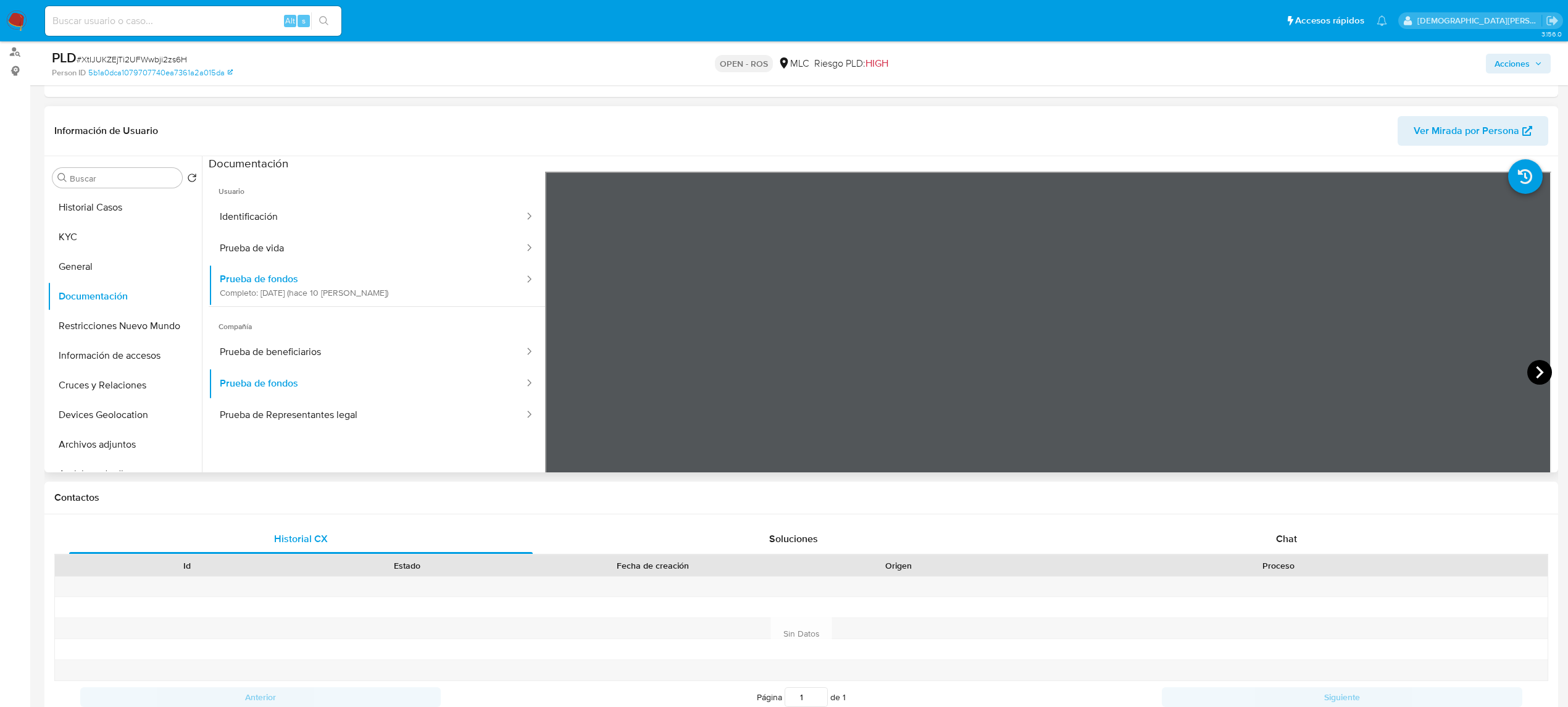
click at [1534, 371] on icon at bounding box center [1540, 372] width 25 height 25
click at [1529, 368] on icon at bounding box center [1540, 372] width 25 height 25
click at [554, 378] on icon at bounding box center [560, 372] width 25 height 25
click at [557, 374] on icon at bounding box center [560, 372] width 25 height 25
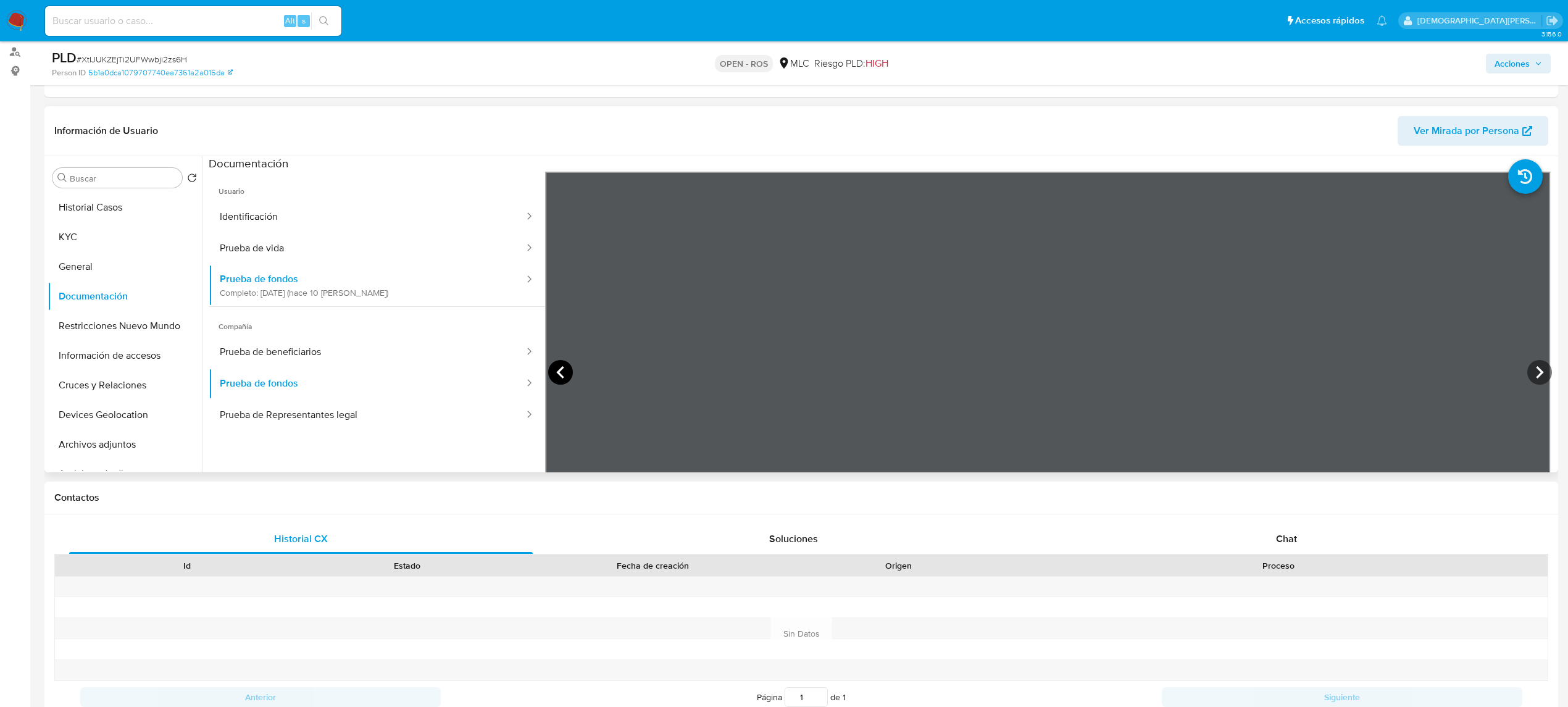
click at [557, 374] on icon at bounding box center [560, 372] width 25 height 25
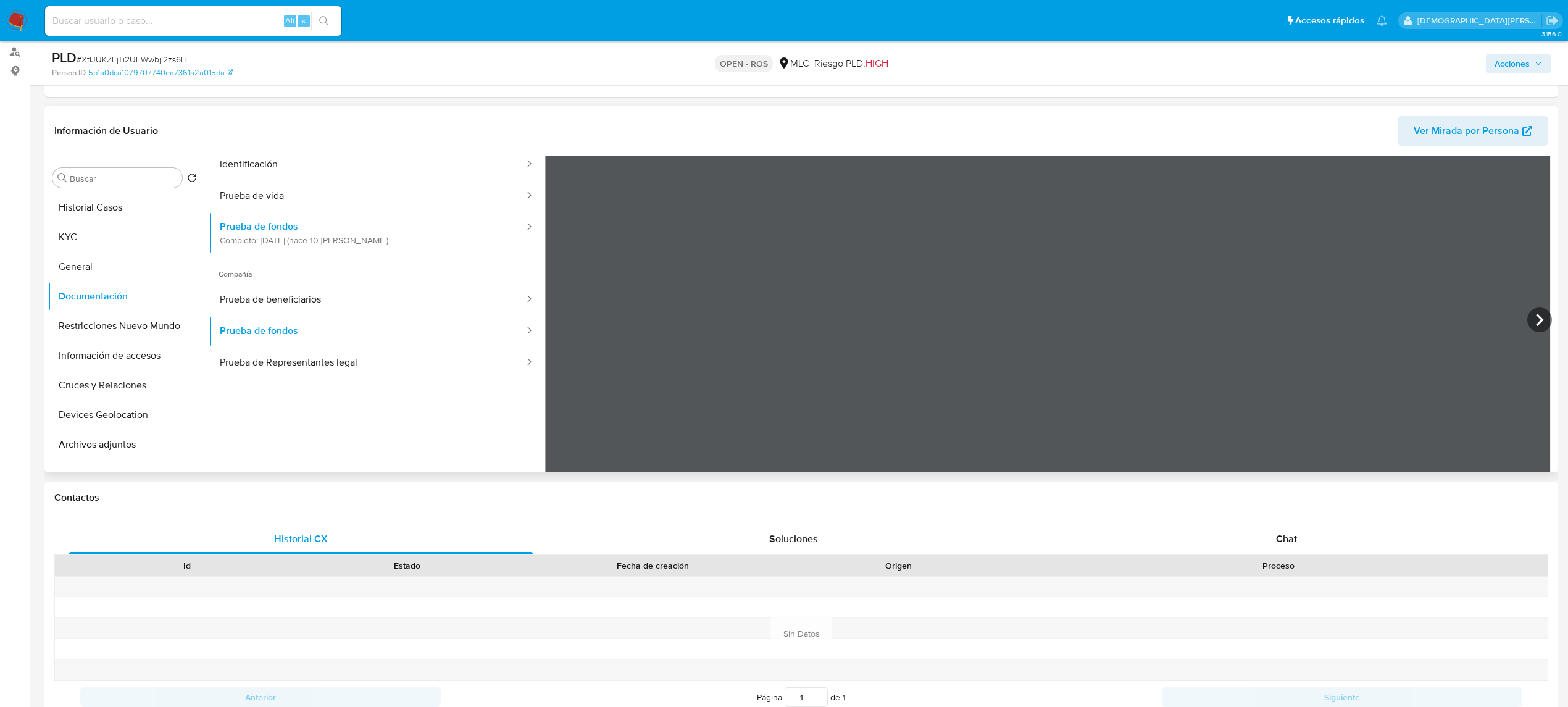
scroll to position [0, 0]
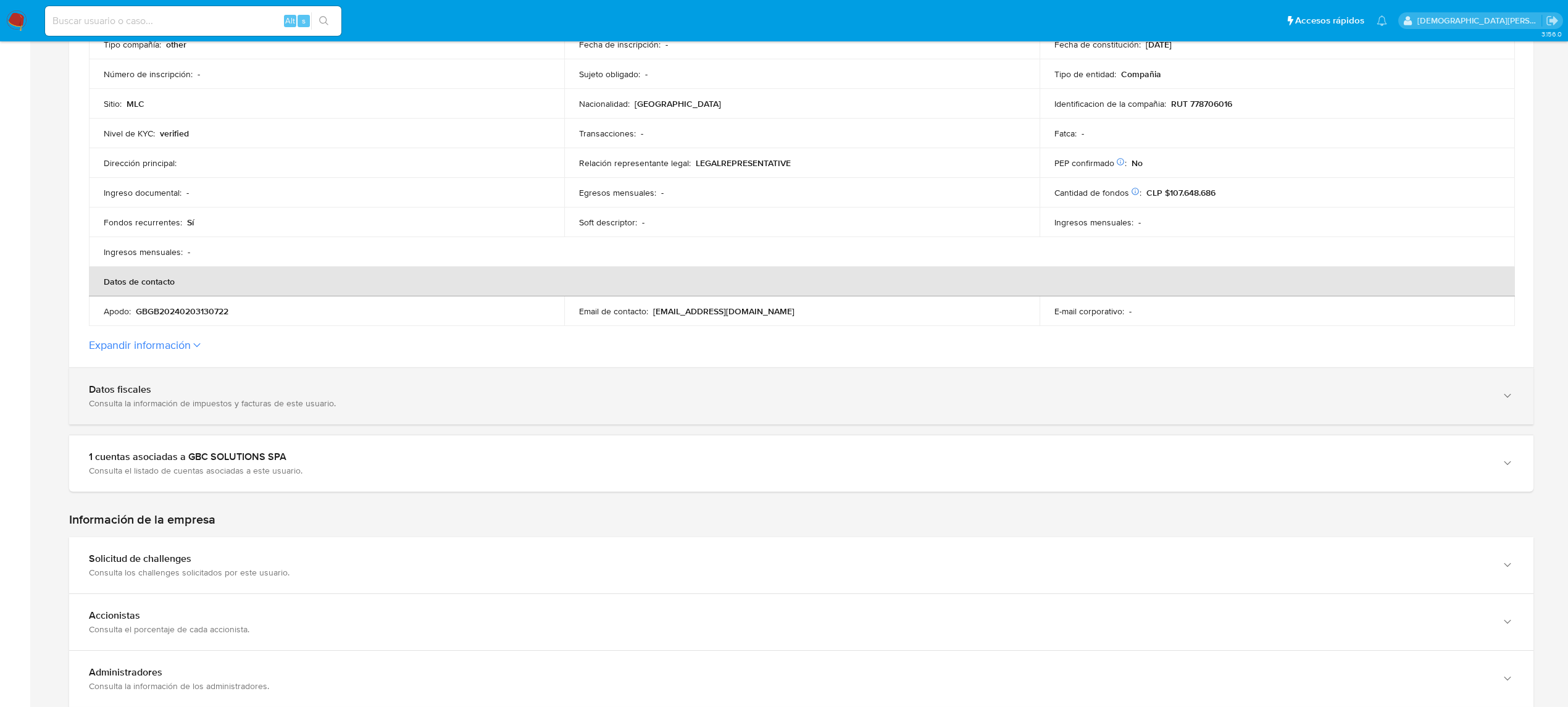
scroll to position [329, 0]
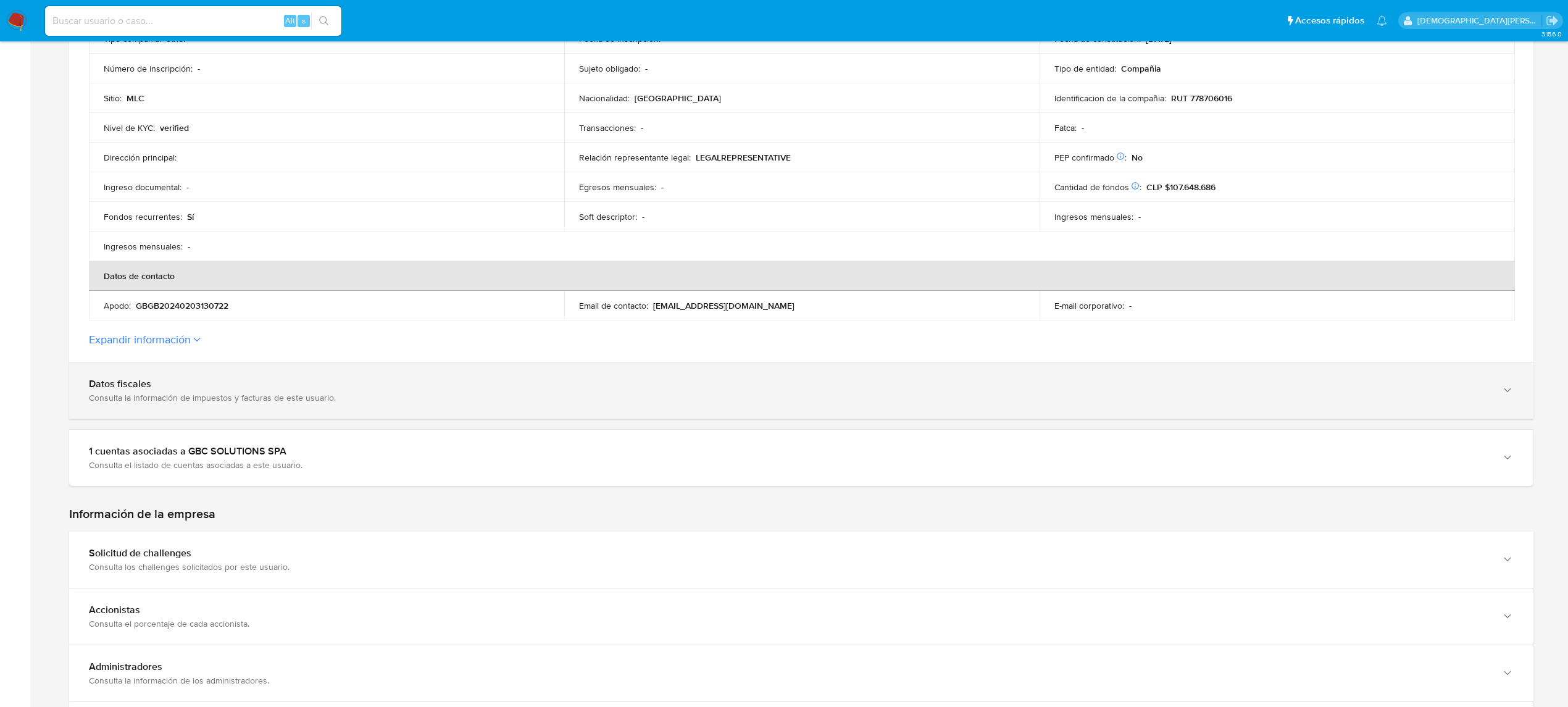
click at [184, 401] on div "Consulta la información de impuestos y facturas de este usuario." at bounding box center [788, 397] width 1401 height 11
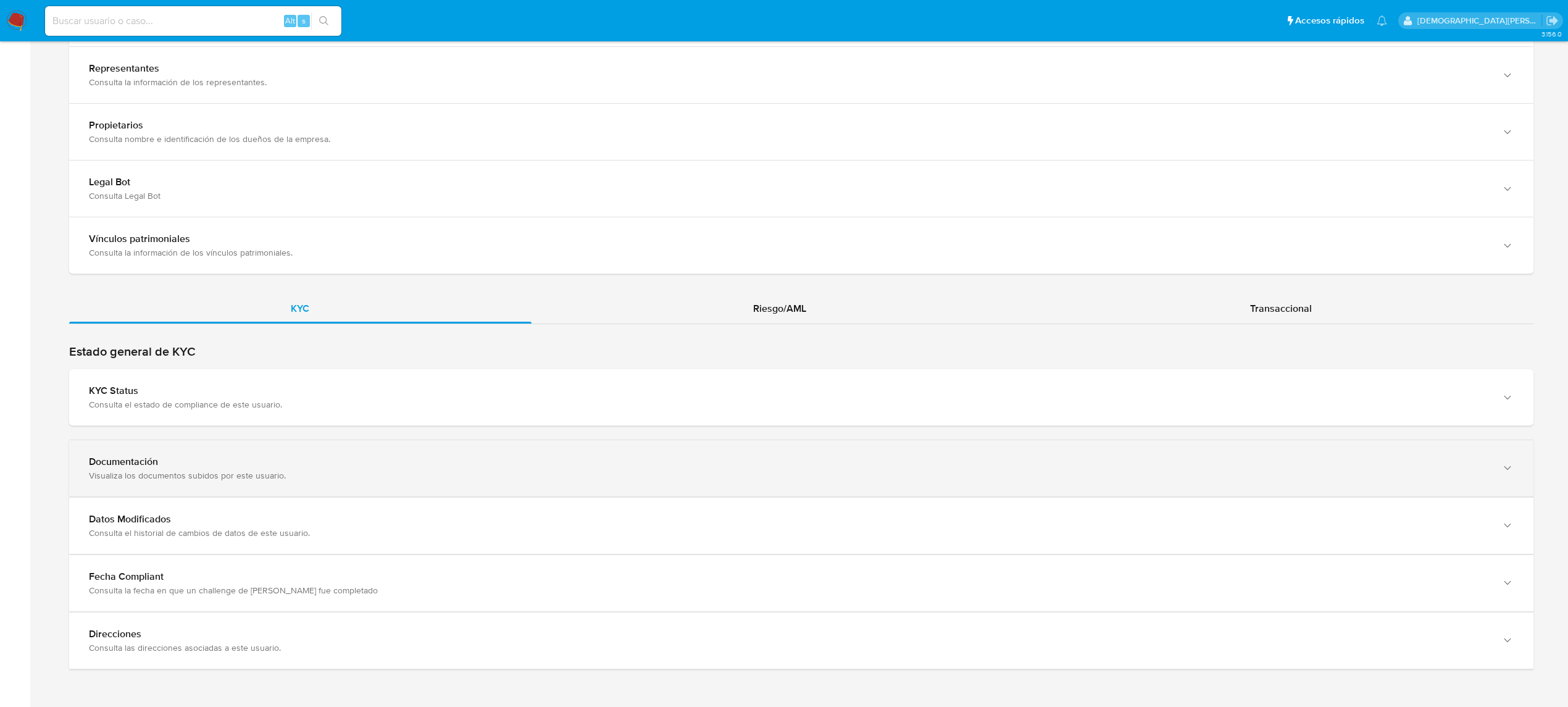
scroll to position [1814, 0]
click at [291, 472] on div "Visualiza los documentos subidos por este usuario." at bounding box center [788, 475] width 1401 height 11
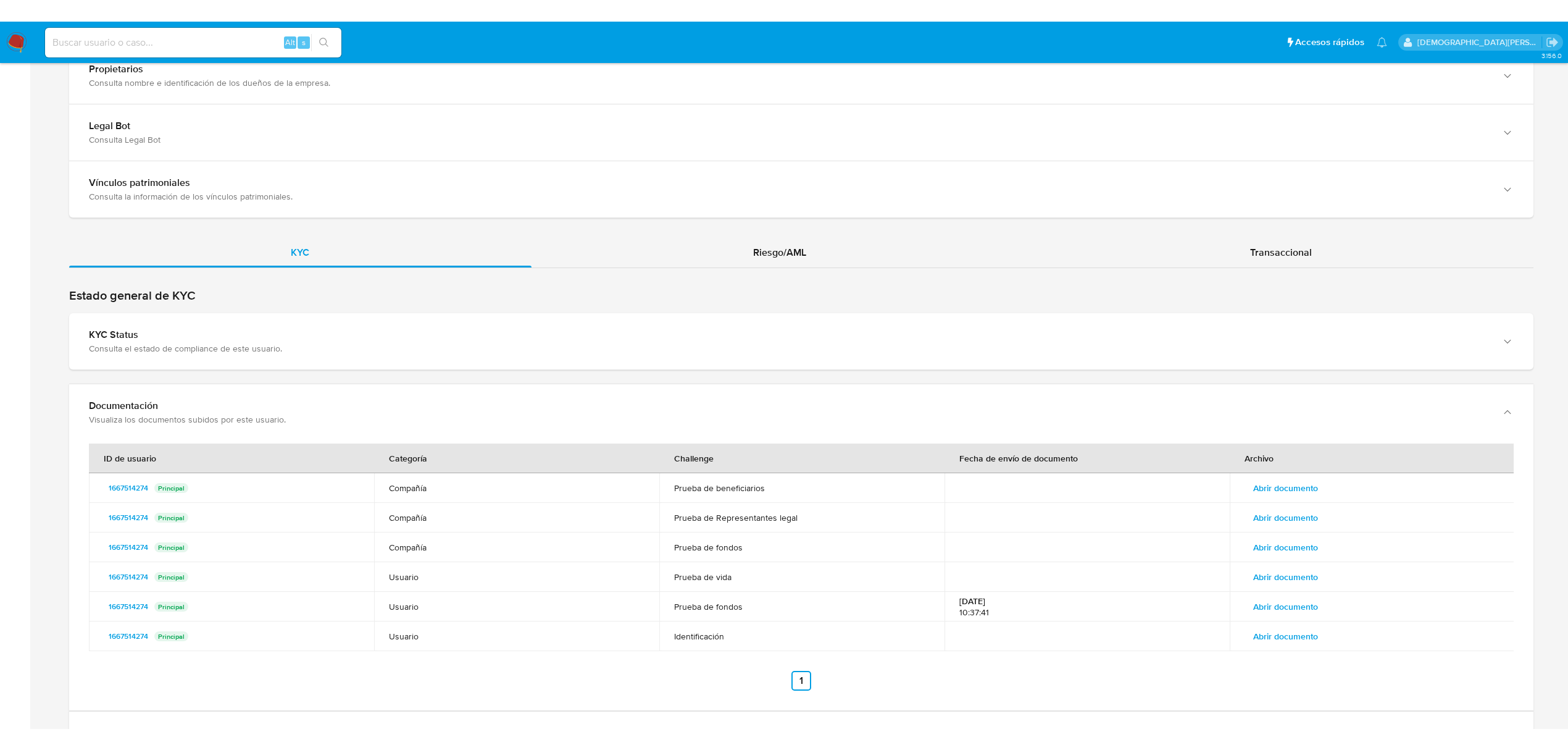
scroll to position [2000, 0]
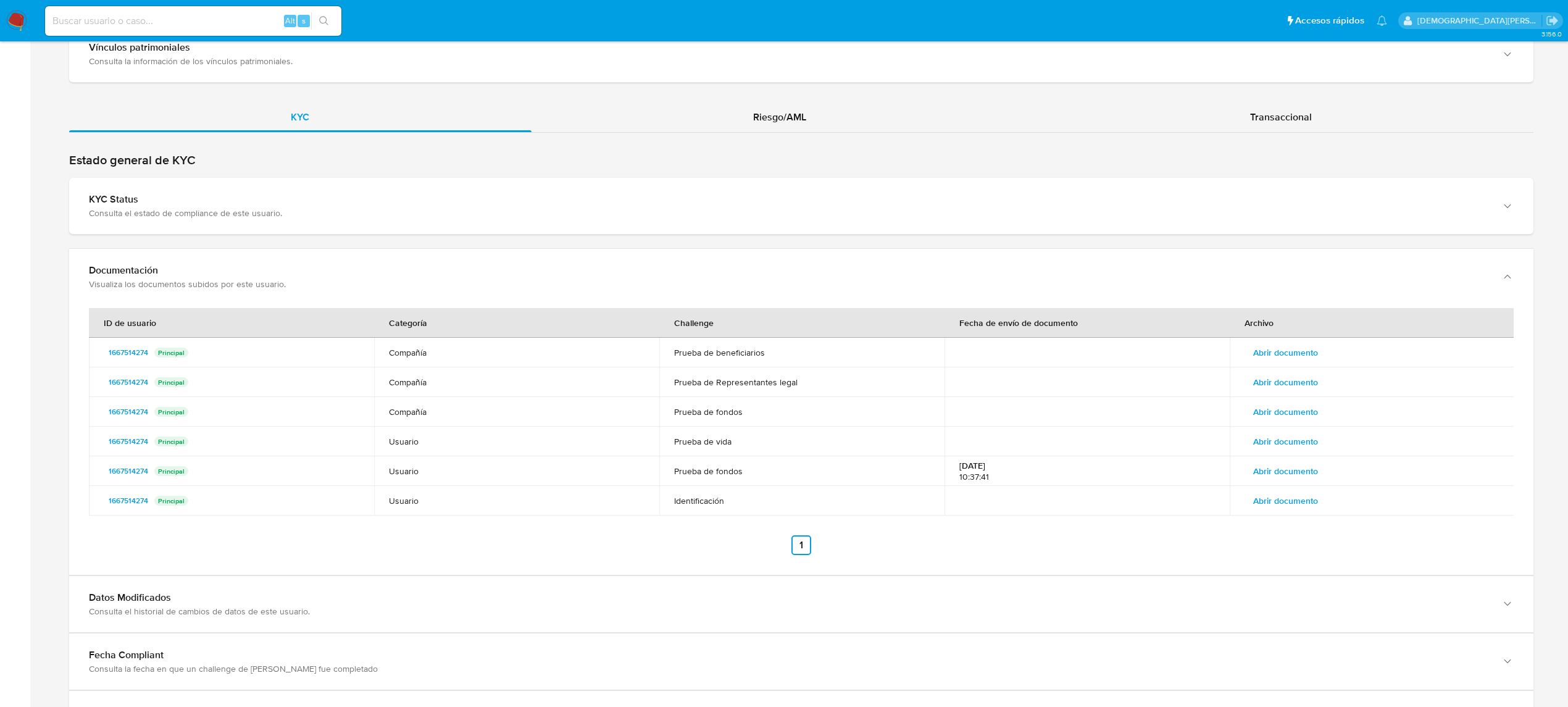
drag, startPoint x: 991, startPoint y: 481, endPoint x: 956, endPoint y: 469, distance: 37.0
click at [957, 471] on td "[DATE] 10:37:41" at bounding box center [1088, 472] width 285 height 30
drag, startPoint x: 955, startPoint y: 357, endPoint x: 1056, endPoint y: 508, distance: 181.7
click at [1056, 508] on tbody "1667514274 Principal Compañía Prueba de beneficiarios Abrir documento 166751427…" at bounding box center [801, 427] width 1426 height 177
click at [1053, 511] on td at bounding box center [1088, 502] width 285 height 30
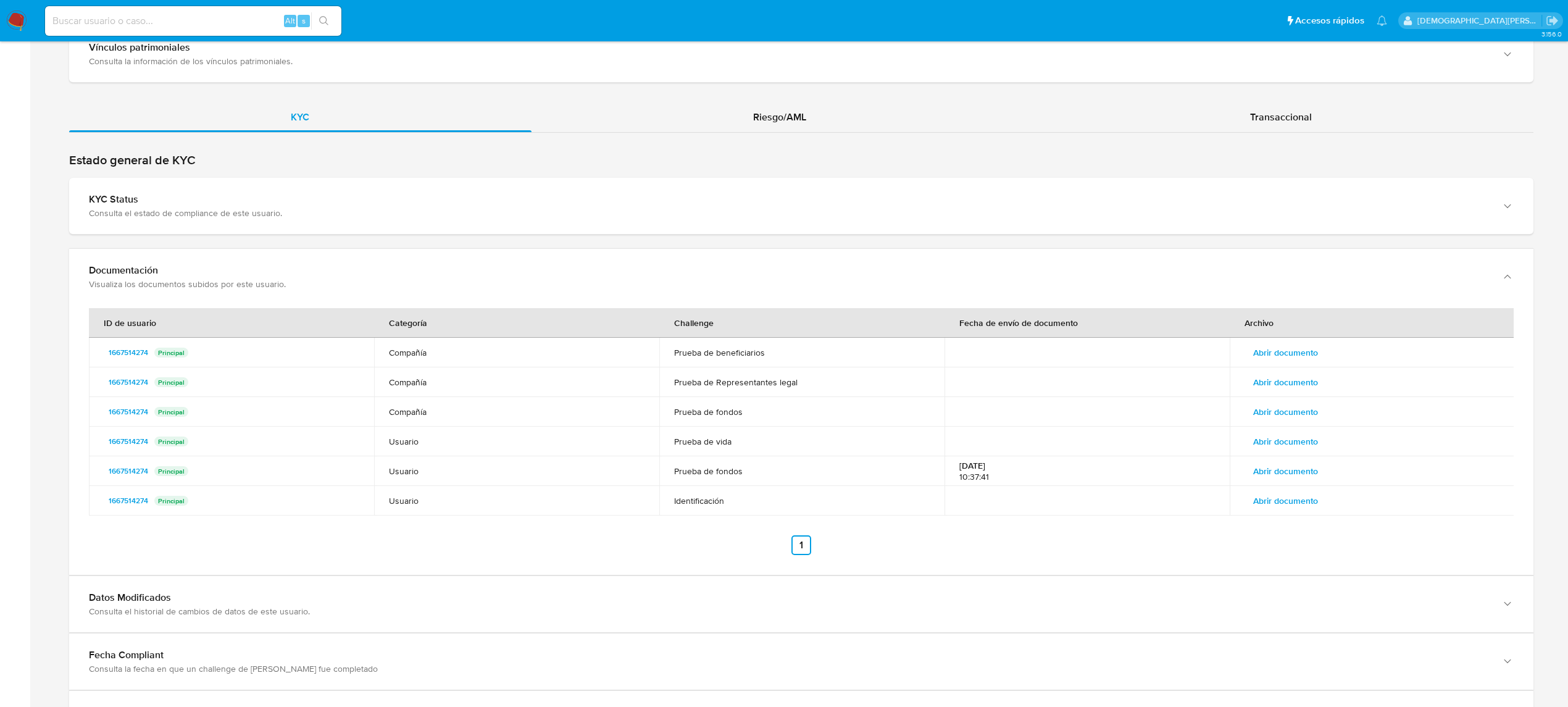
click at [996, 482] on p "10:37:41" at bounding box center [1088, 477] width 255 height 11
drag, startPoint x: 992, startPoint y: 482, endPoint x: 957, endPoint y: 465, distance: 38.9
click at [957, 466] on td "[DATE] 10:37:41" at bounding box center [1088, 472] width 285 height 30
click at [1031, 480] on p "10:37:41" at bounding box center [1088, 477] width 255 height 11
click at [807, 474] on td "Prueba de fondos" at bounding box center [802, 472] width 285 height 30
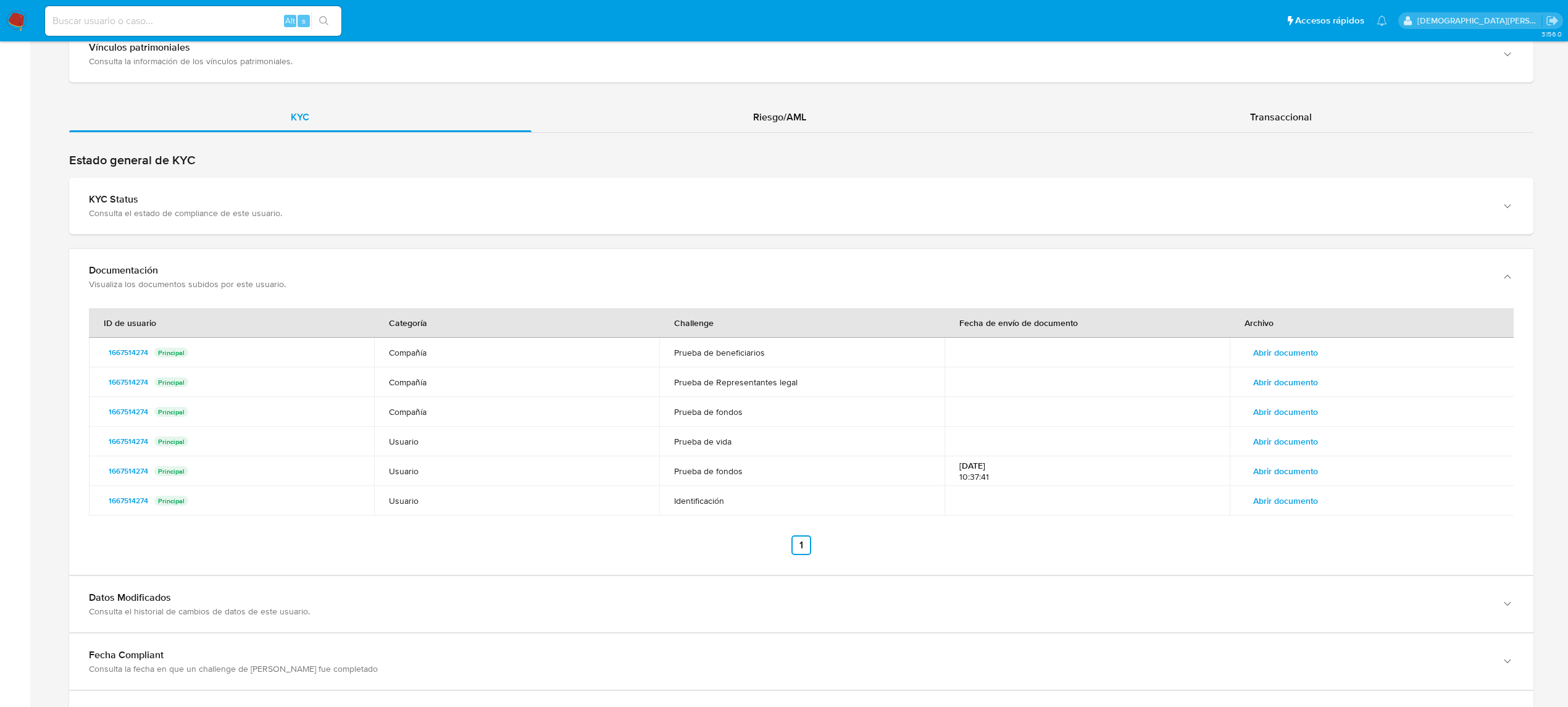
drag, startPoint x: 972, startPoint y: 357, endPoint x: 1040, endPoint y: 452, distance: 116.8
click at [1040, 452] on tbody "1667514274 Principal Compañía Prueba de beneficiarios Abrir documento 166751427…" at bounding box center [801, 427] width 1426 height 177
click at [1041, 452] on td at bounding box center [1088, 442] width 285 height 30
click at [1275, 416] on span "Abrir documento" at bounding box center [1286, 412] width 65 height 17
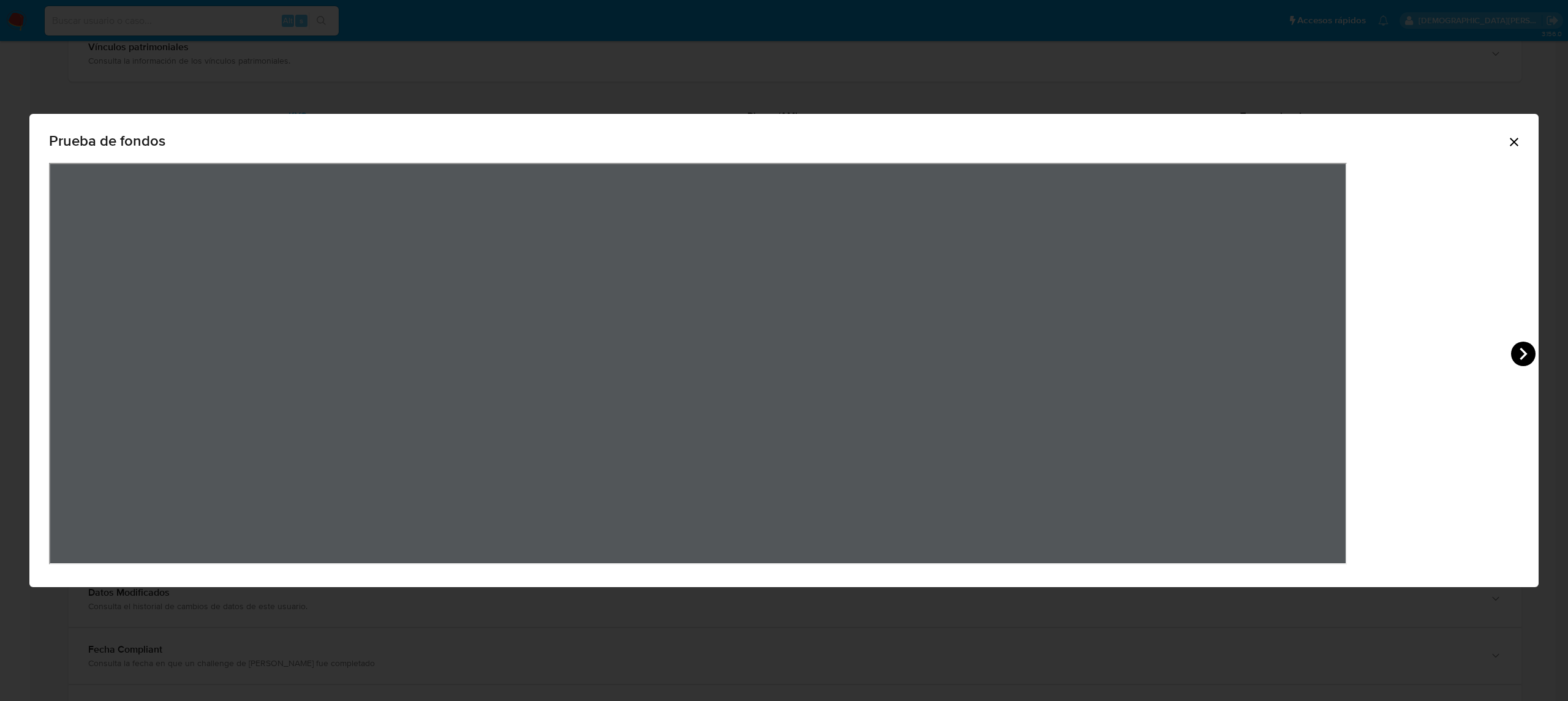
click at [1511, 346] on icon "View Document Modal" at bounding box center [1523, 354] width 25 height 25
click at [1507, 140] on icon "Cerrar" at bounding box center [1514, 141] width 15 height 15
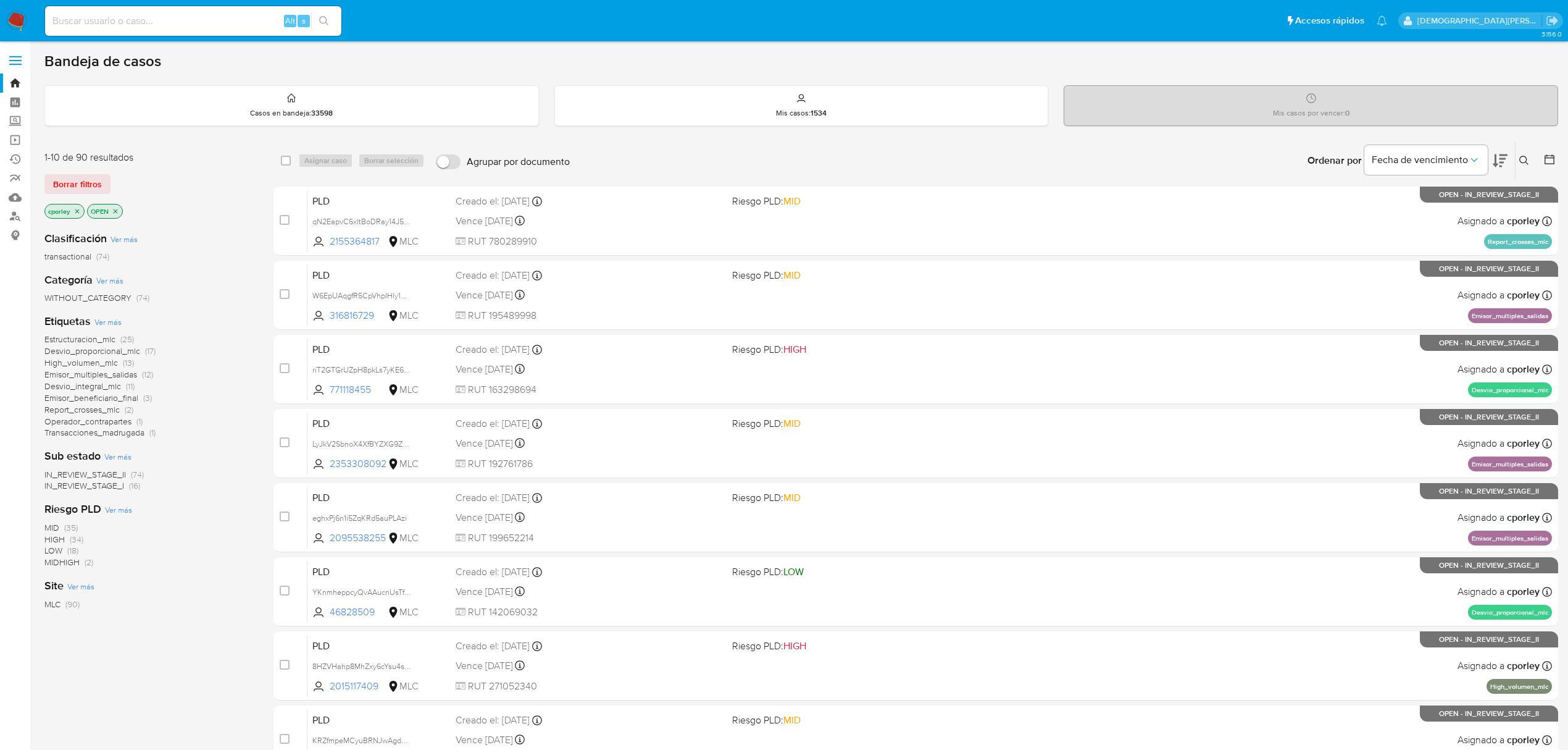
click at [118, 208] on icon "close-filter" at bounding box center [116, 210] width 4 height 4
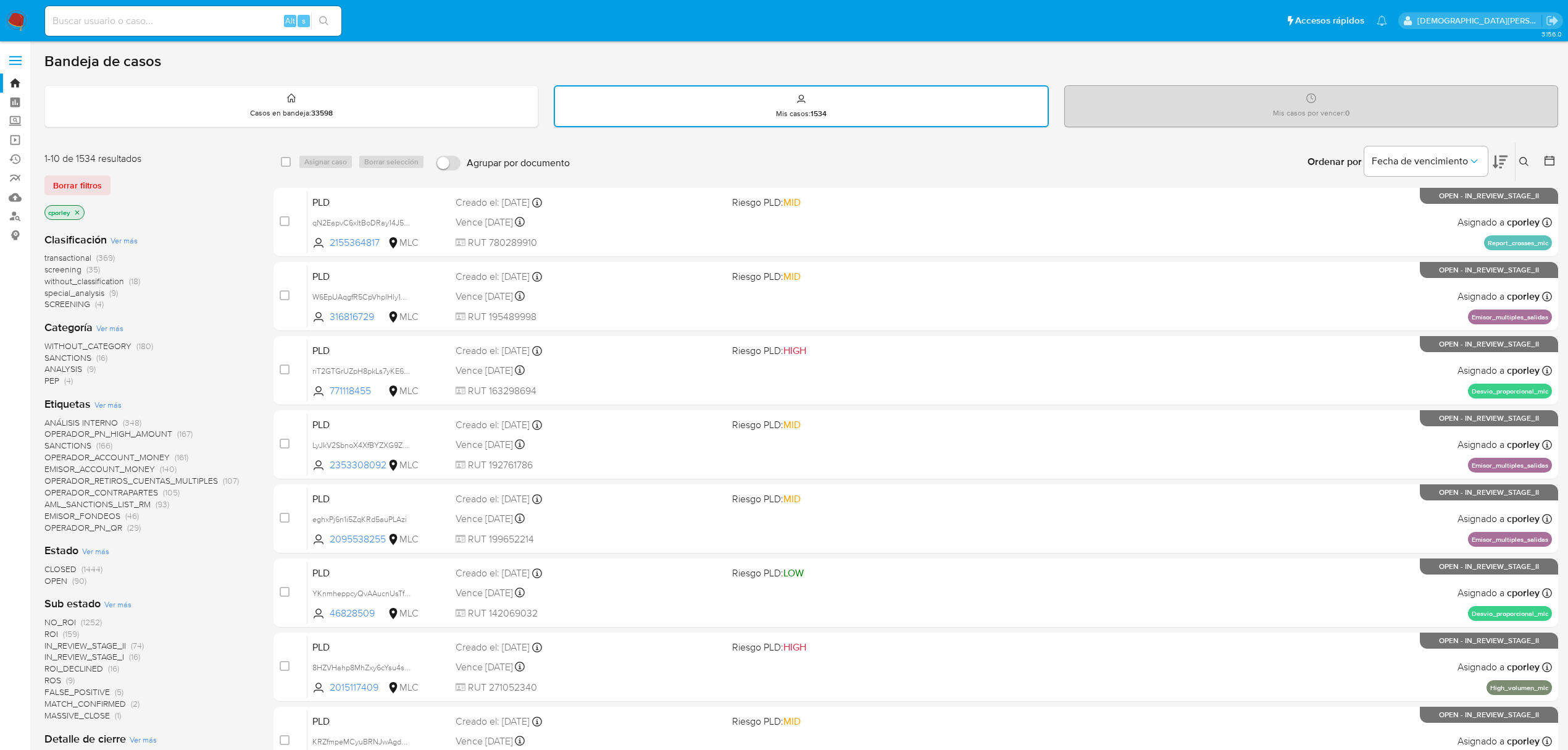
click at [77, 208] on icon "close-filter" at bounding box center [77, 211] width 7 height 7
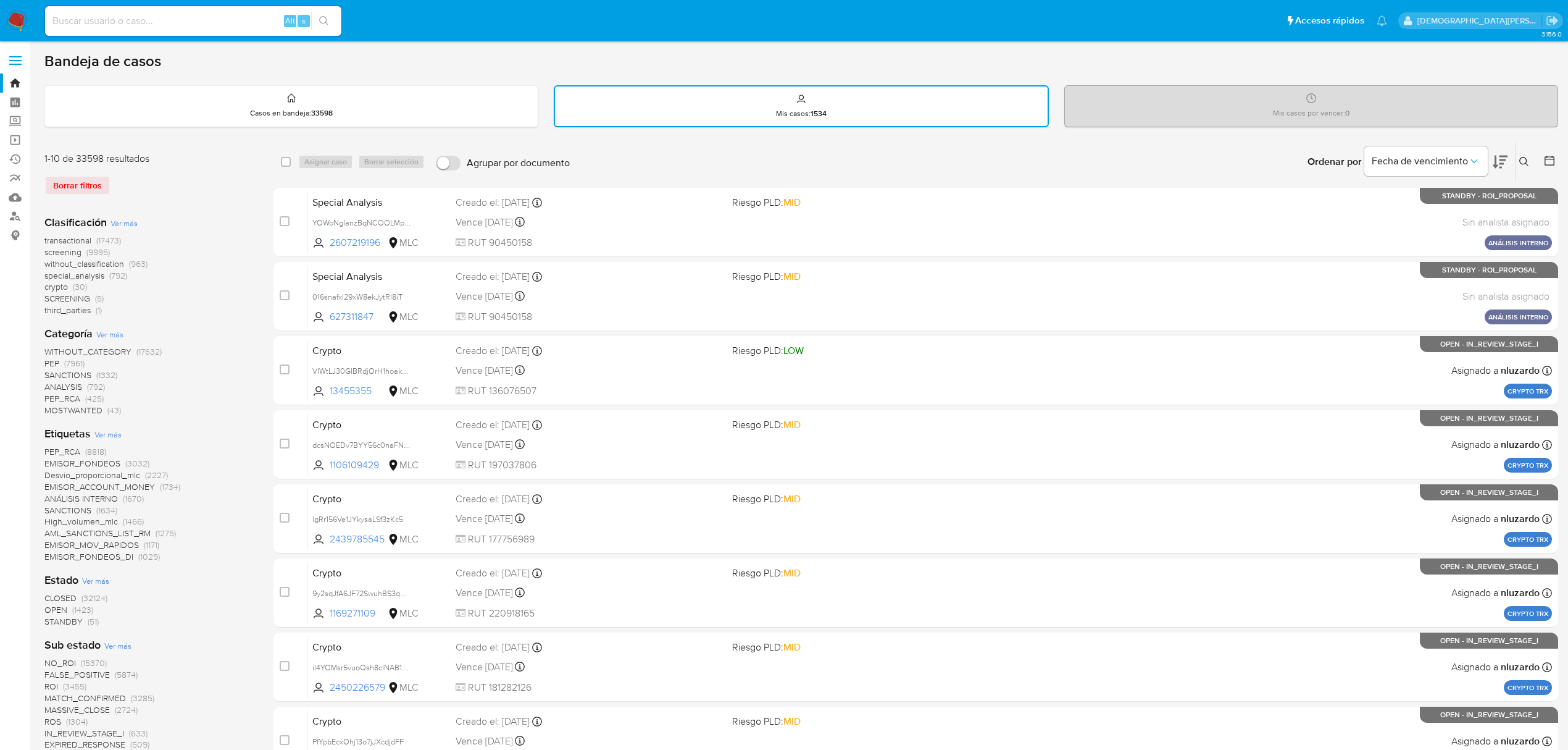
click at [1554, 161] on icon at bounding box center [1550, 161] width 12 height 12
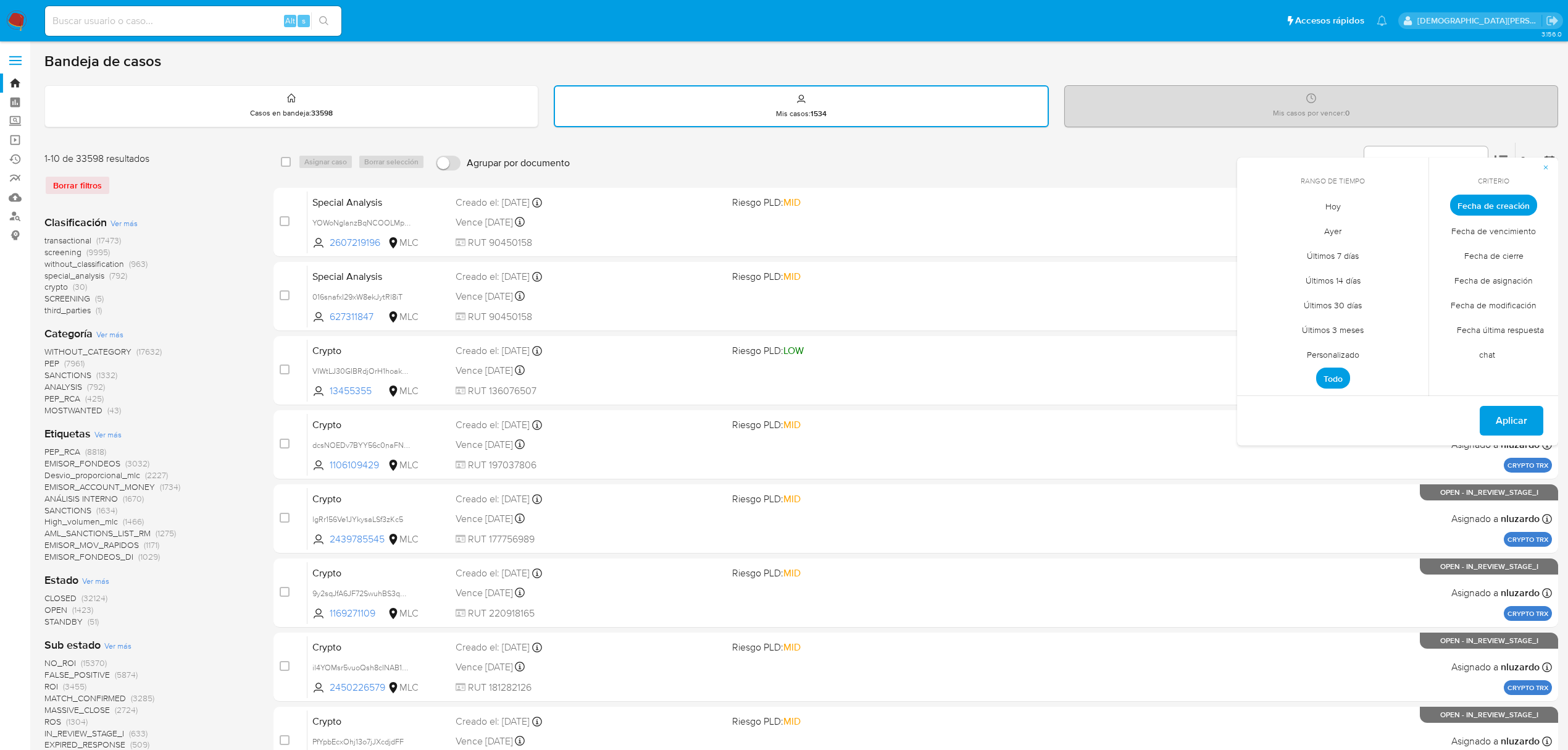
click at [1322, 347] on span "Personalizado" at bounding box center [1333, 354] width 79 height 25
click at [1253, 224] on icon "Mes anterior" at bounding box center [1256, 227] width 15 height 15
click at [1332, 319] on button "12" at bounding box center [1334, 323] width 20 height 20
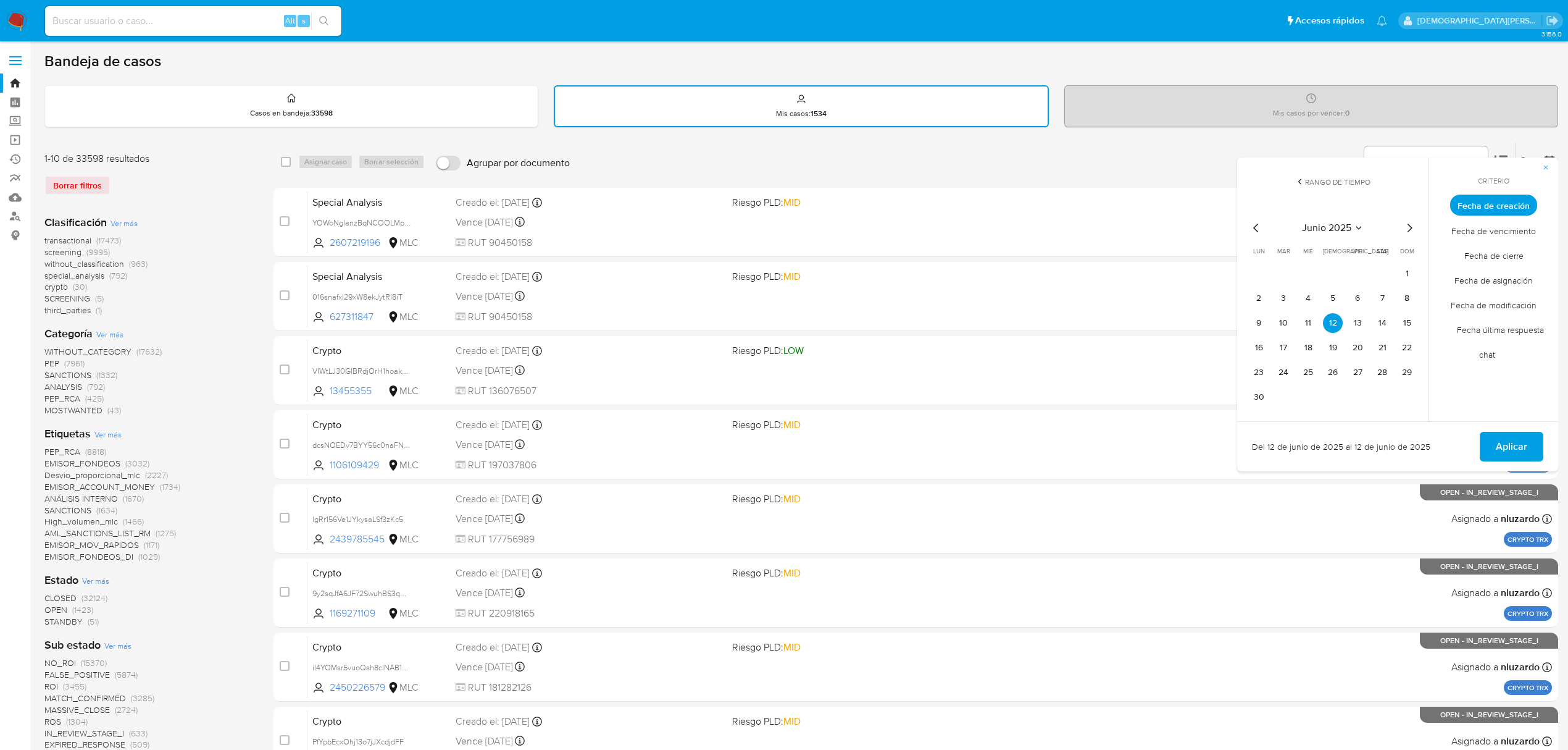
click at [1507, 446] on span "Aplicar" at bounding box center [1512, 446] width 32 height 27
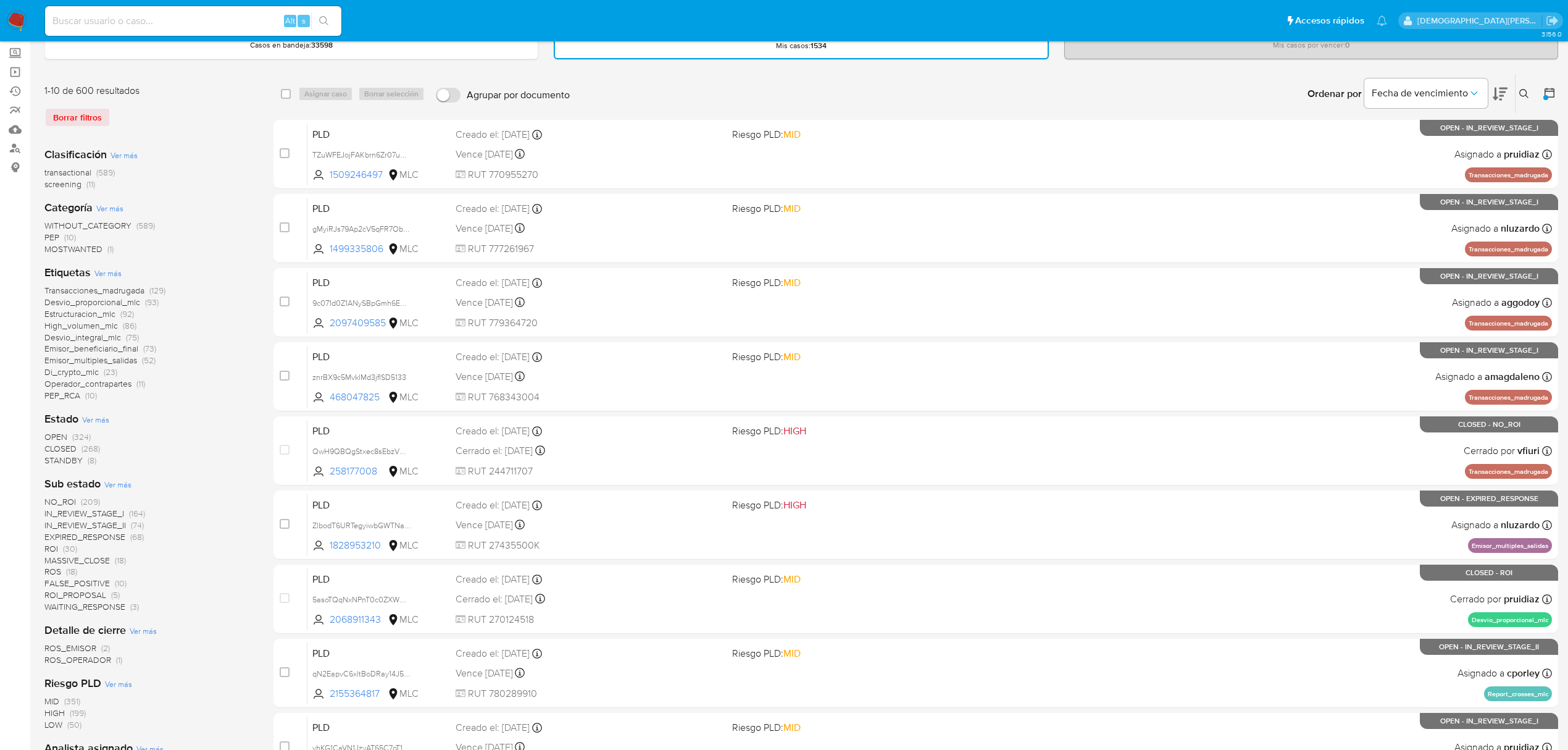
scroll to position [165, 0]
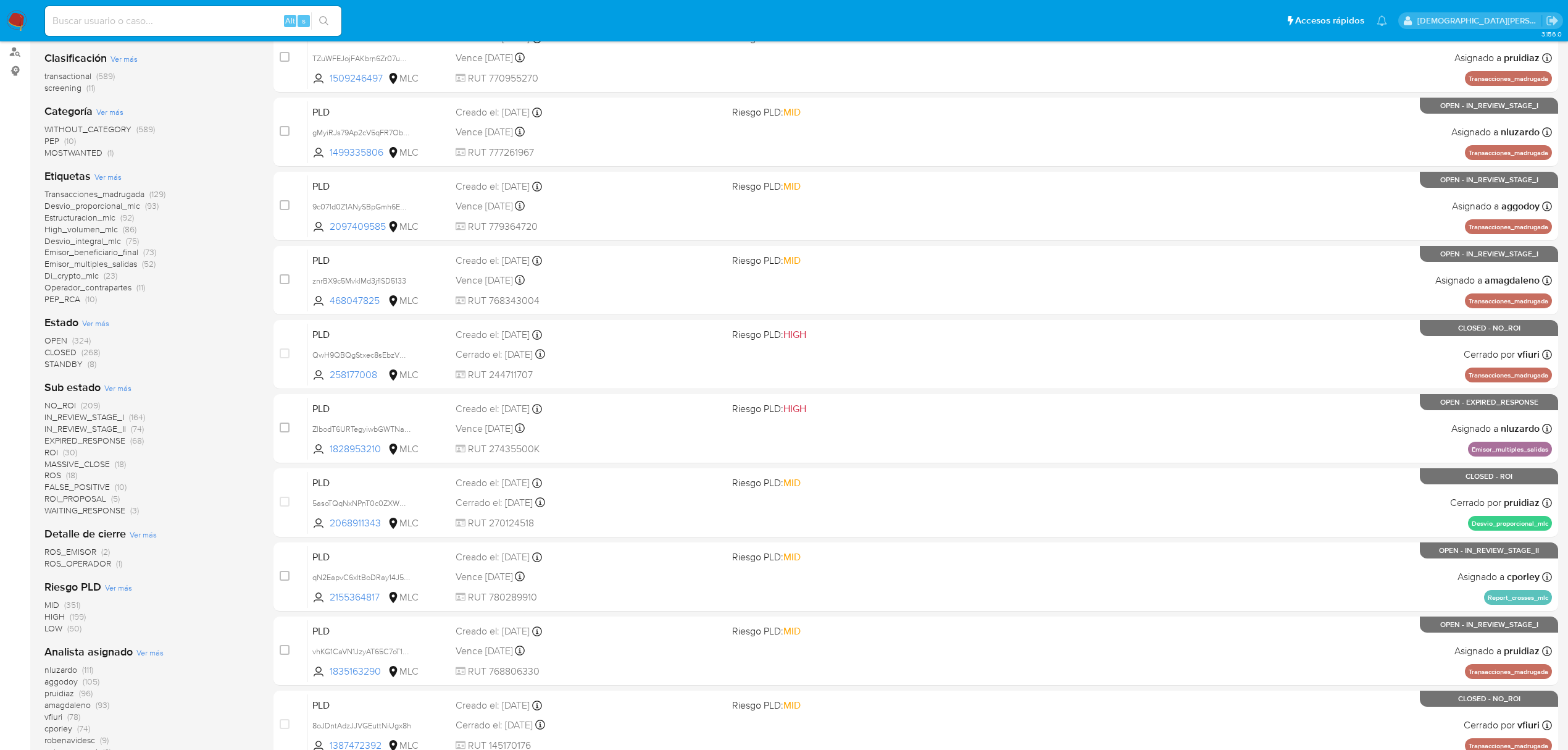
click at [90, 190] on span "Transacciones_madrugada" at bounding box center [95, 193] width 100 height 12
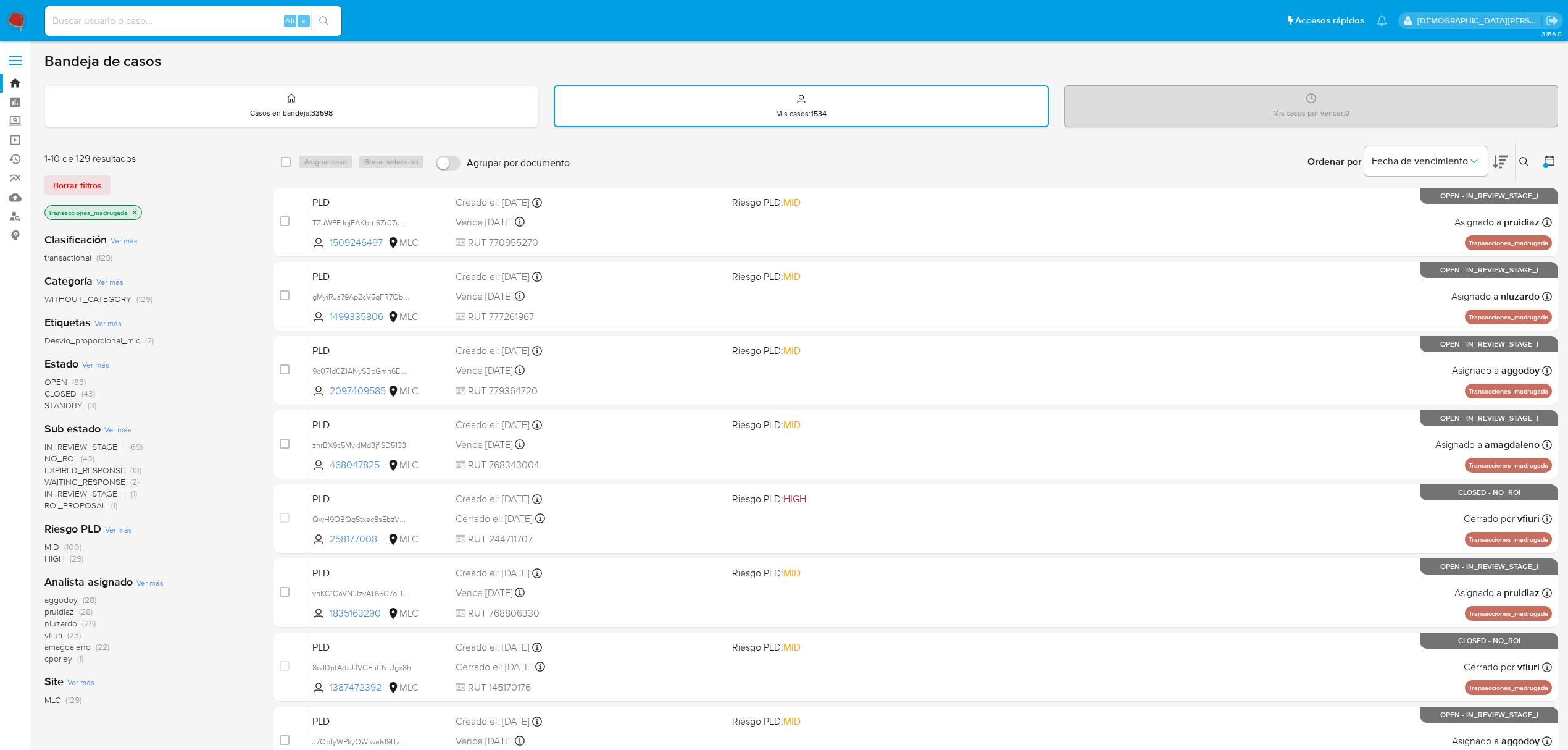
click at [138, 208] on icon "close-filter" at bounding box center [134, 211] width 7 height 7
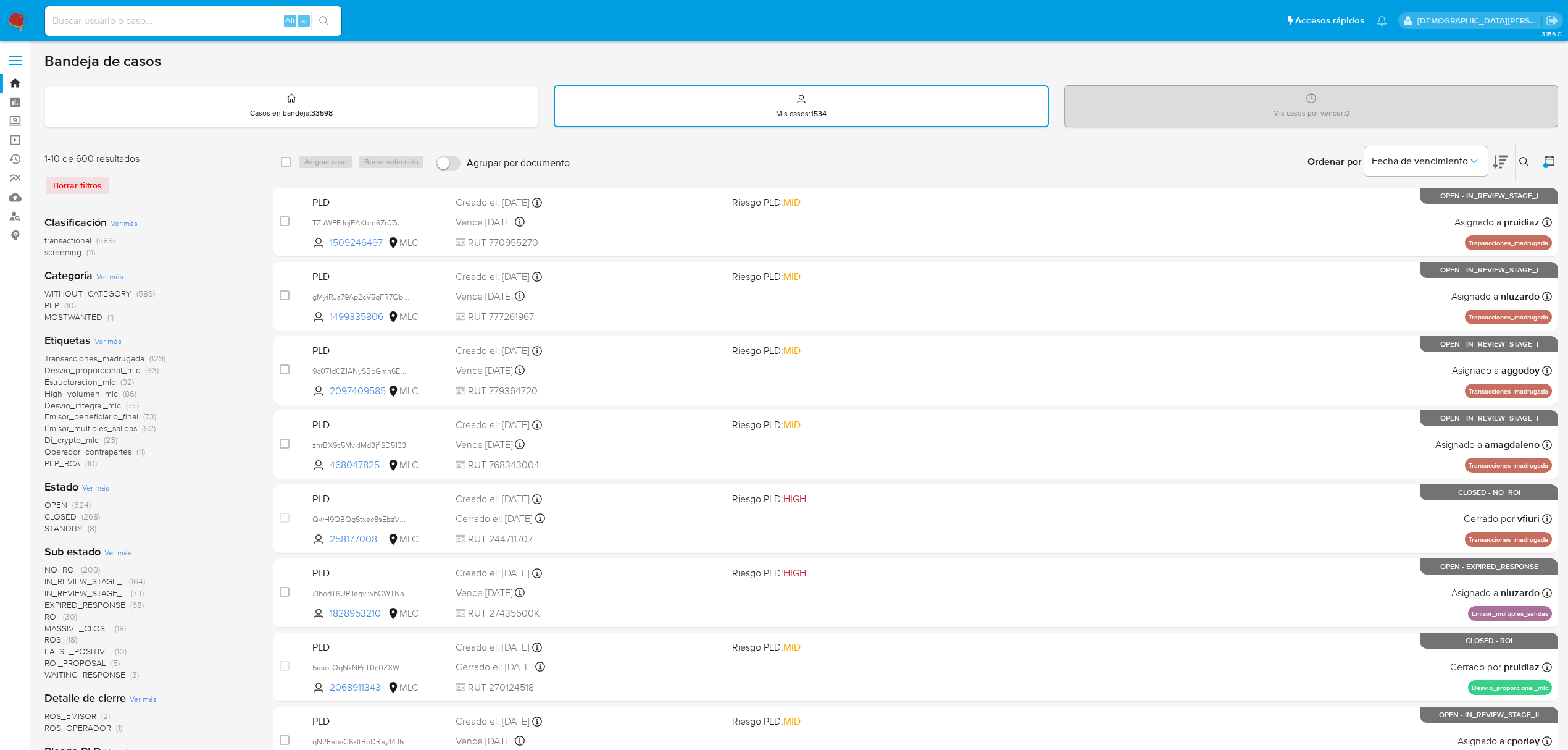
click at [1545, 159] on icon at bounding box center [1550, 161] width 10 height 10
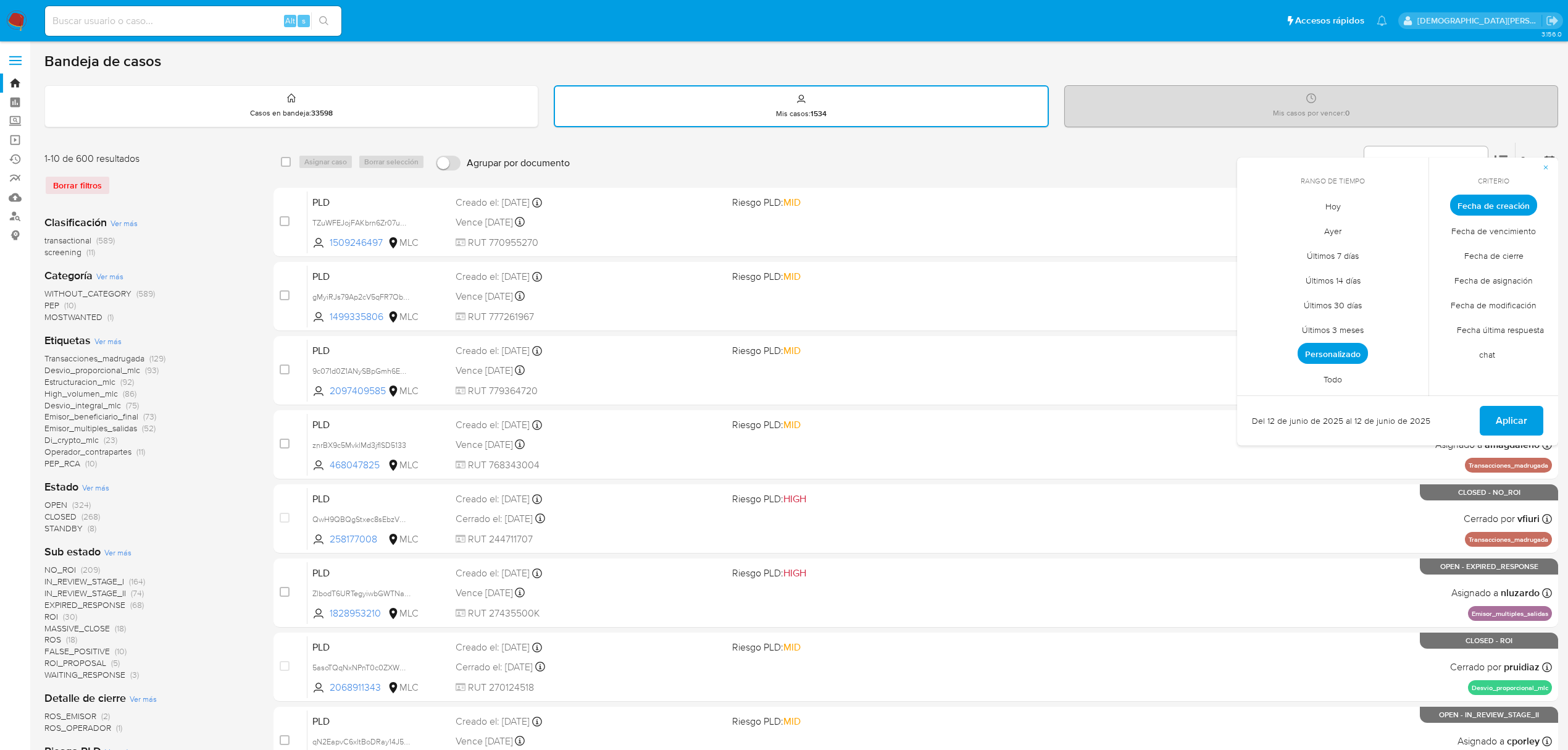
click at [1325, 351] on span "Personalizado" at bounding box center [1333, 353] width 71 height 21
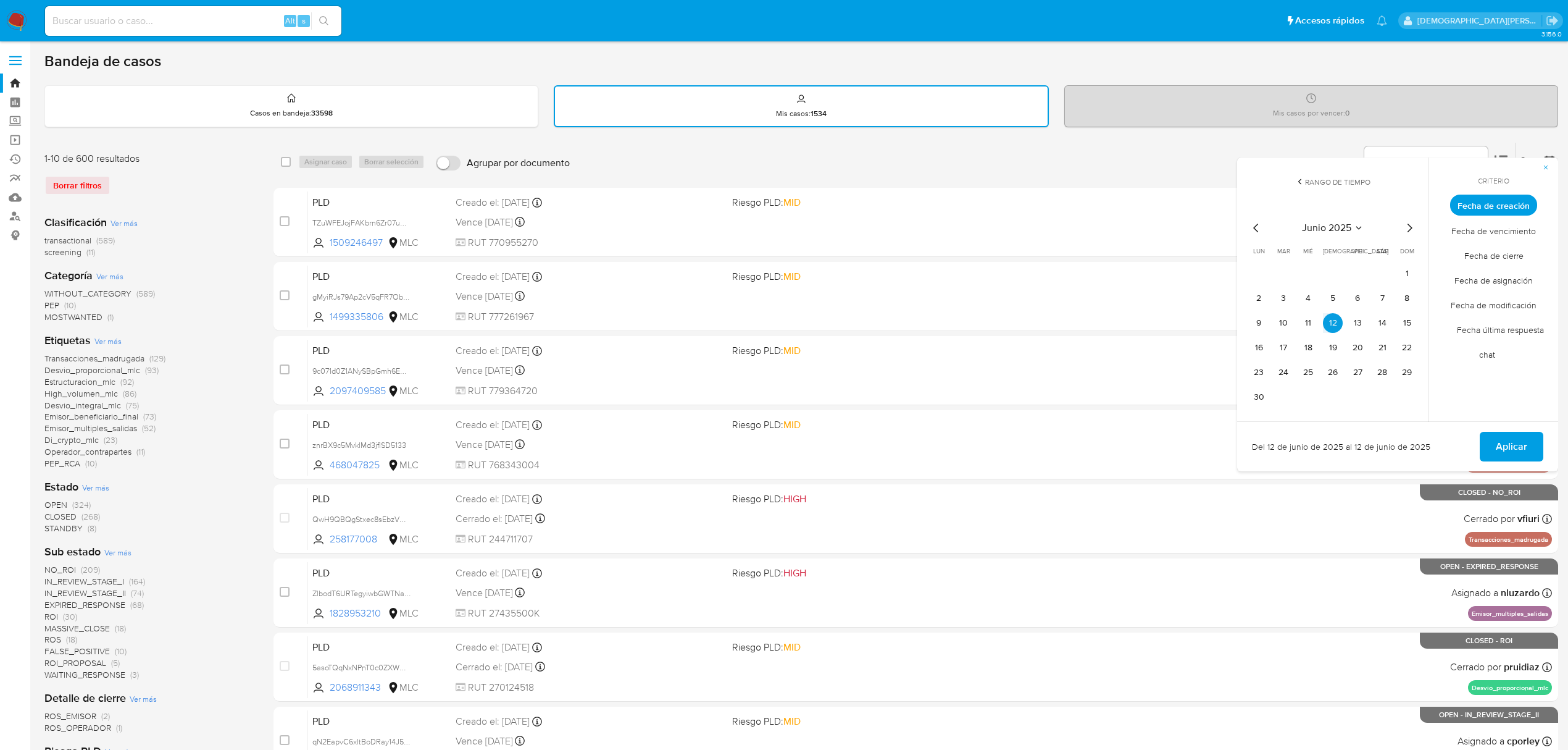
click at [1408, 230] on icon "Mes siguiente" at bounding box center [1410, 227] width 15 height 15
click at [1260, 346] on button "18" at bounding box center [1259, 348] width 20 height 20
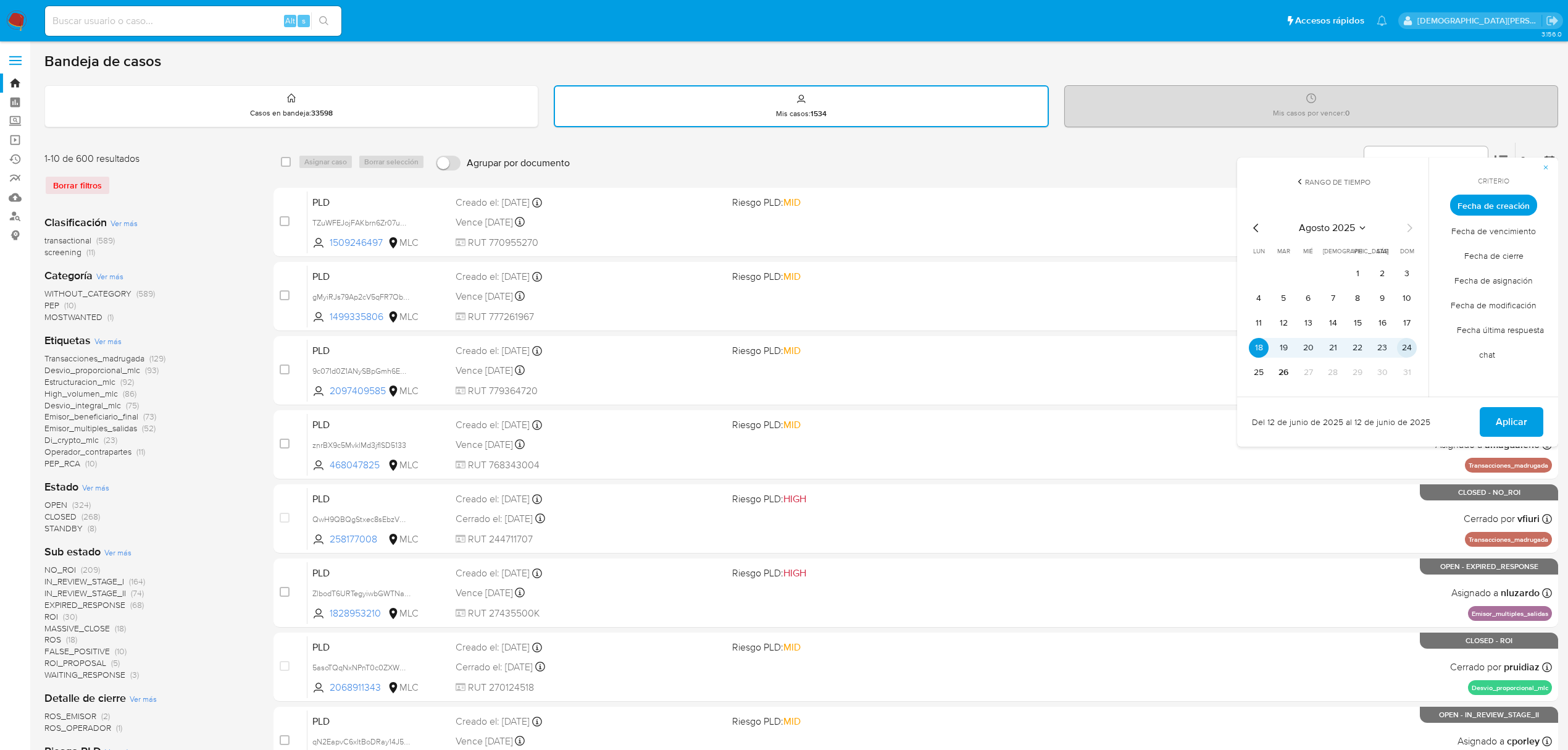
click at [1406, 346] on button "24" at bounding box center [1408, 348] width 20 height 20
click at [1502, 414] on span "Aplicar" at bounding box center [1512, 421] width 32 height 27
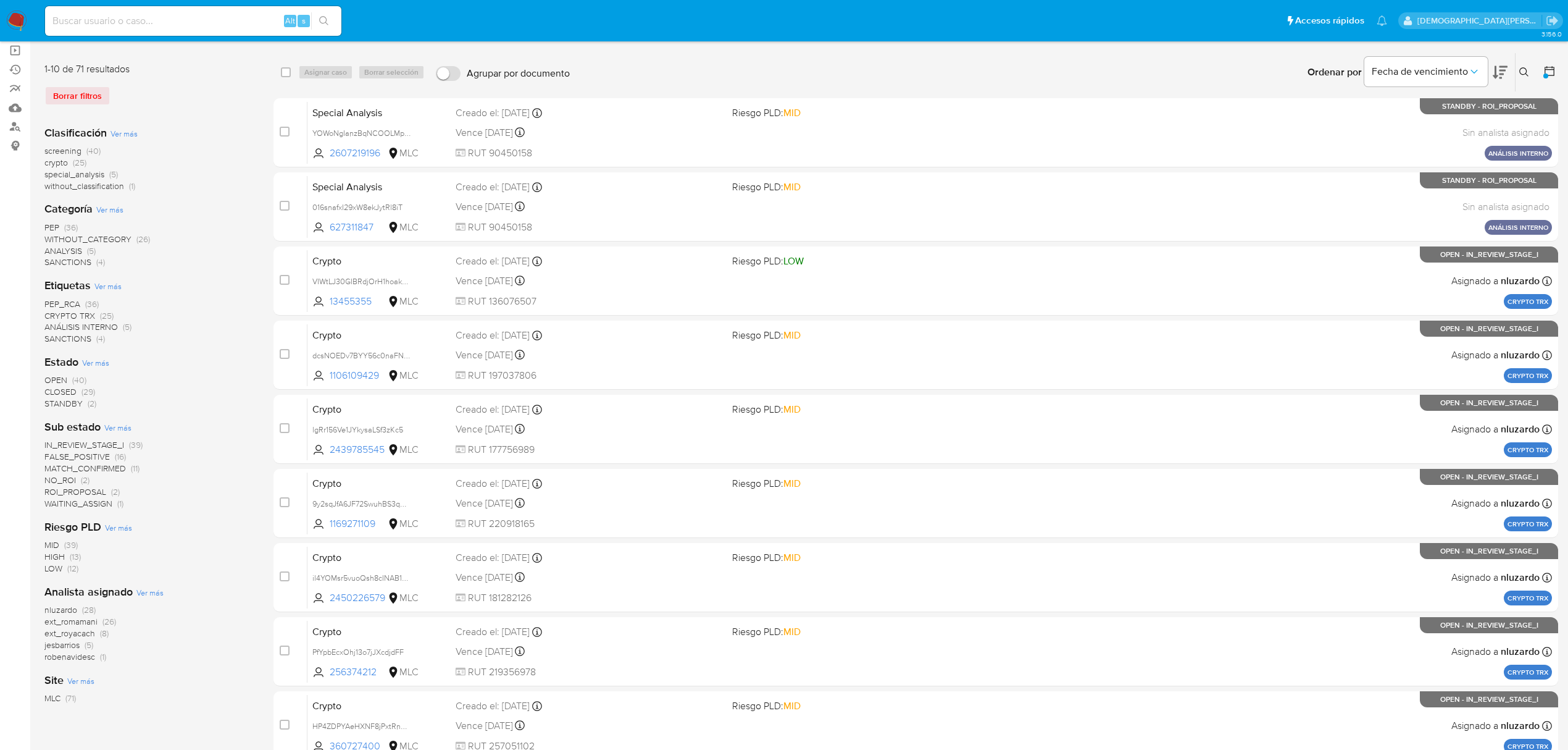
scroll to position [165, 0]
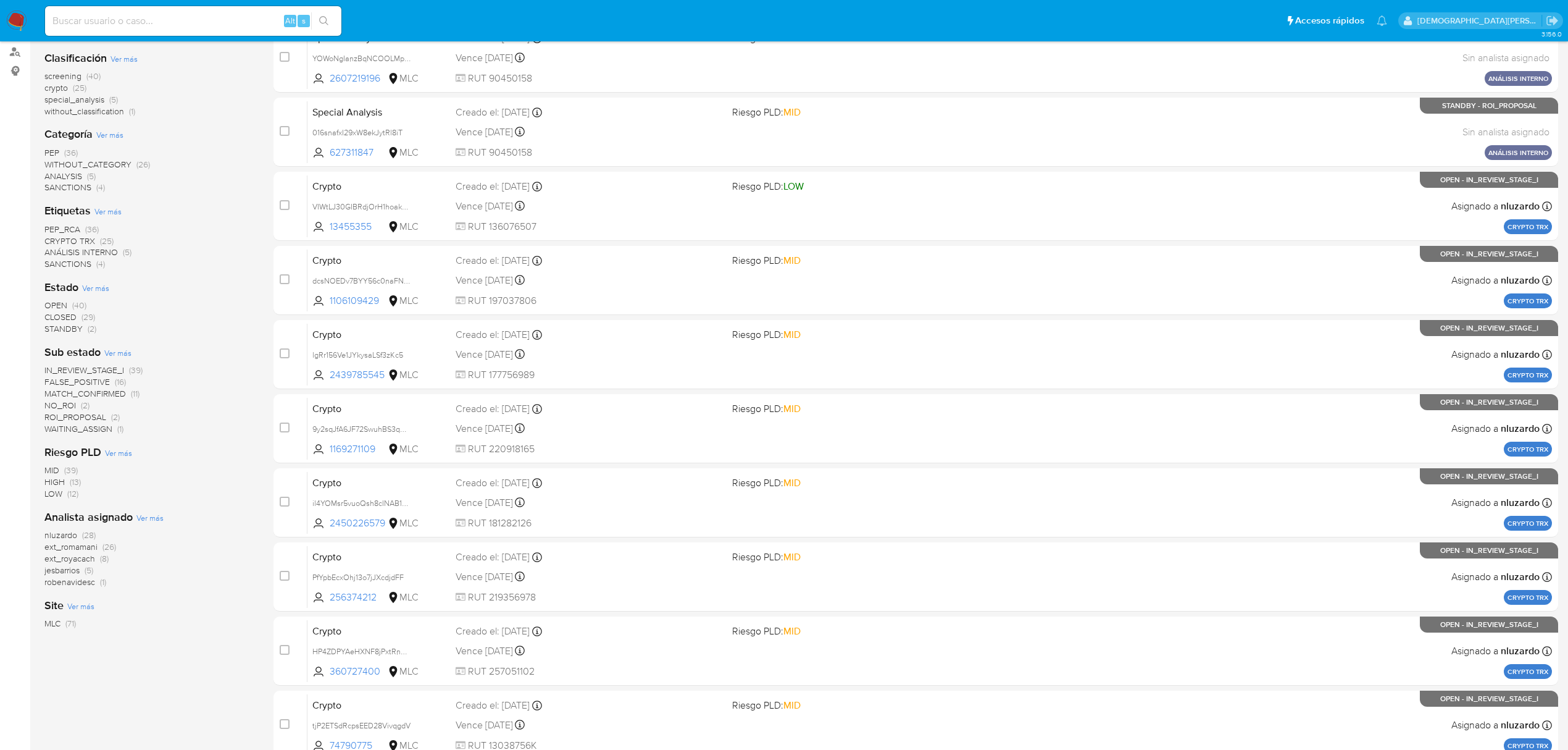
click at [102, 250] on span "ANÁLISIS INTERNO" at bounding box center [82, 252] width 74 height 12
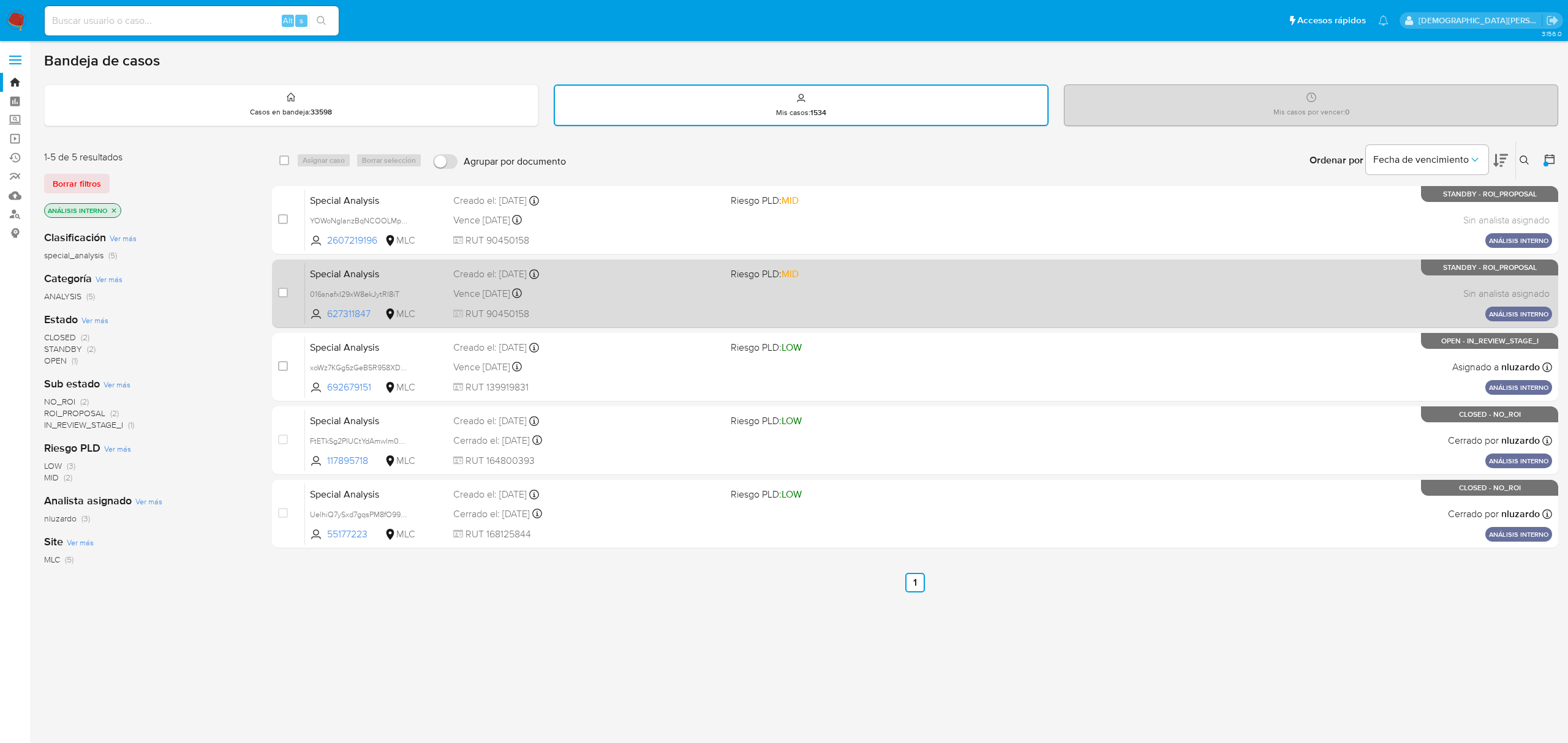
click at [650, 301] on div "Special Analysis 016snafxI29xW8ekJytRl8iT 627311847 MLC Riesgo PLD: MID Creado …" at bounding box center [928, 293] width 1247 height 62
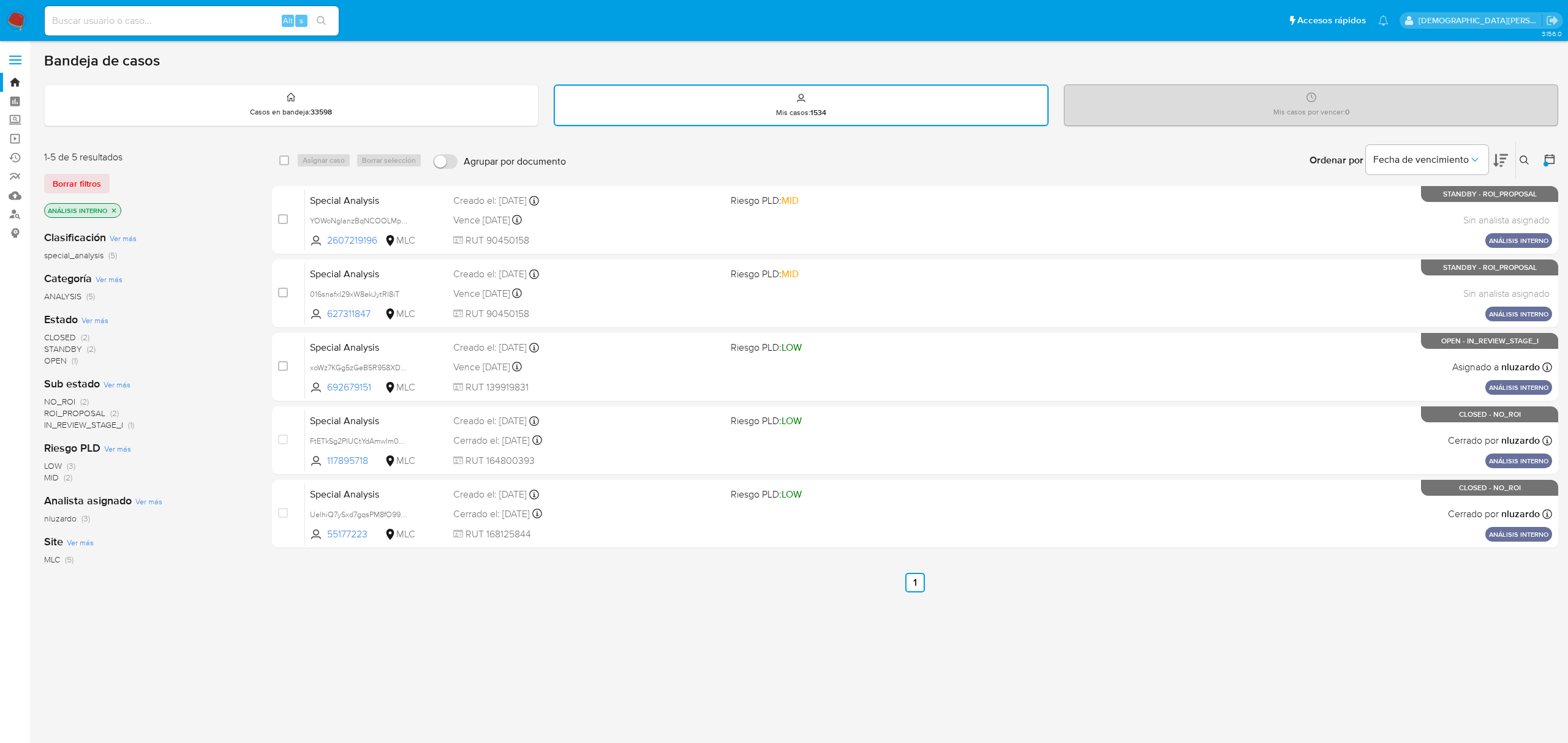
click at [114, 209] on icon "close-filter" at bounding box center [114, 210] width 4 height 4
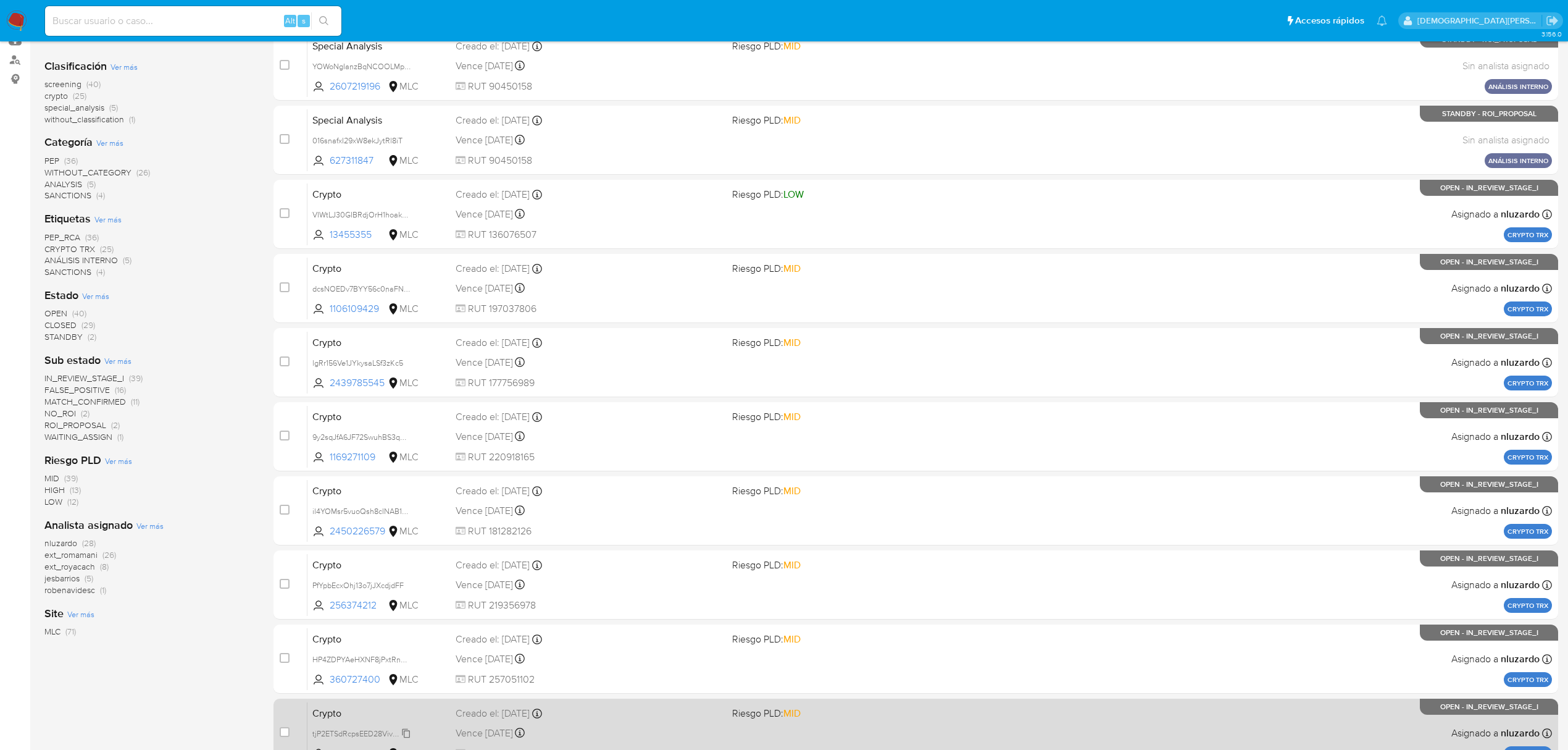
scroll to position [165, 0]
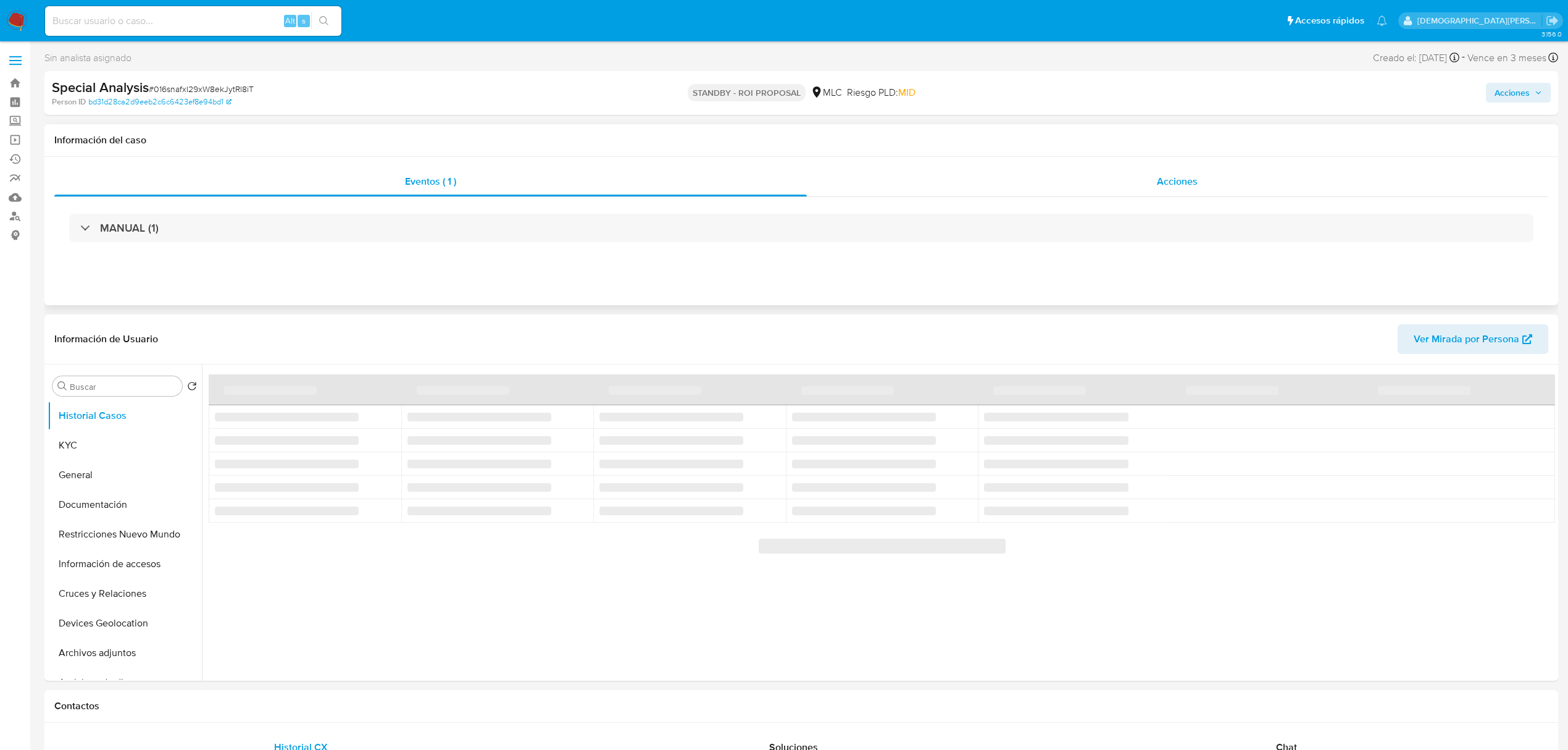
select select "10"
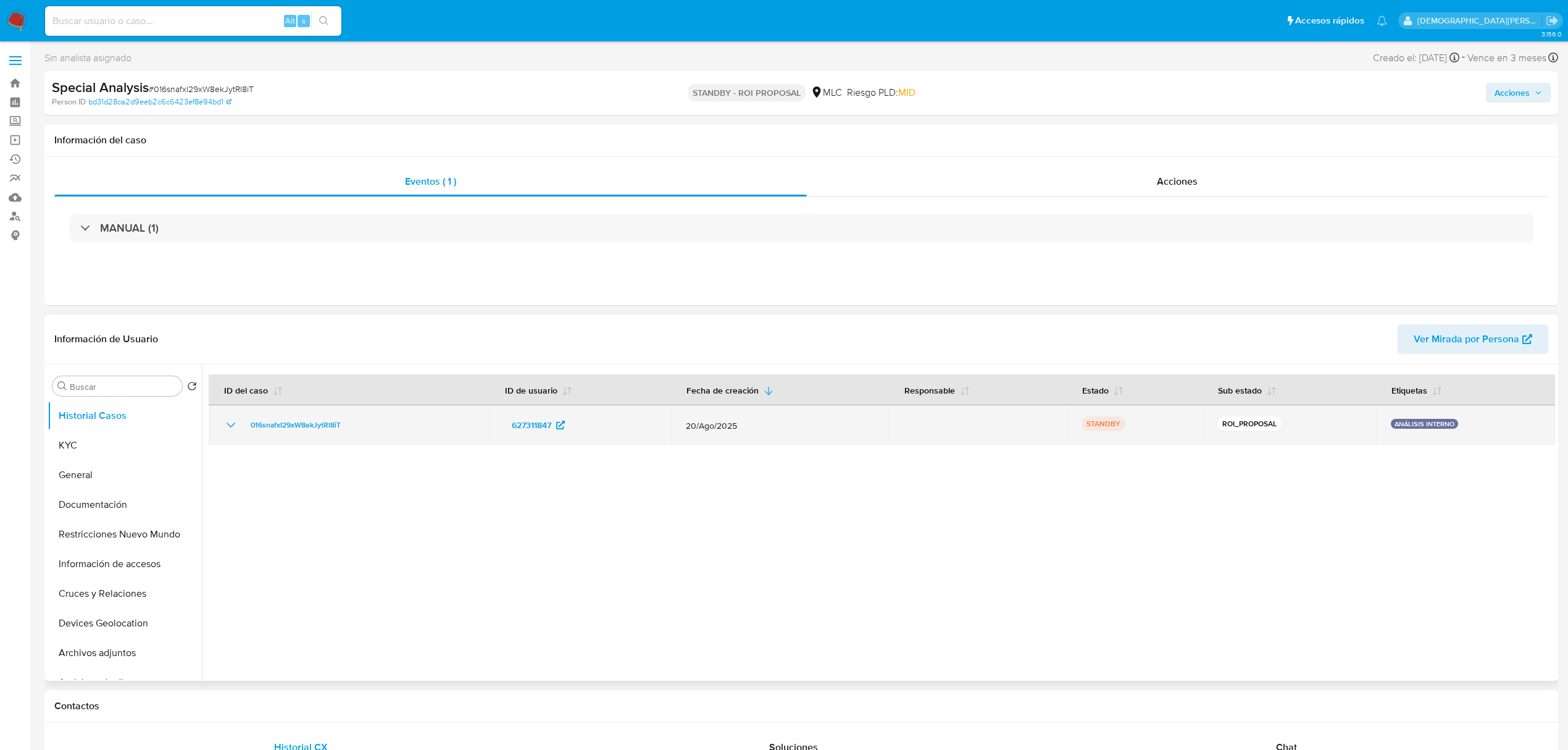
click at [231, 421] on icon "Mostrar/Ocultar" at bounding box center [230, 425] width 15 height 15
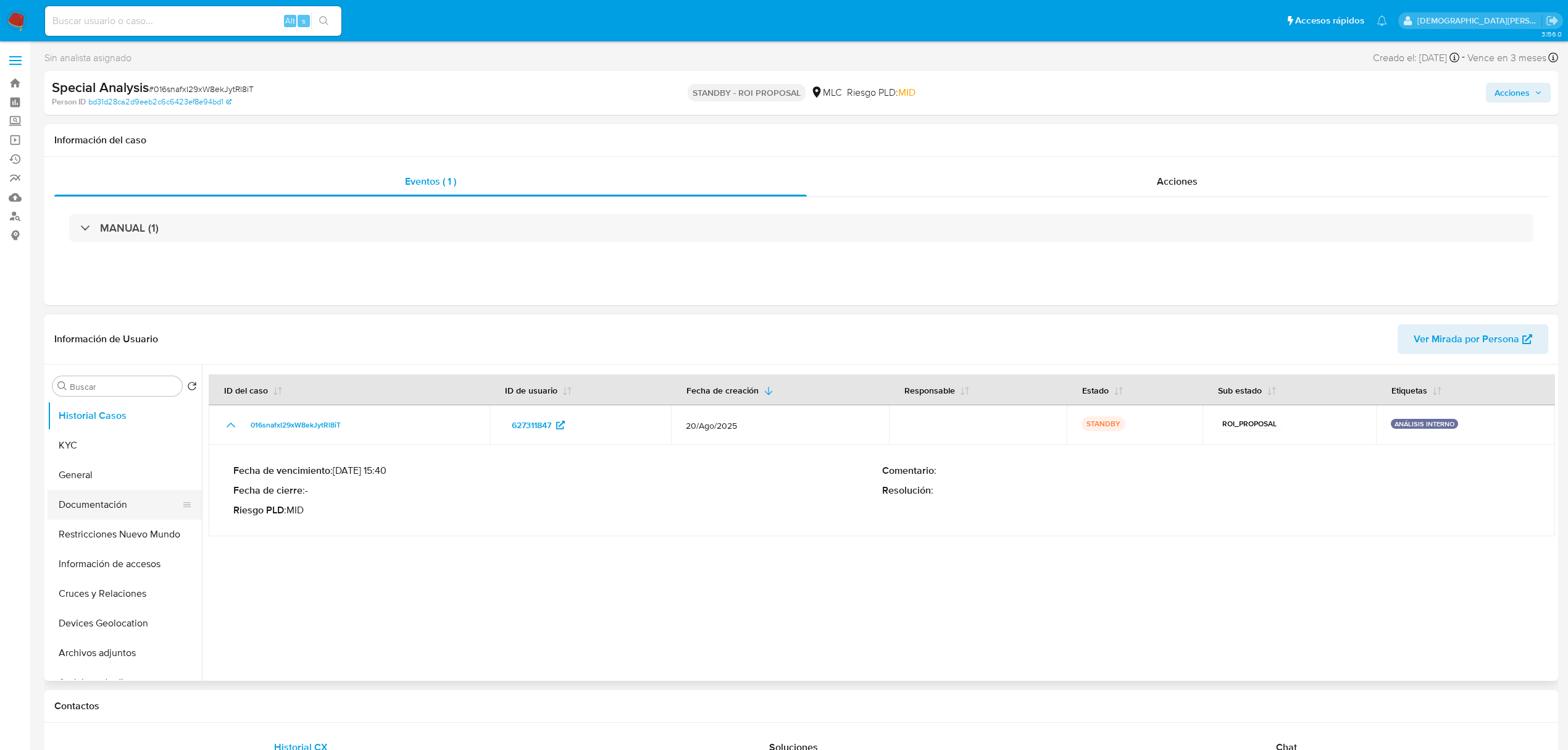
click at [85, 509] on button "Documentación" at bounding box center [120, 505] width 145 height 30
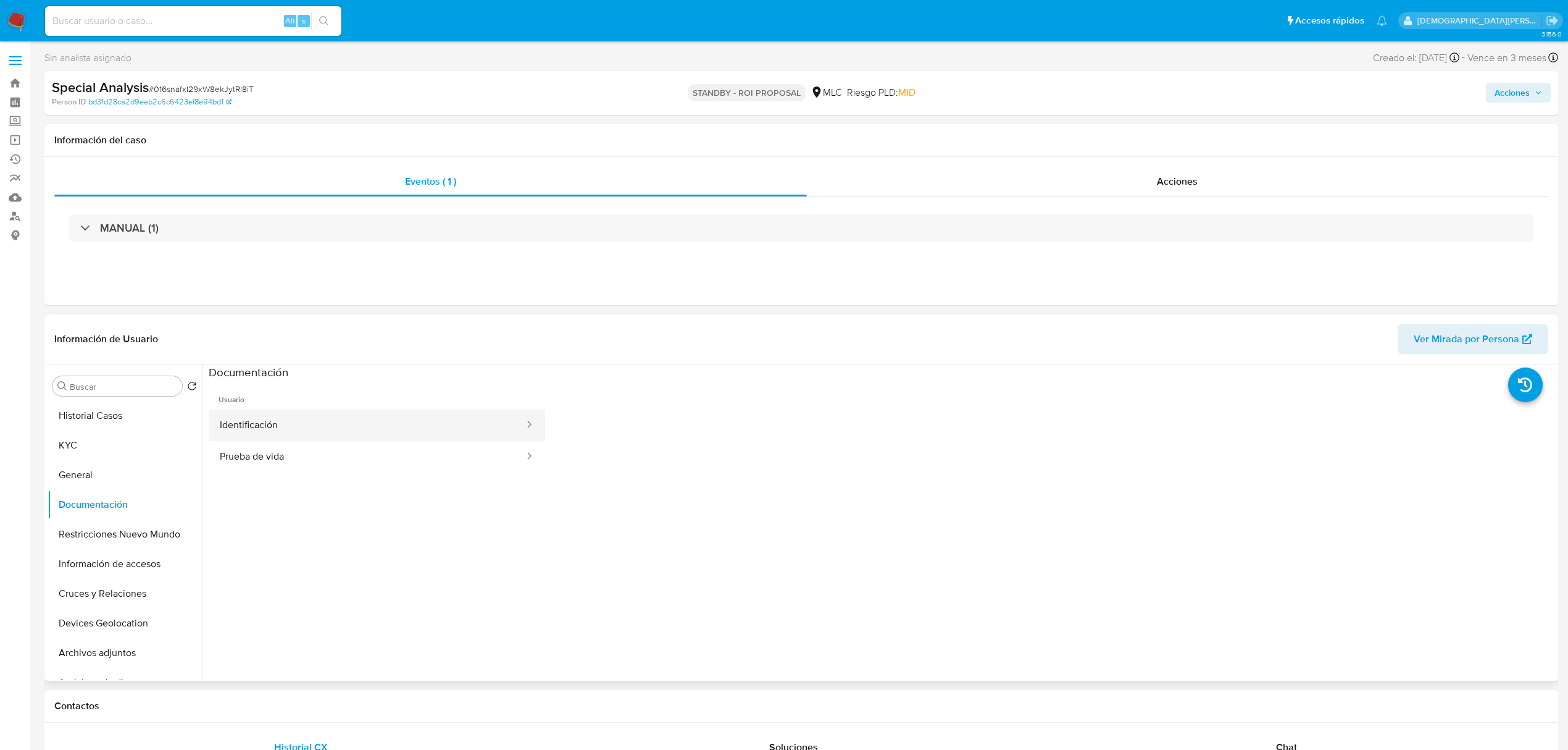
click at [373, 423] on button "Identificación" at bounding box center [367, 426] width 317 height 32
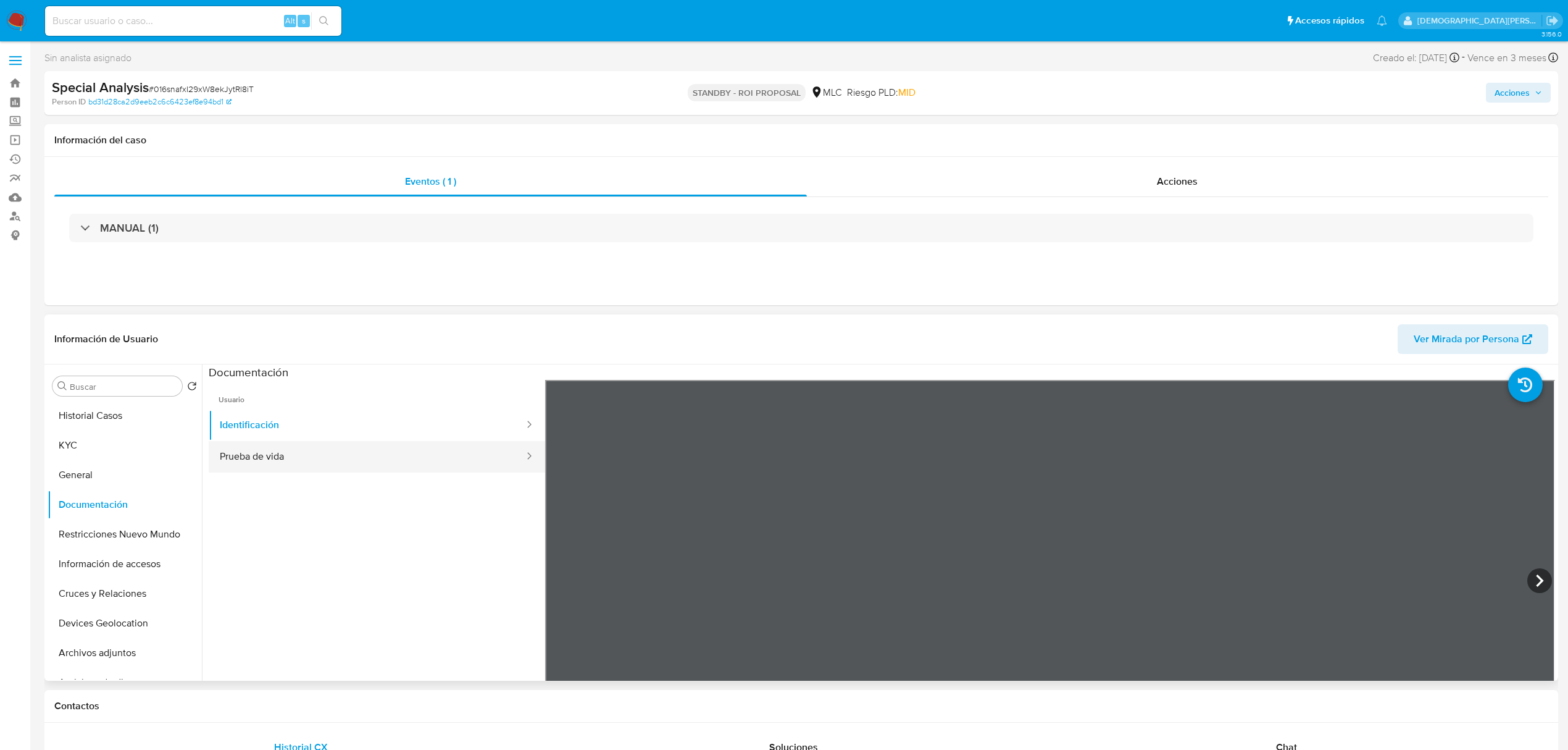
click at [369, 460] on button "Prueba de vida" at bounding box center [367, 457] width 317 height 32
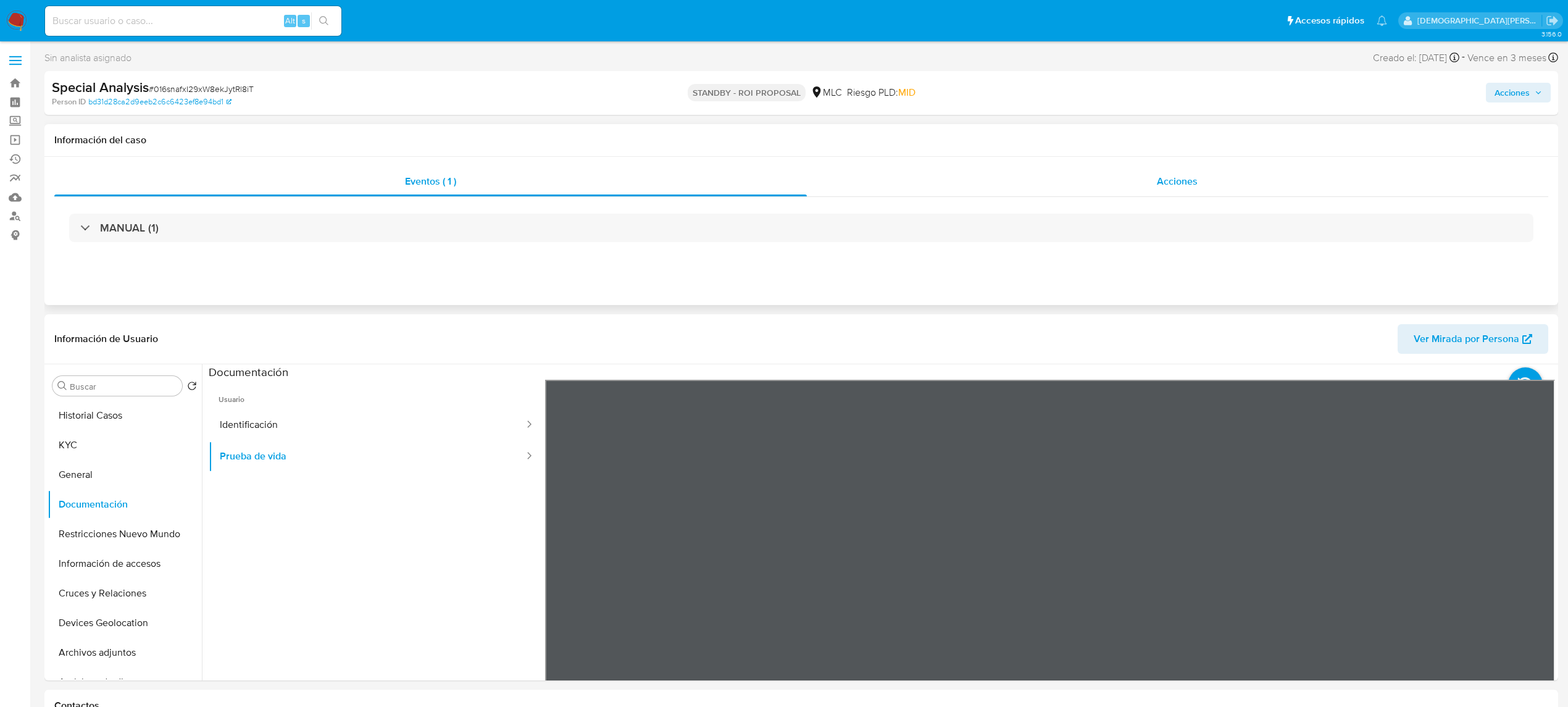
click at [1154, 179] on div "Acciones" at bounding box center [1178, 181] width 743 height 30
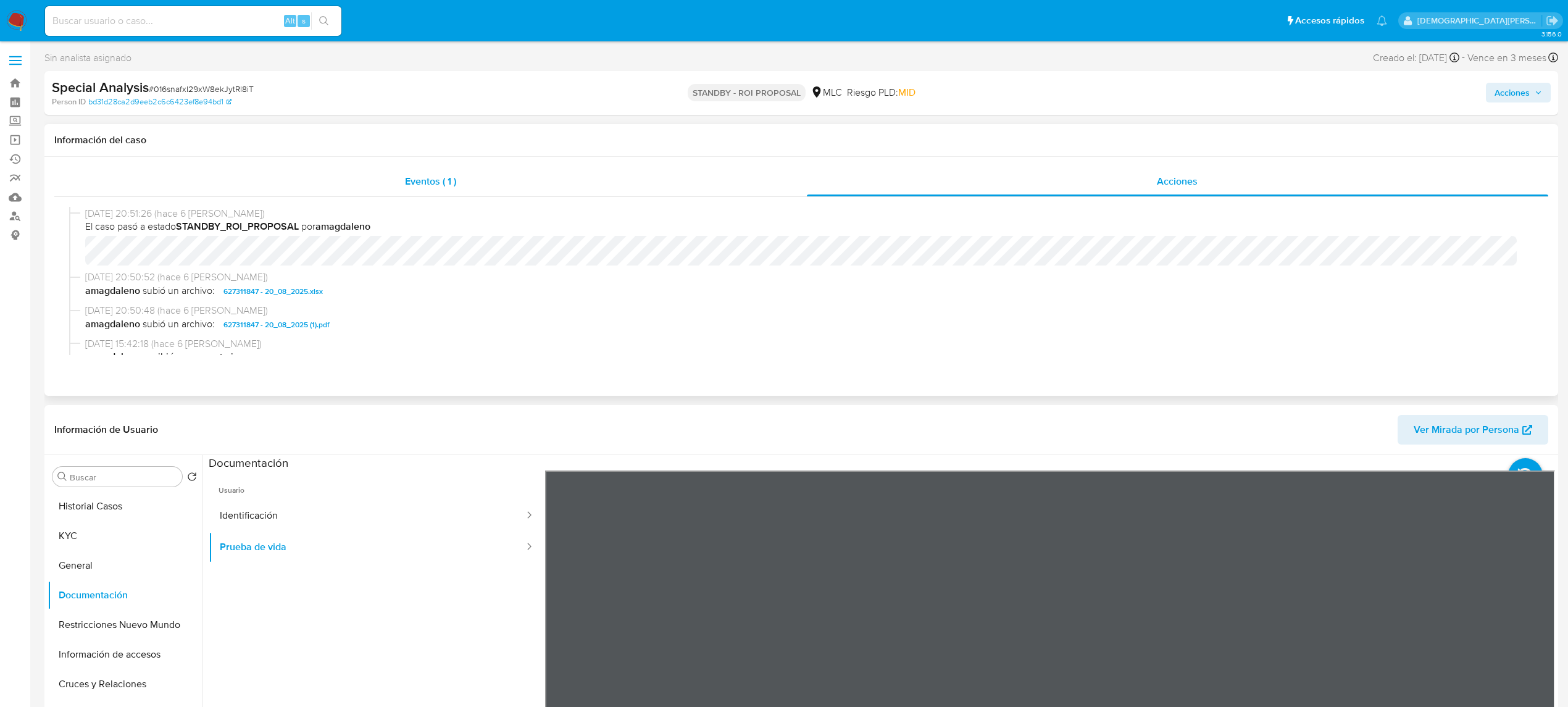
click at [489, 186] on div "Eventos ( 1 )" at bounding box center [431, 181] width 753 height 30
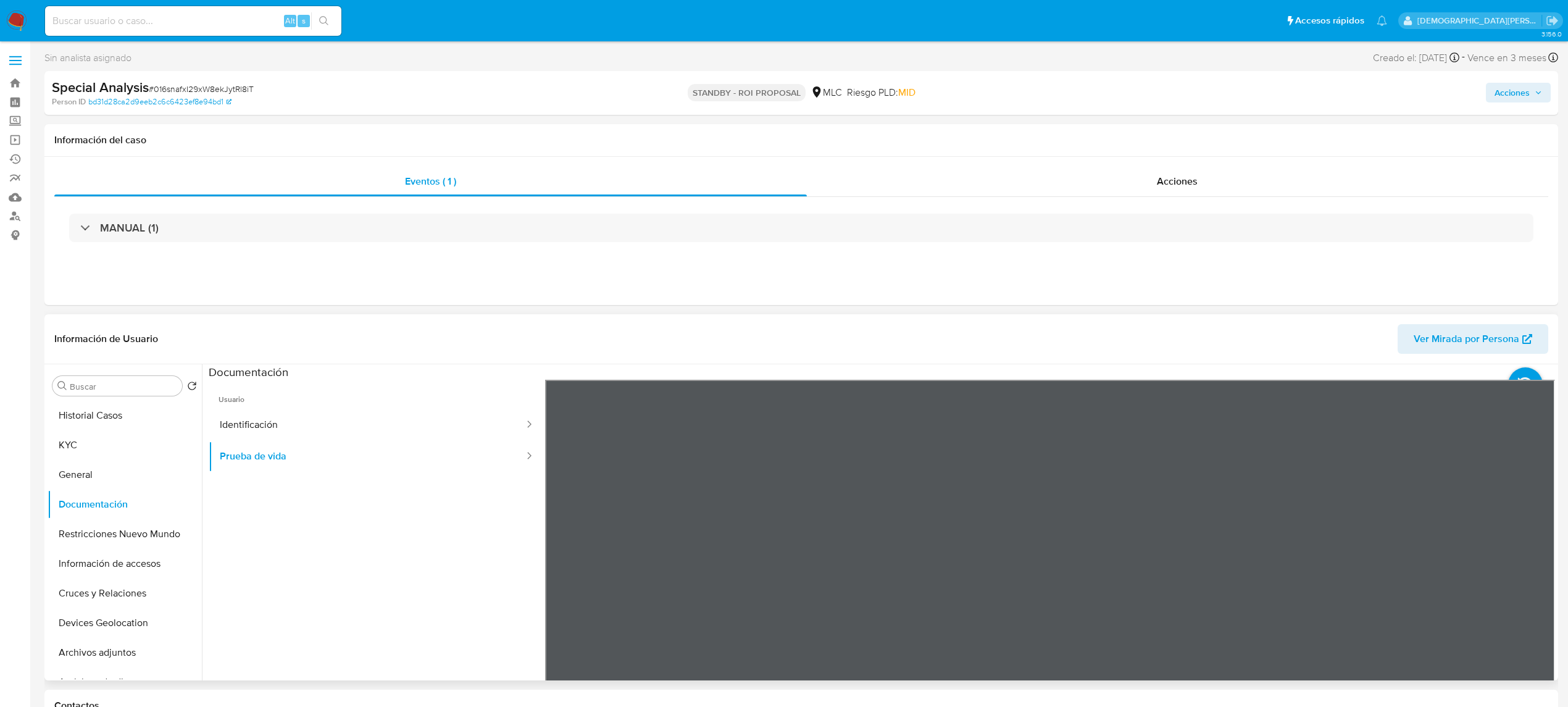
scroll to position [38, 0]
click at [386, 417] on button "Identificación" at bounding box center [367, 426] width 317 height 32
click at [408, 458] on button "Prueba de vida" at bounding box center [367, 457] width 317 height 32
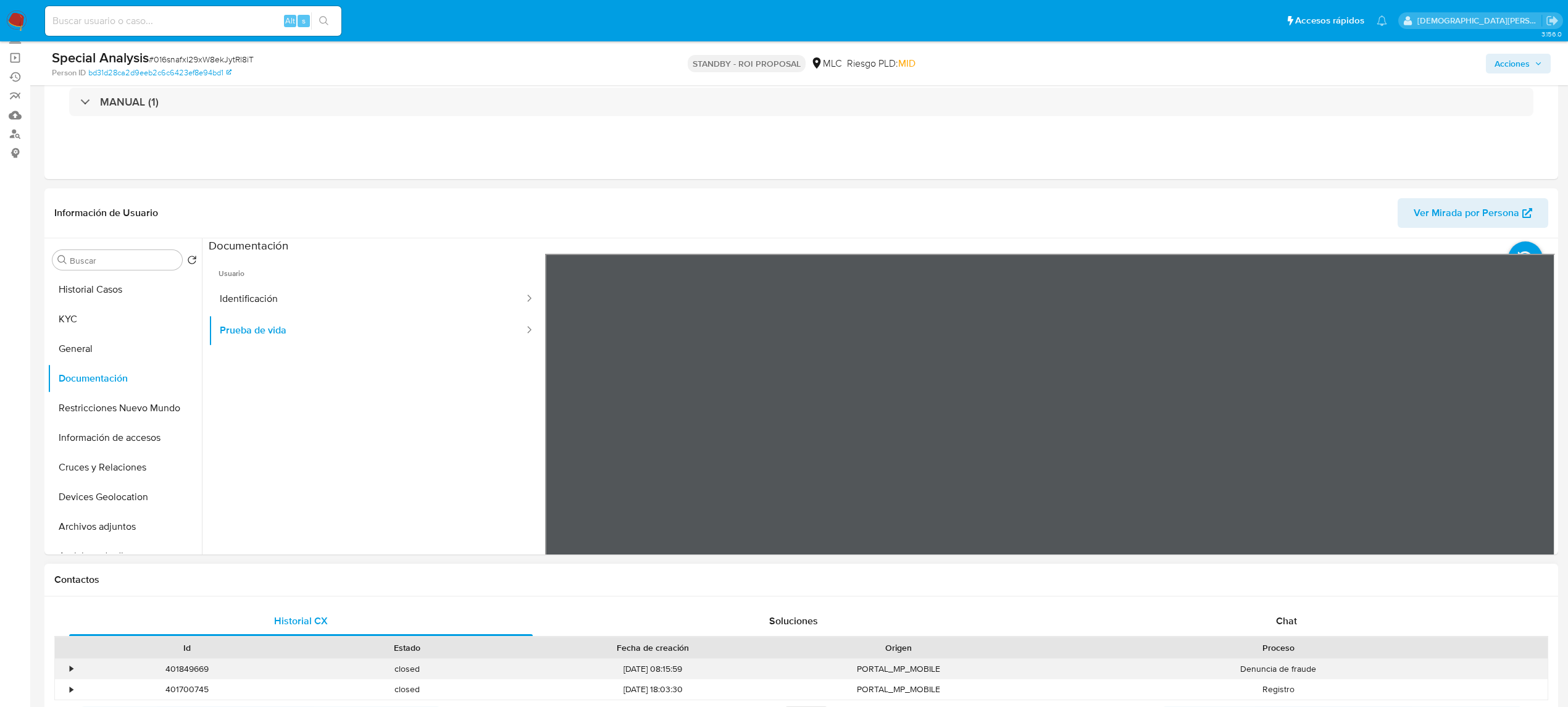
drag, startPoint x: 611, startPoint y: 671, endPoint x: 717, endPoint y: 668, distance: 106.0
click at [717, 668] on div "[DATE] 08:15:59" at bounding box center [653, 669] width 271 height 20
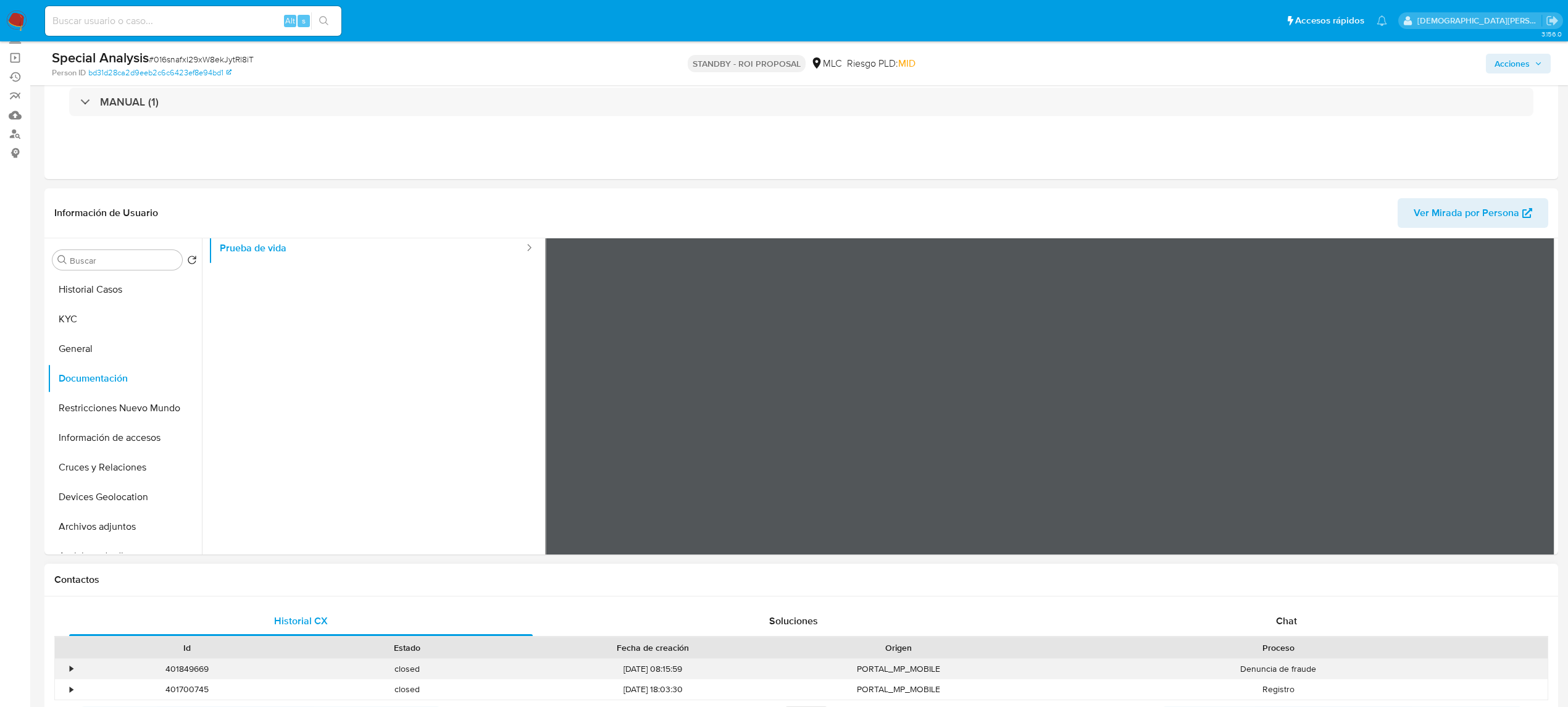
click at [71, 661] on div "•" at bounding box center [66, 669] width 22 height 20
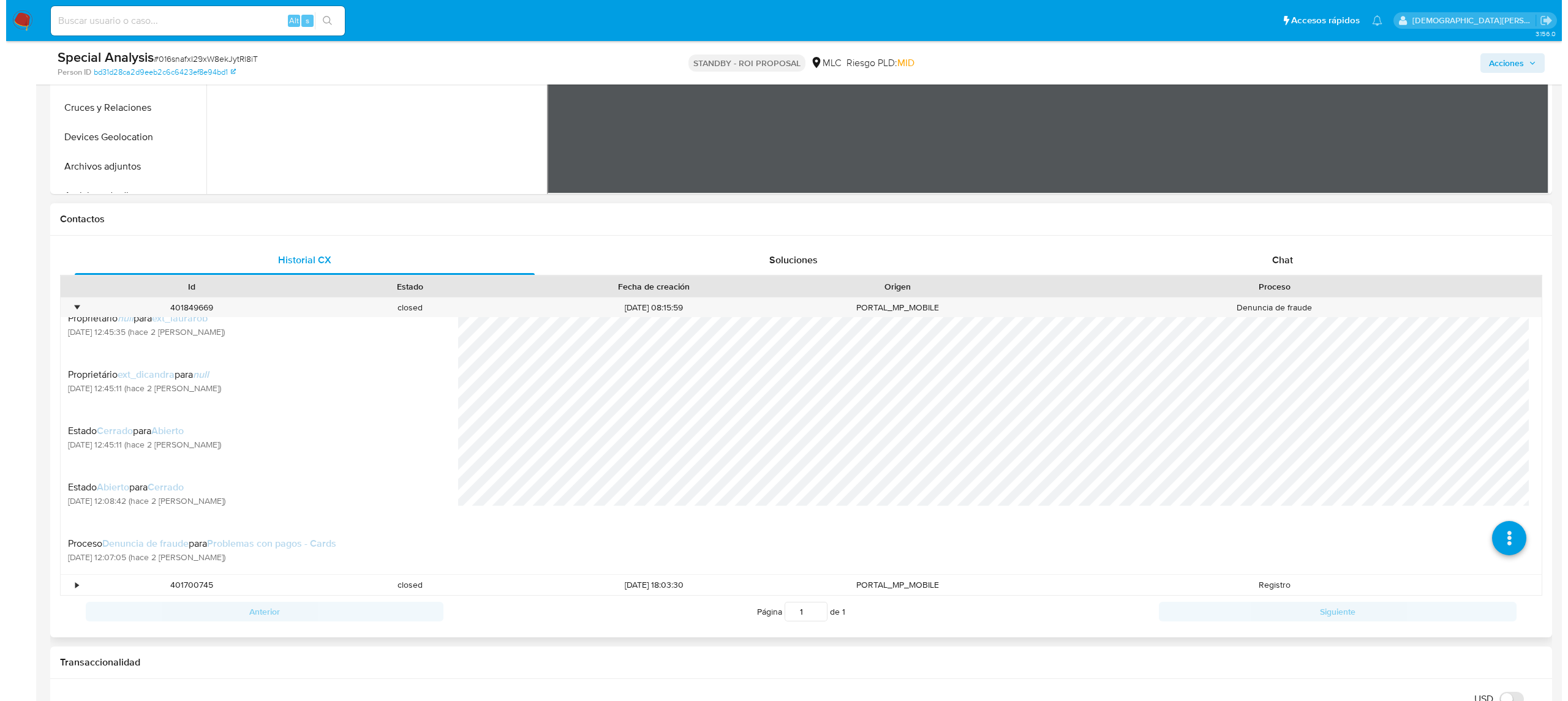
scroll to position [490, 0]
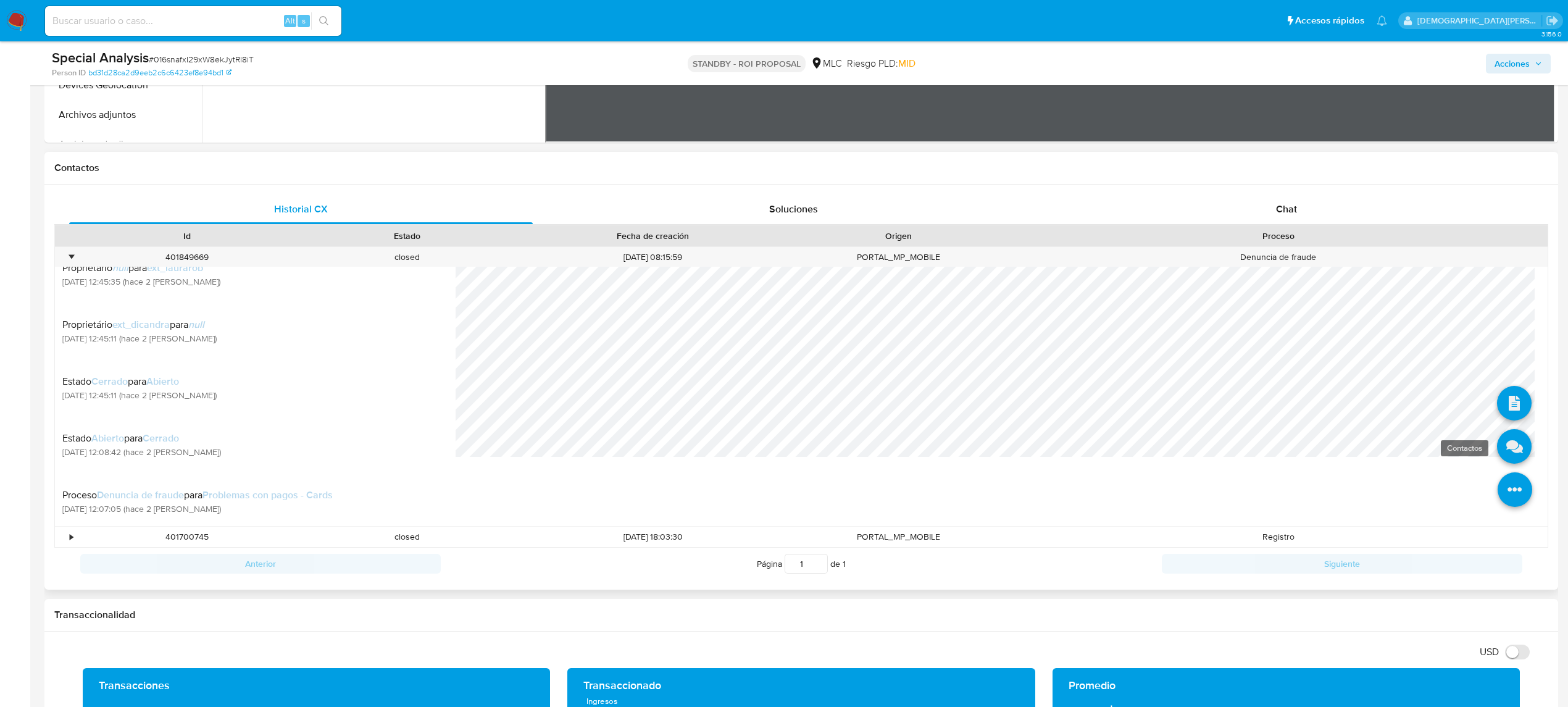
click at [1504, 451] on icon at bounding box center [1514, 447] width 35 height 35
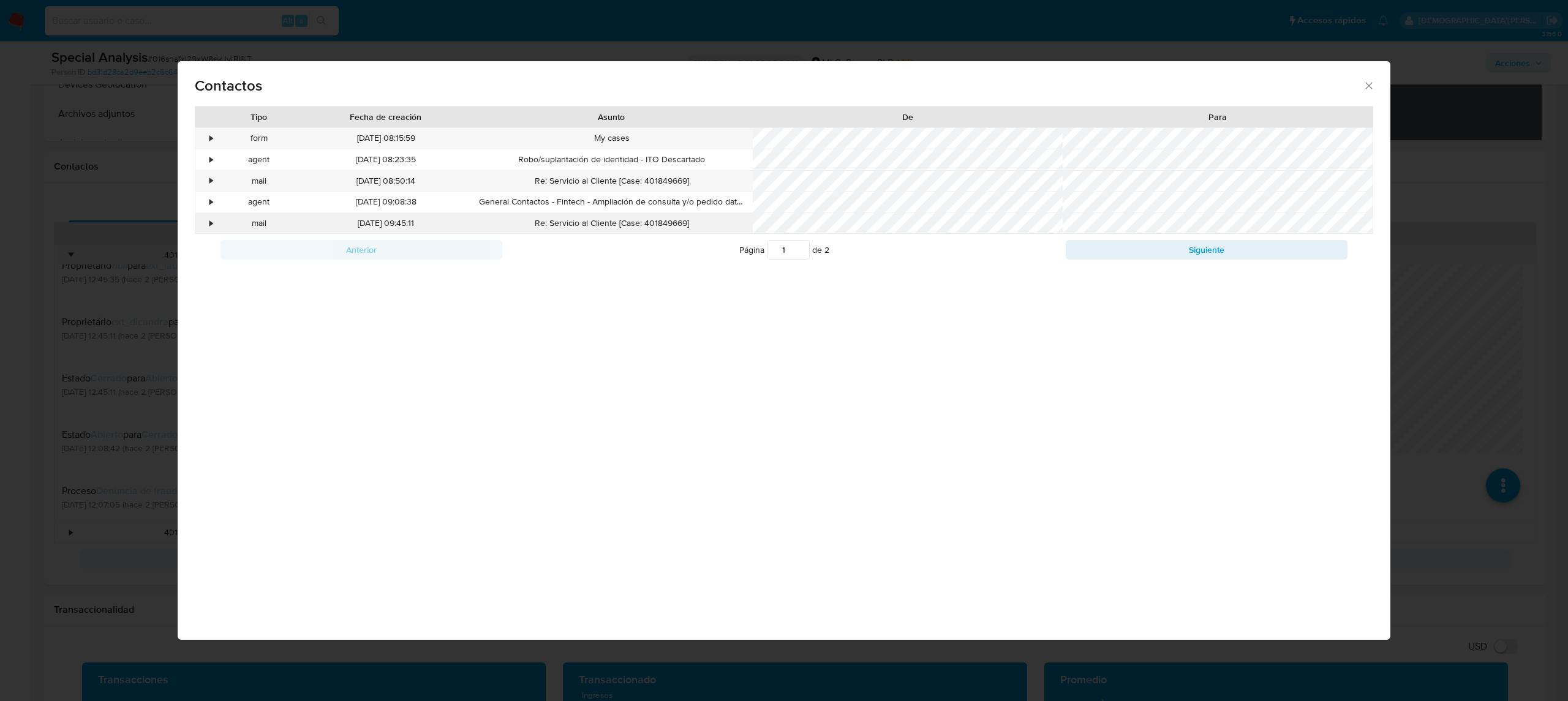
drag, startPoint x: 214, startPoint y: 223, endPoint x: 219, endPoint y: 226, distance: 5.8
click at [216, 222] on div "•" at bounding box center [207, 223] width 22 height 21
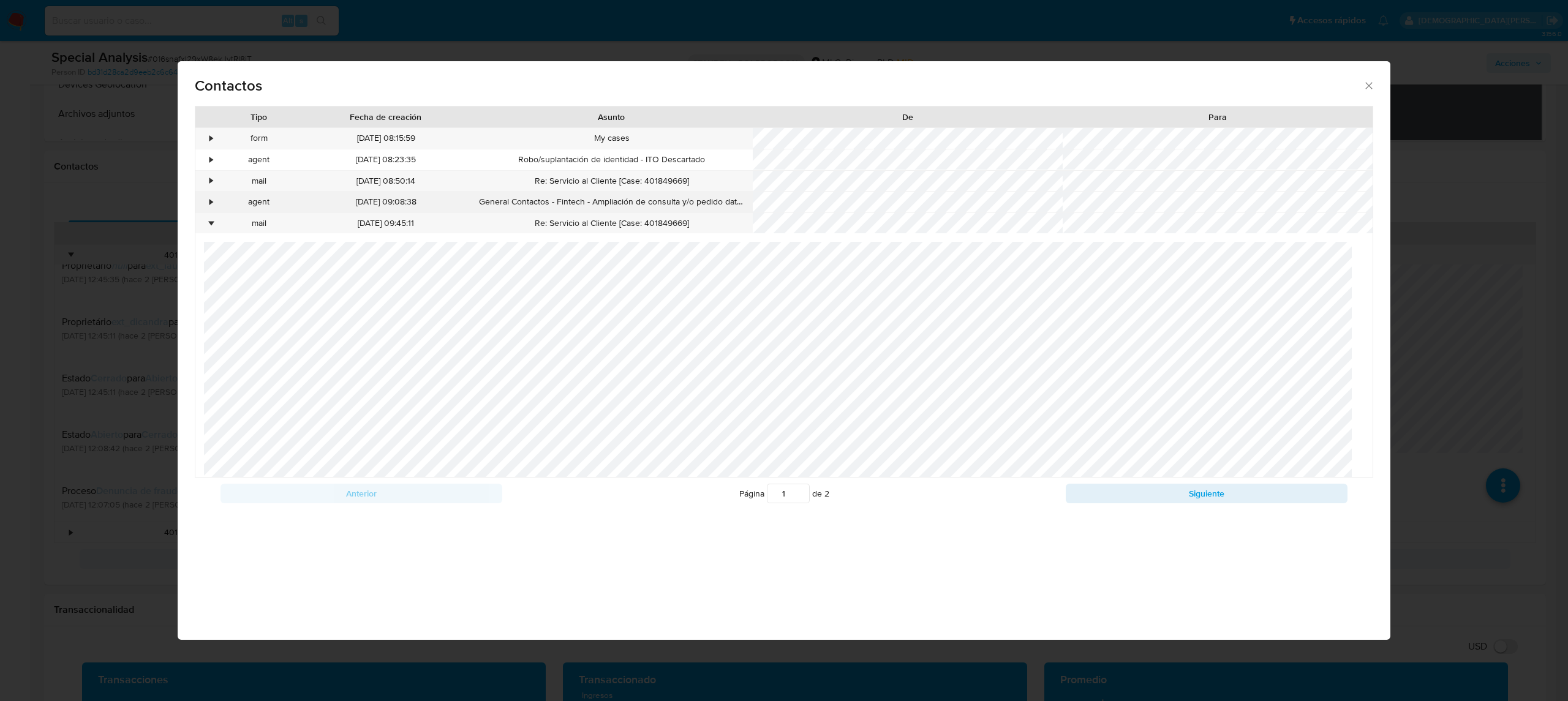
click at [207, 202] on div "•" at bounding box center [207, 202] width 22 height 21
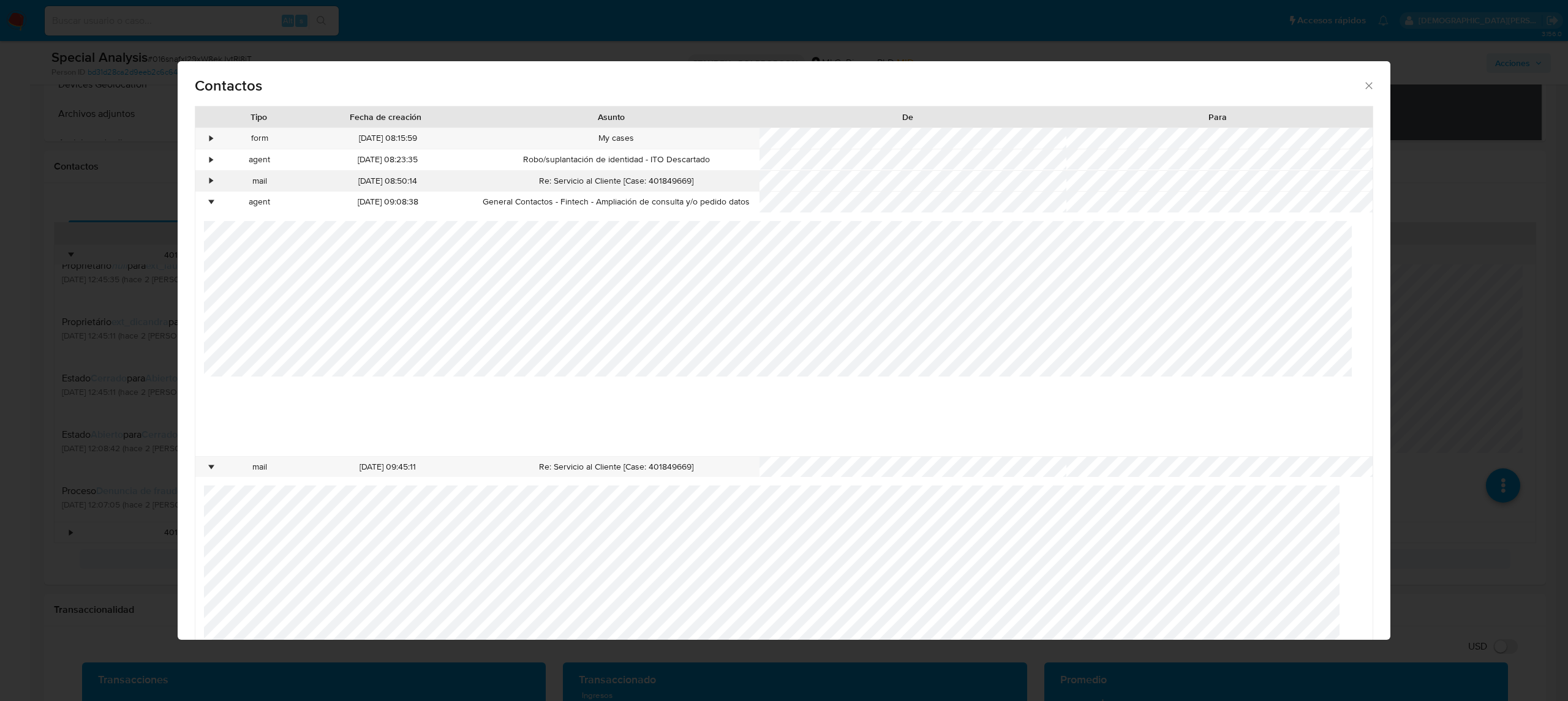
click at [206, 183] on div "•" at bounding box center [207, 181] width 22 height 21
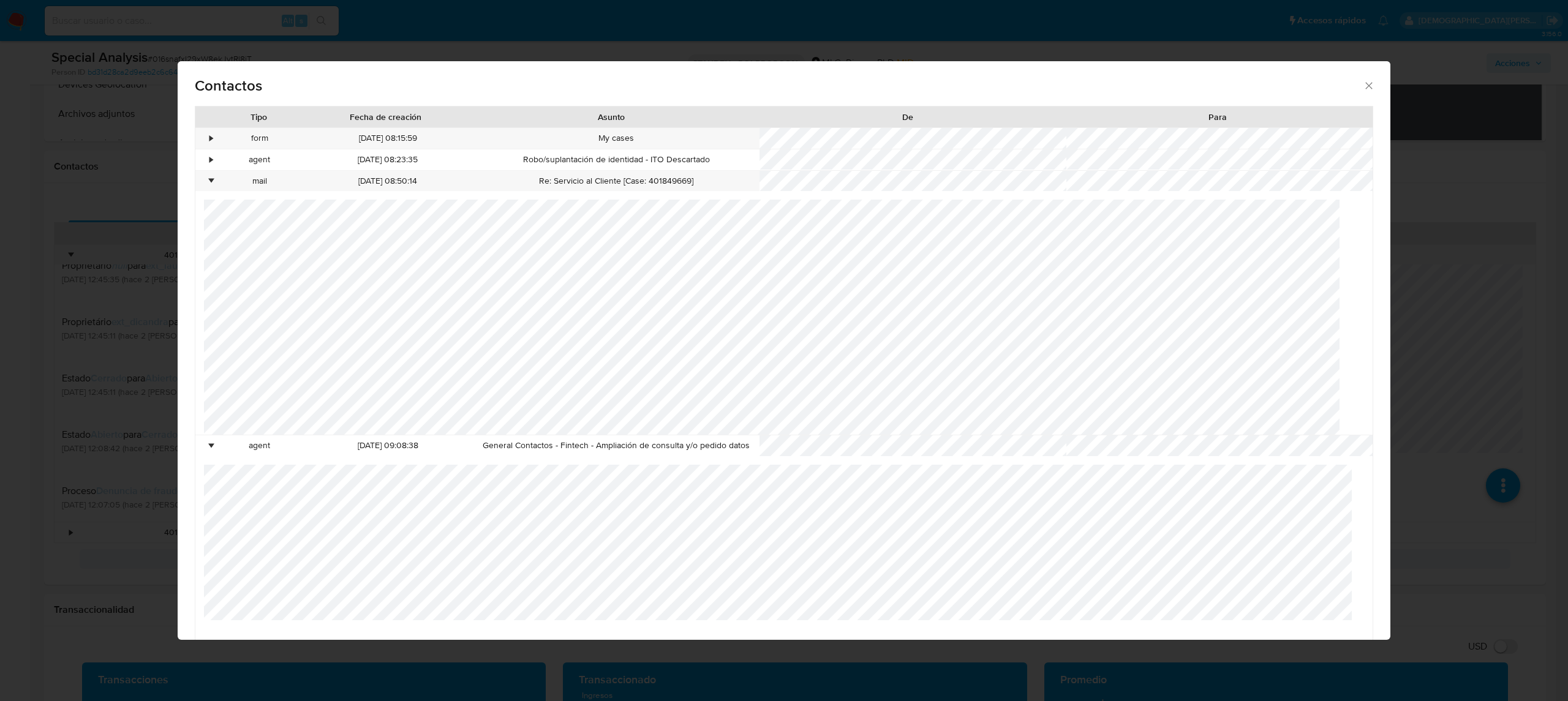
click at [223, 197] on div "• mail [DATE] 08:50:14 Re: Servicio al Cliente [Case: 401849669]" at bounding box center [784, 304] width 1177 height 265
click at [211, 160] on div "•" at bounding box center [211, 159] width 3 height 12
click at [207, 135] on div "•" at bounding box center [207, 137] width 22 height 21
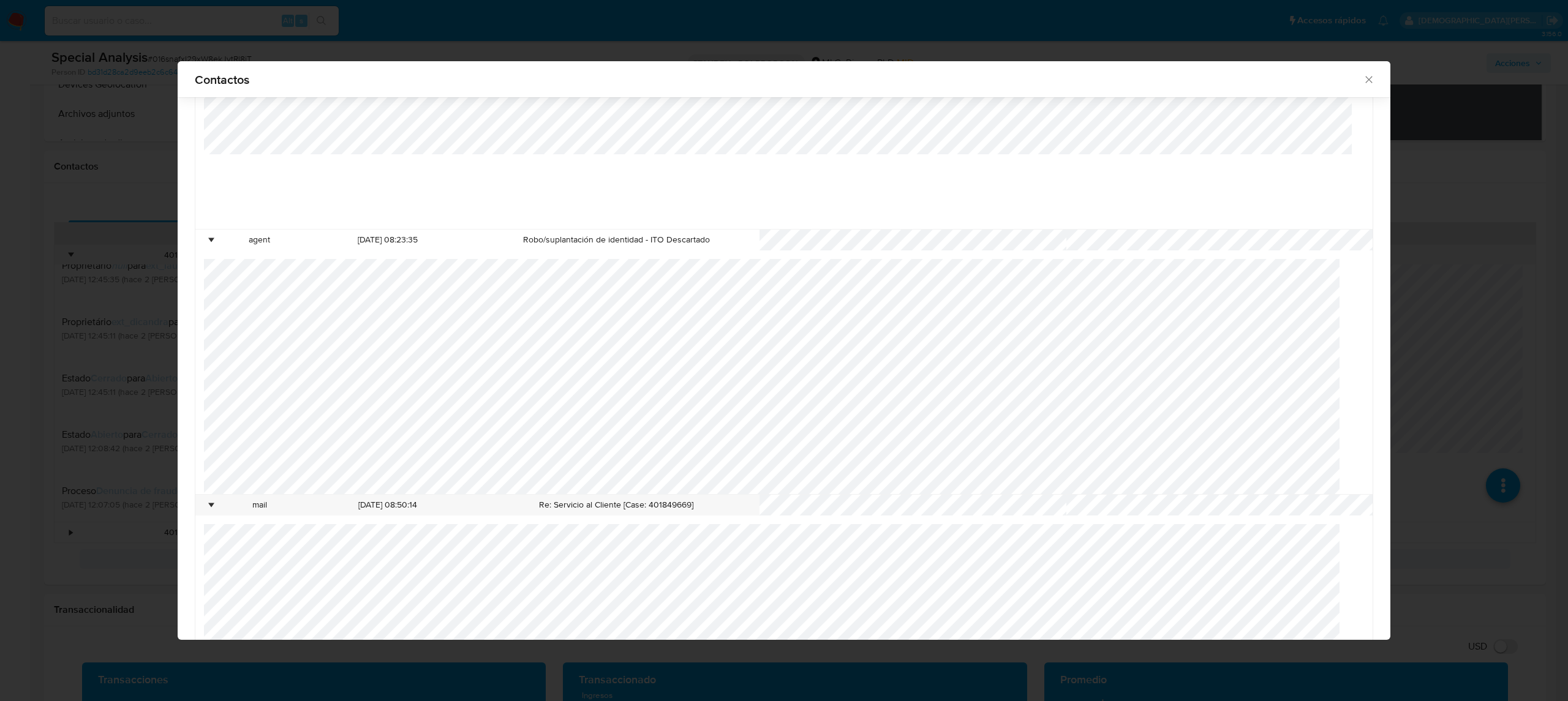
scroll to position [5, 0]
click at [388, 340] on div "• agent [DATE] 08:23:35 Robo/suplantación de identidad - ITO Descartado" at bounding box center [784, 362] width 1177 height 265
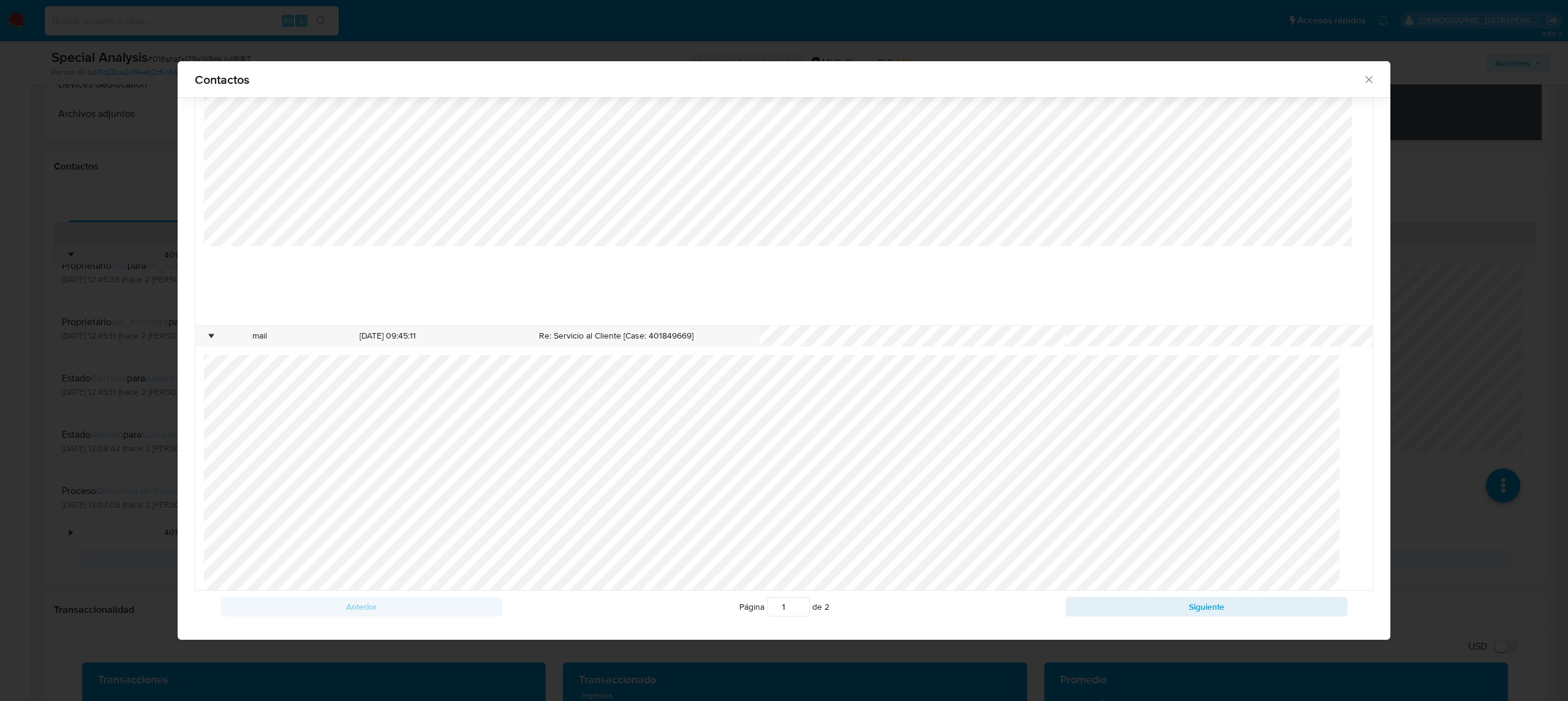
scroll to position [326, 0]
click at [1105, 606] on button "Siguiente" at bounding box center [1206, 607] width 282 height 20
type input "2"
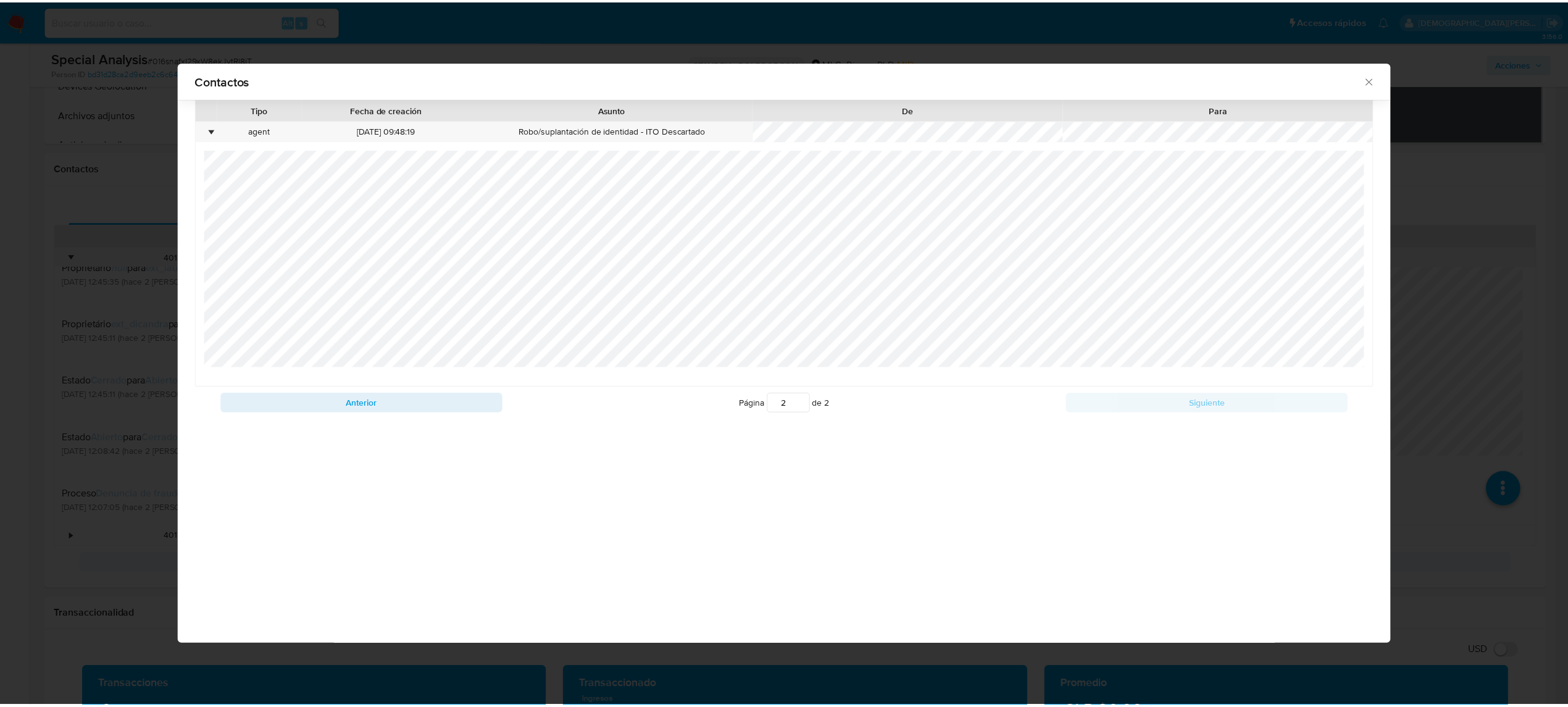
scroll to position [0, 0]
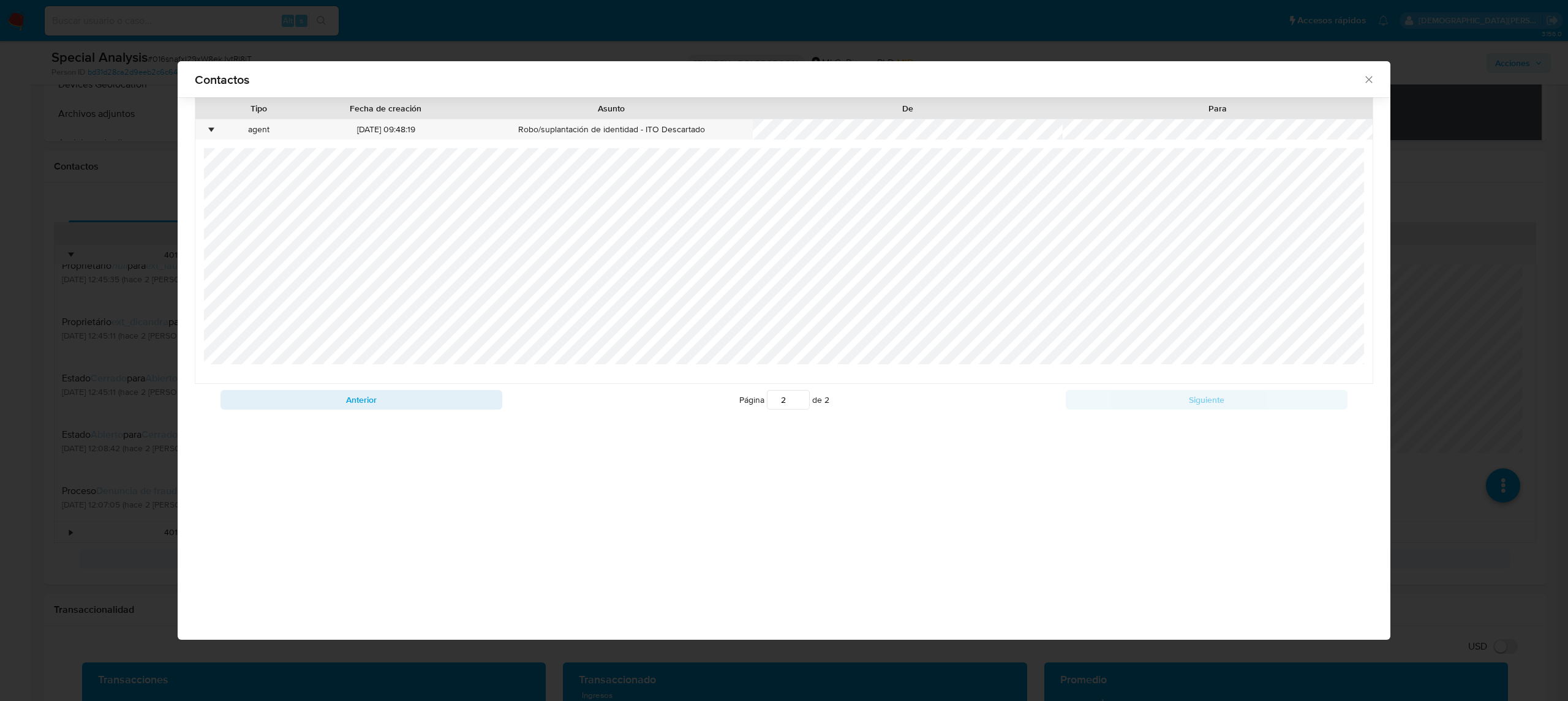
click at [119, 319] on div "Contactos Tipo Fecha de creación Asunto De Para • agent [DATE] 09:48:19 Robo/su…" at bounding box center [784, 350] width 1568 height 701
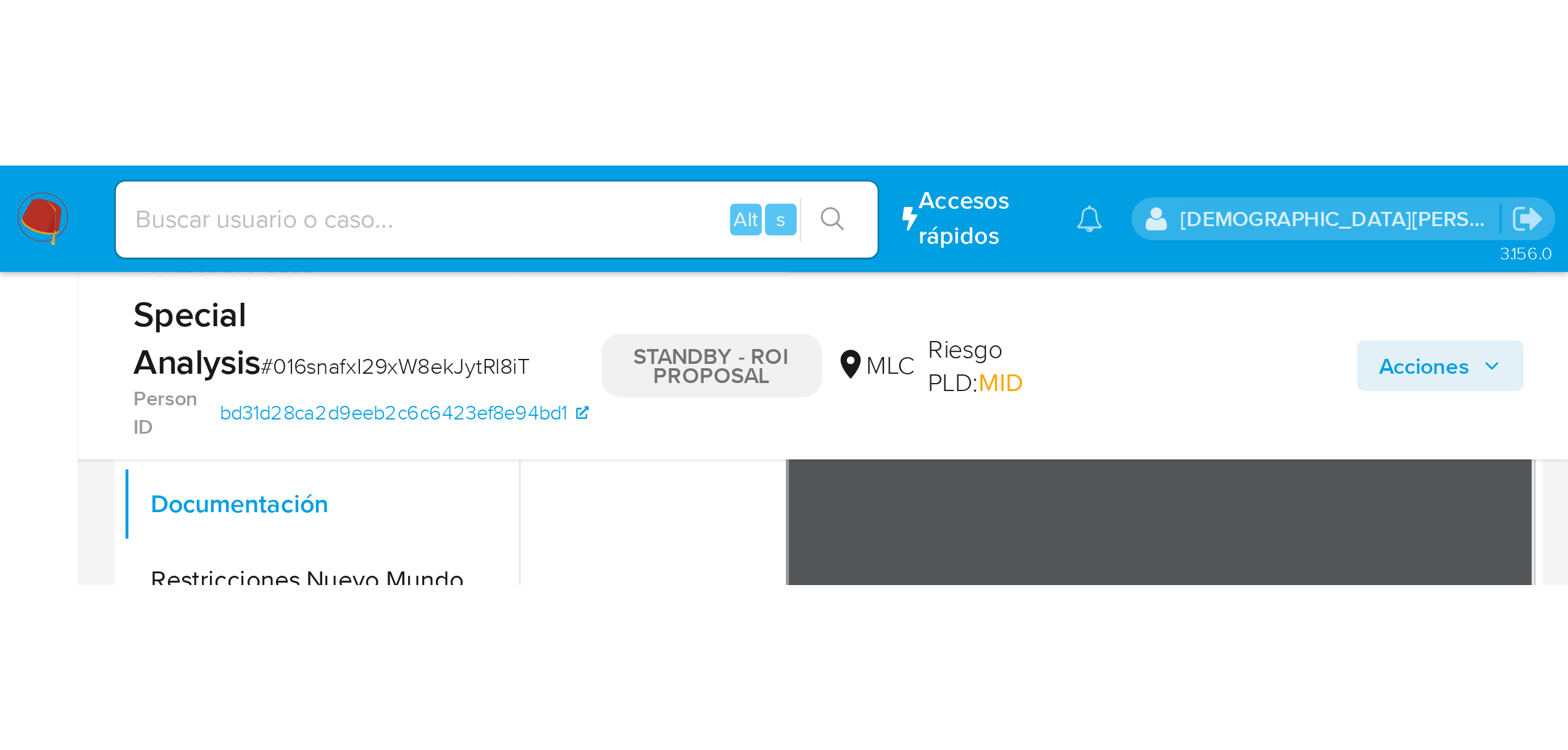
scroll to position [467, 0]
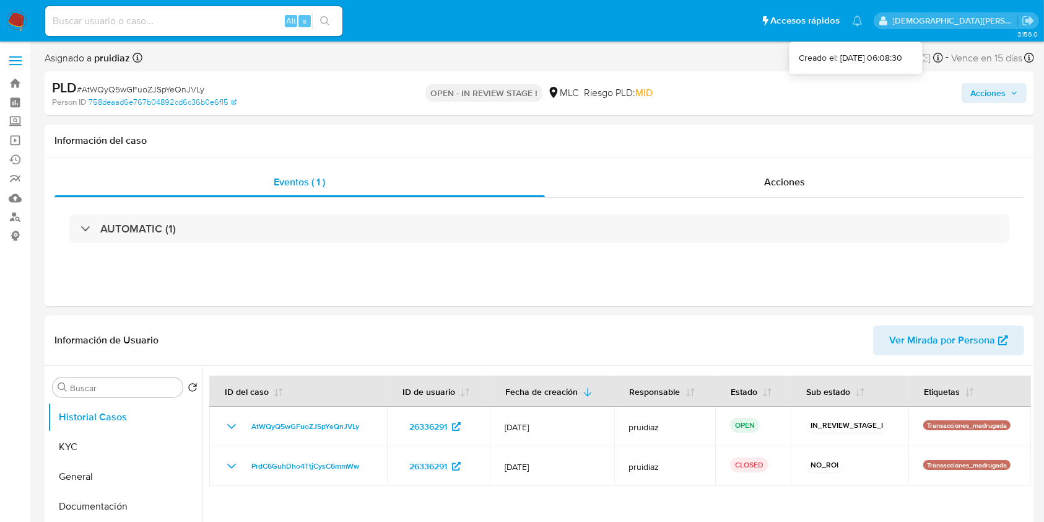
select select "10"
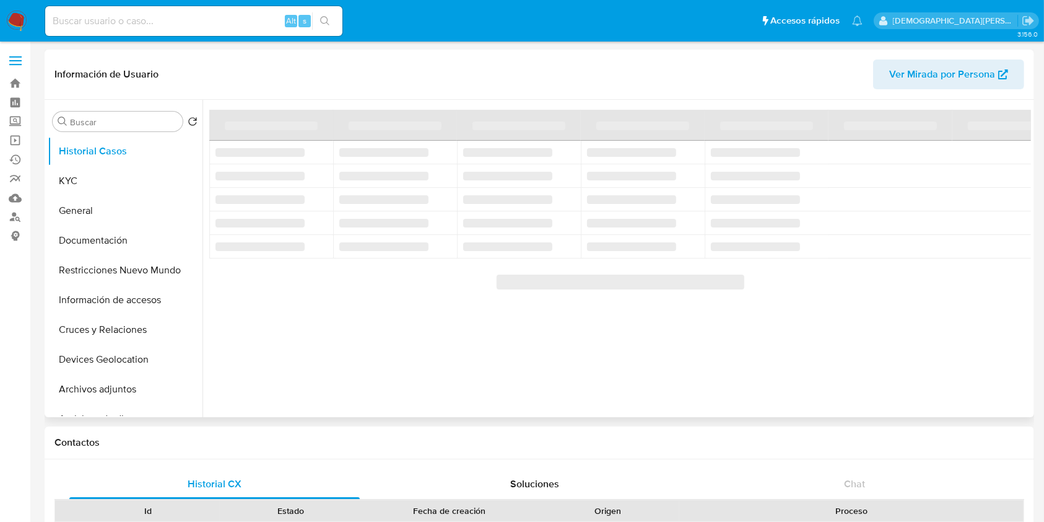
select select "10"
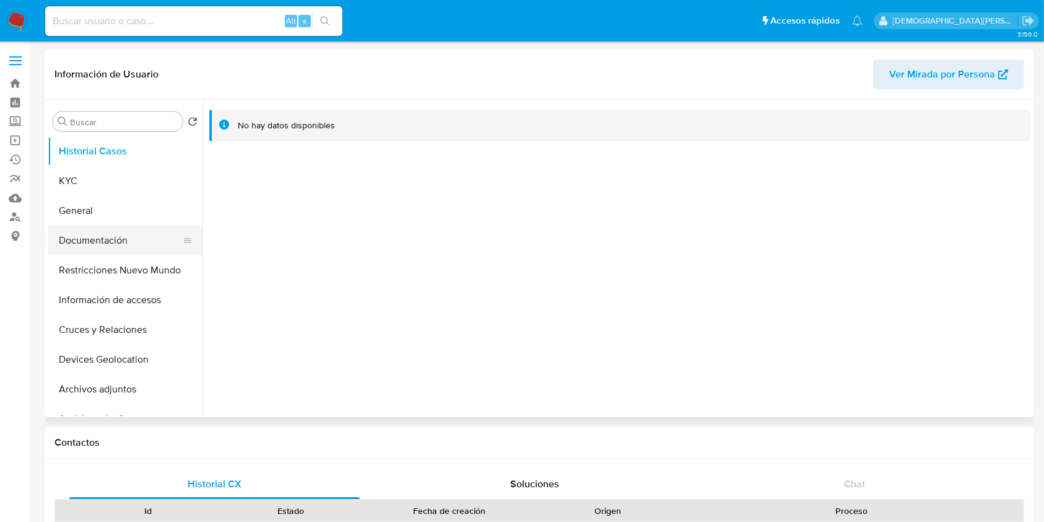
click at [100, 239] on button "Documentación" at bounding box center [120, 240] width 145 height 30
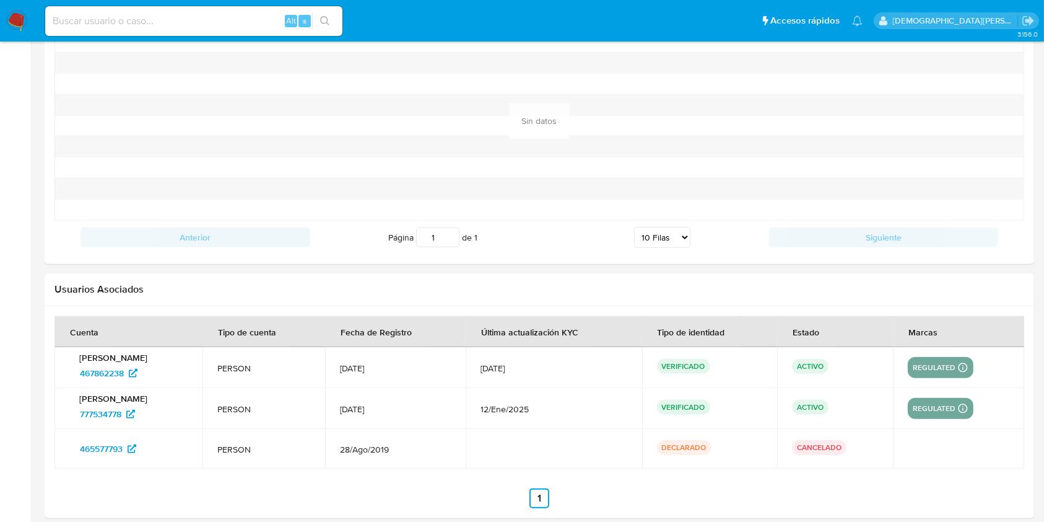
scroll to position [1147, 0]
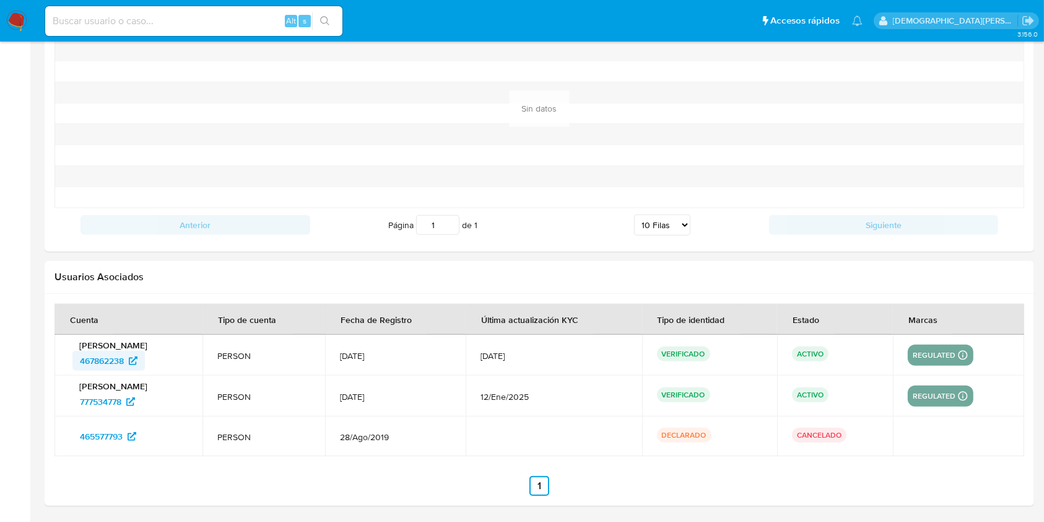
click at [109, 359] on span "467862238" at bounding box center [102, 361] width 44 height 20
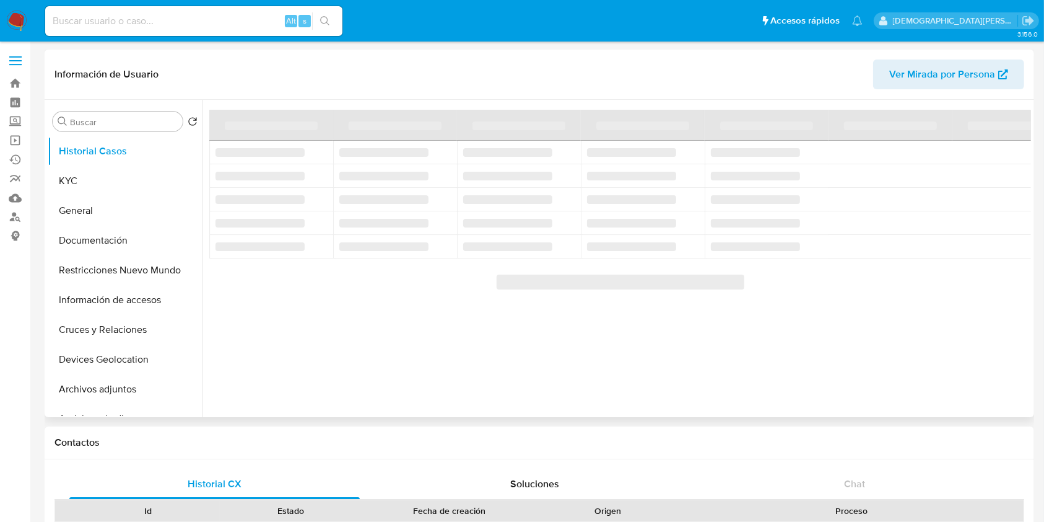
select select "10"
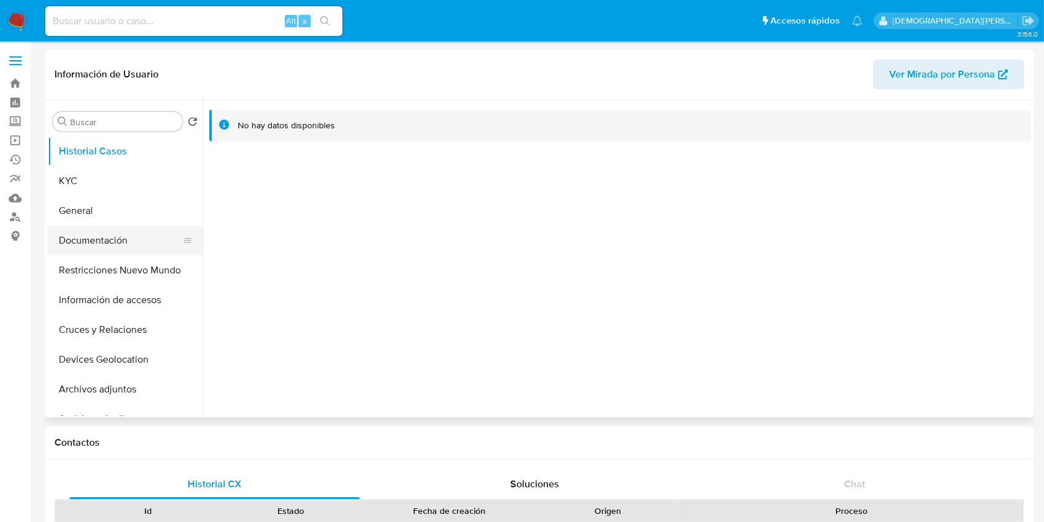
click at [110, 240] on button "Documentación" at bounding box center [120, 240] width 145 height 30
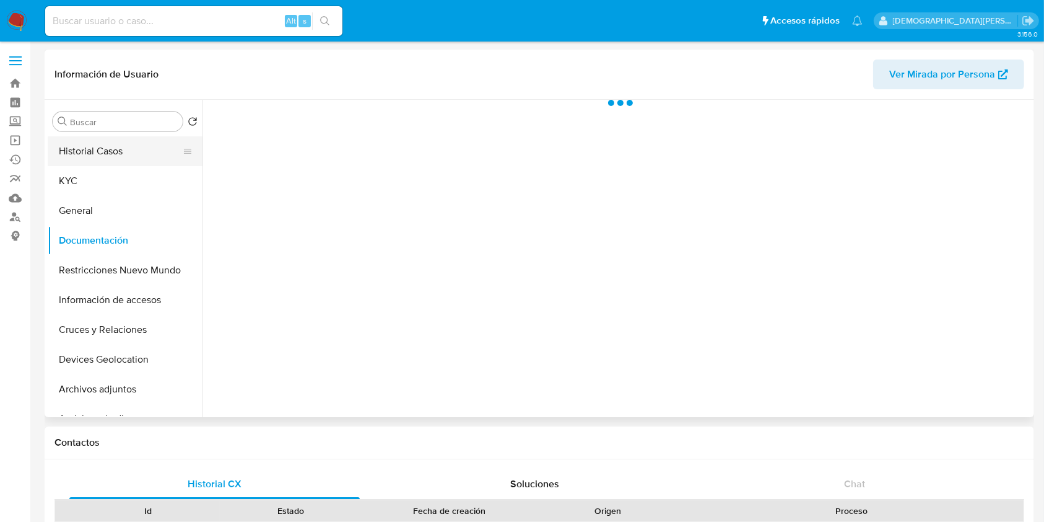
click at [123, 145] on button "Historial Casos" at bounding box center [120, 151] width 145 height 30
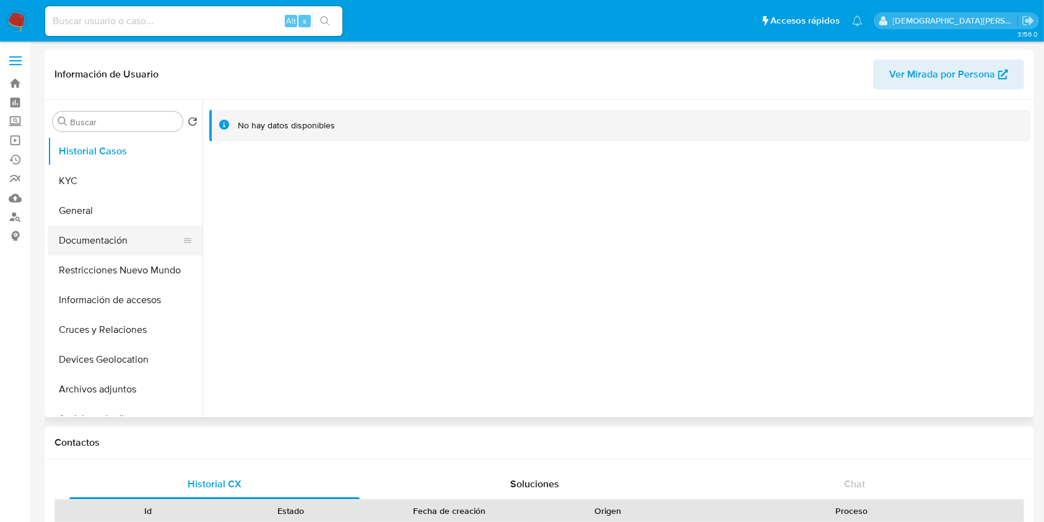
click at [115, 241] on button "Documentación" at bounding box center [120, 240] width 145 height 30
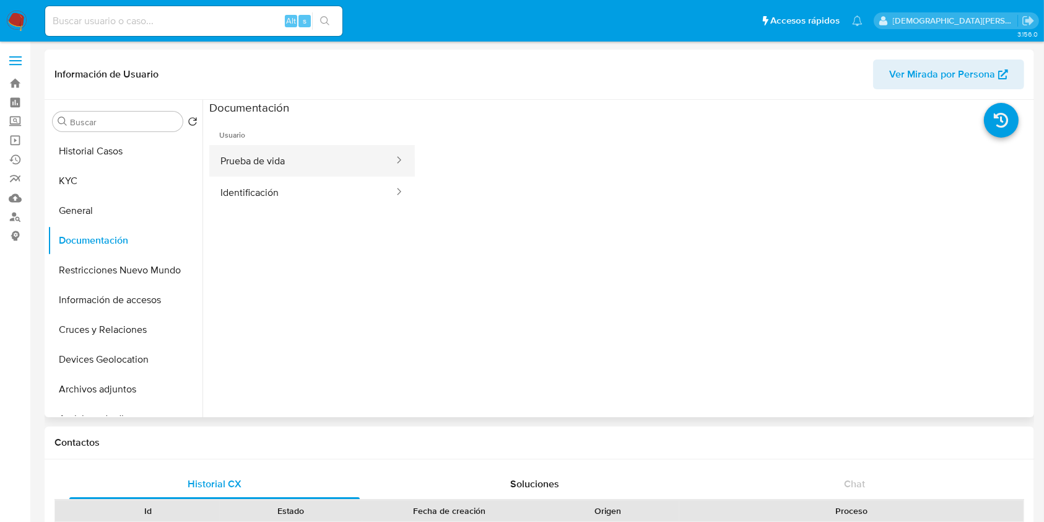
click at [281, 149] on button "Prueba de vida" at bounding box center [302, 161] width 186 height 32
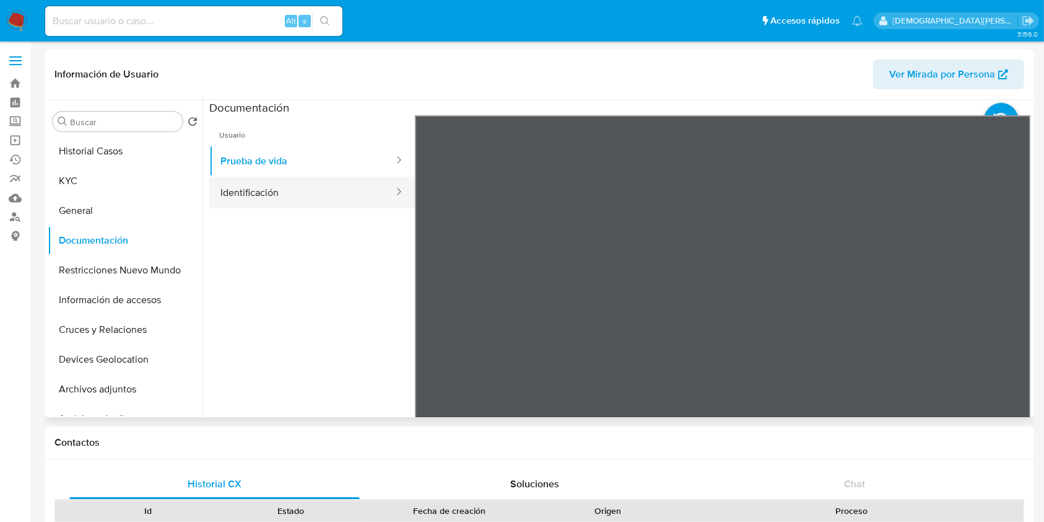
click at [321, 189] on button "Identificación" at bounding box center [302, 193] width 186 height 32
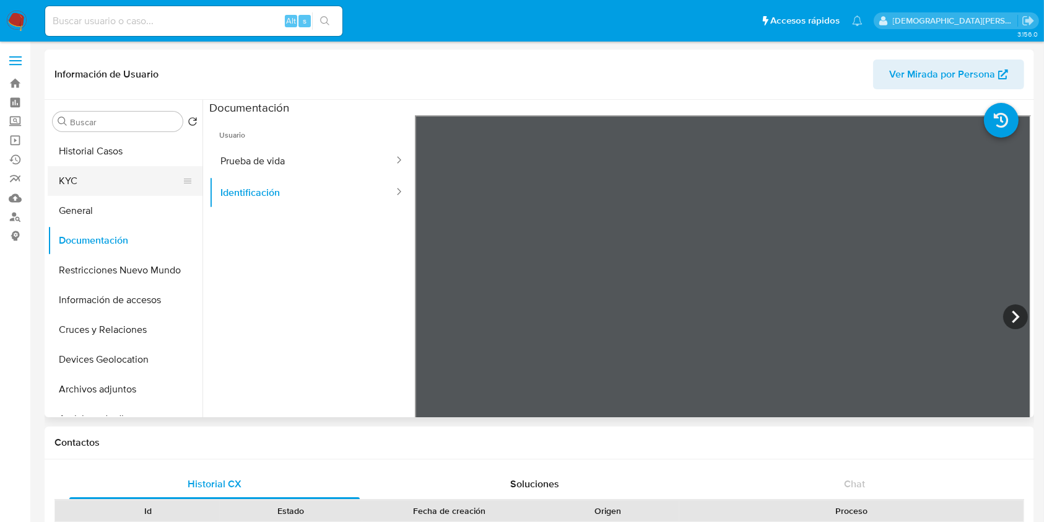
click at [122, 175] on button "KYC" at bounding box center [120, 181] width 145 height 30
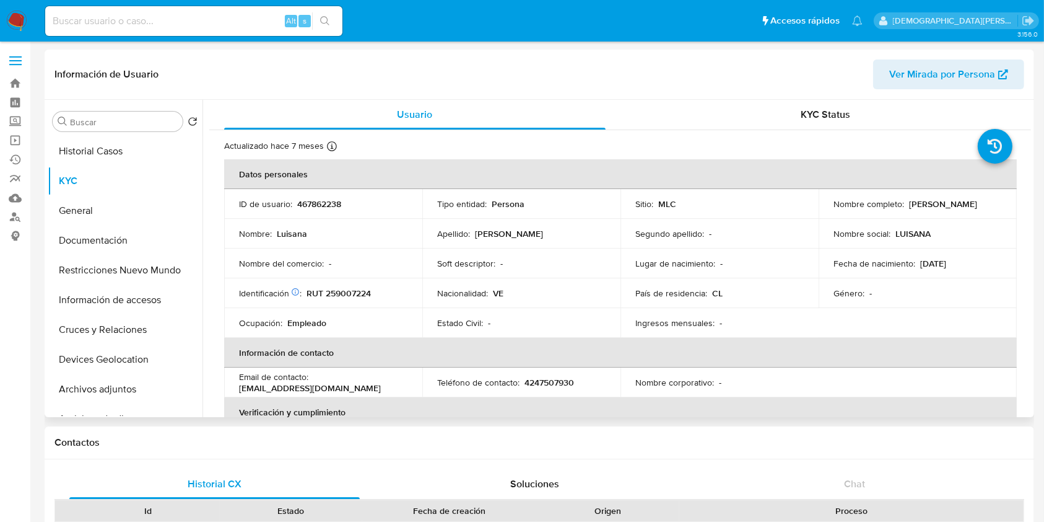
drag, startPoint x: 922, startPoint y: 212, endPoint x: 829, endPoint y: 212, distance: 92.3
click at [834, 209] on div "Nombre completo : [PERSON_NAME]" at bounding box center [918, 203] width 168 height 11
copy p "[PERSON_NAME]"
